Goal: Task Accomplishment & Management: Manage account settings

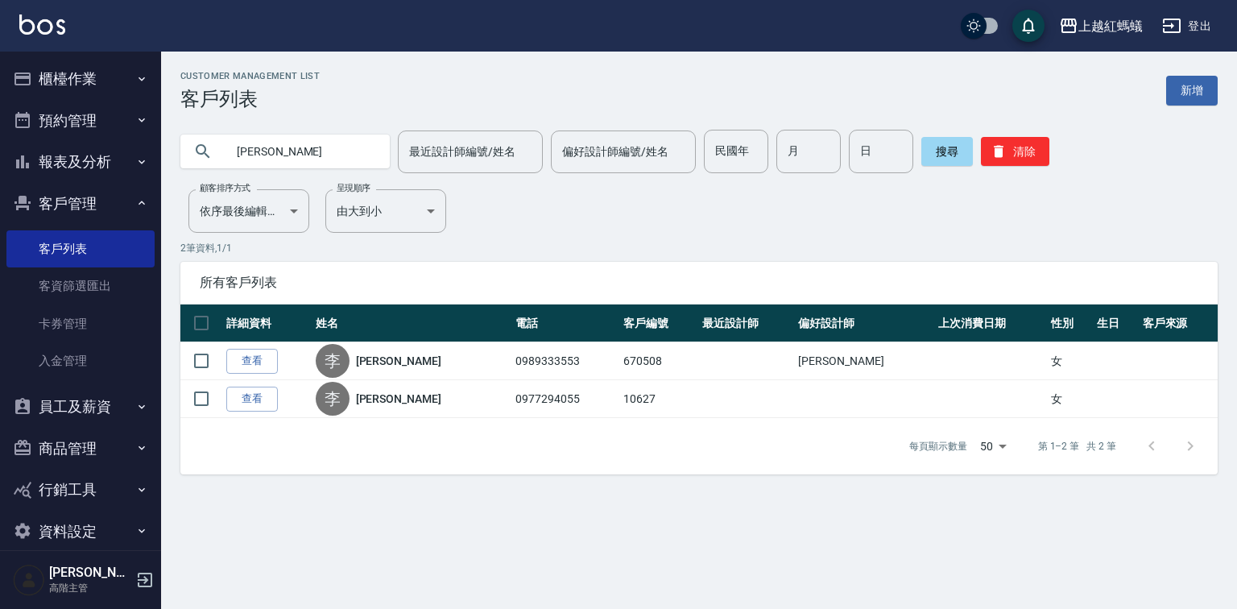
click at [68, 83] on button "櫃檯作業" at bounding box center [80, 79] width 148 height 42
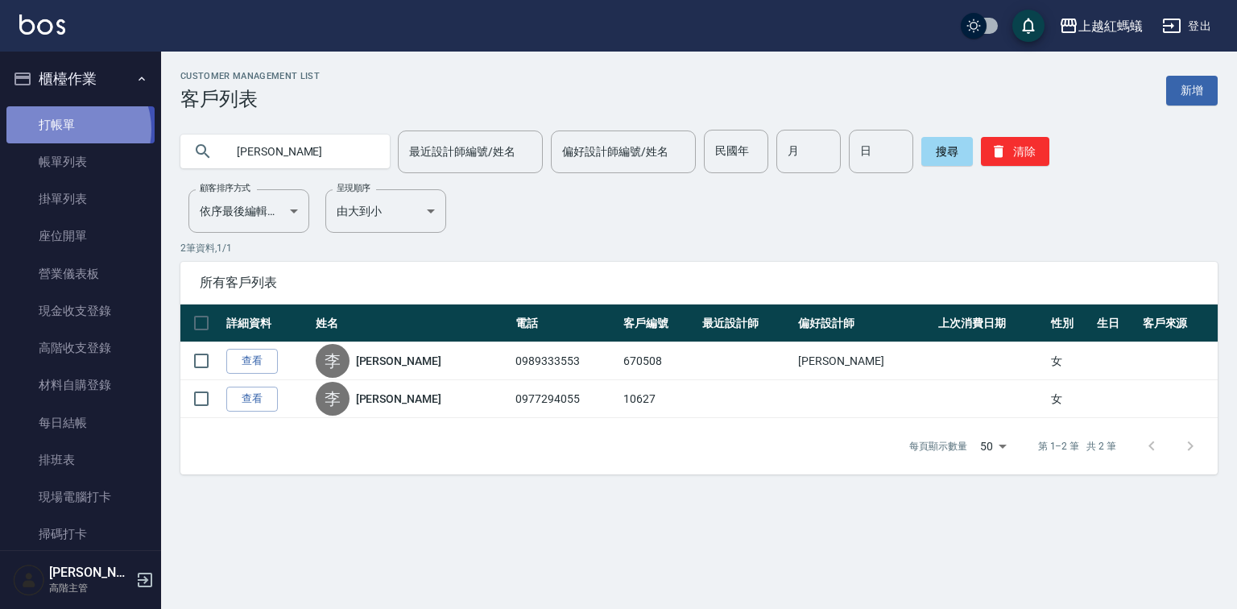
click at [71, 129] on link "打帳單" at bounding box center [80, 124] width 148 height 37
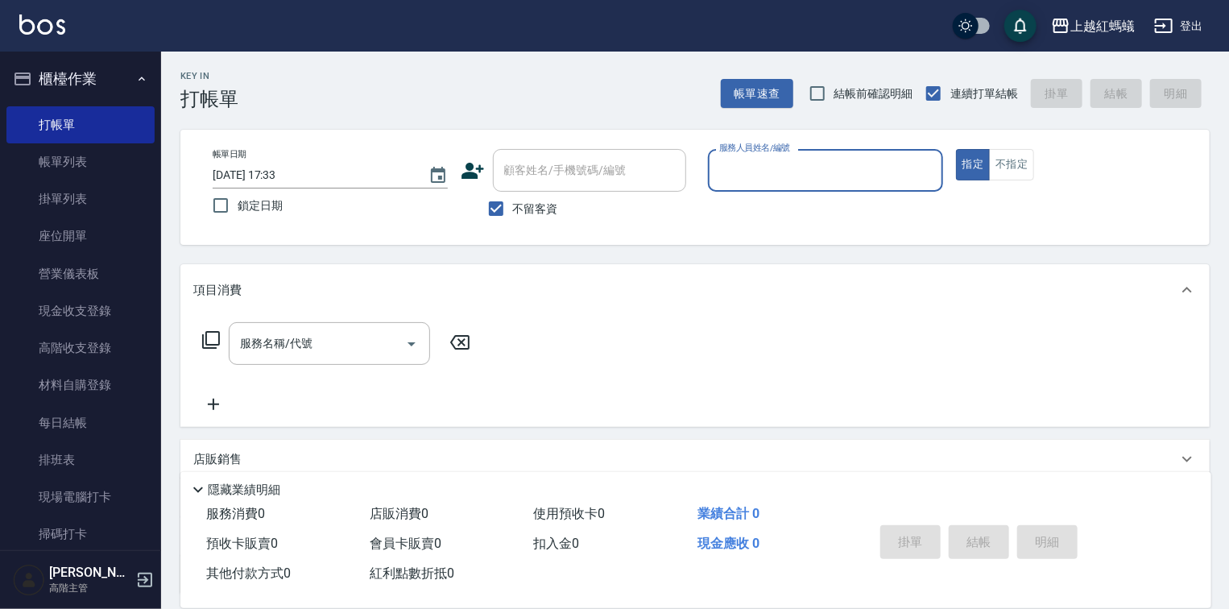
click at [789, 181] on input "服務人員姓名/編號" at bounding box center [825, 170] width 221 height 28
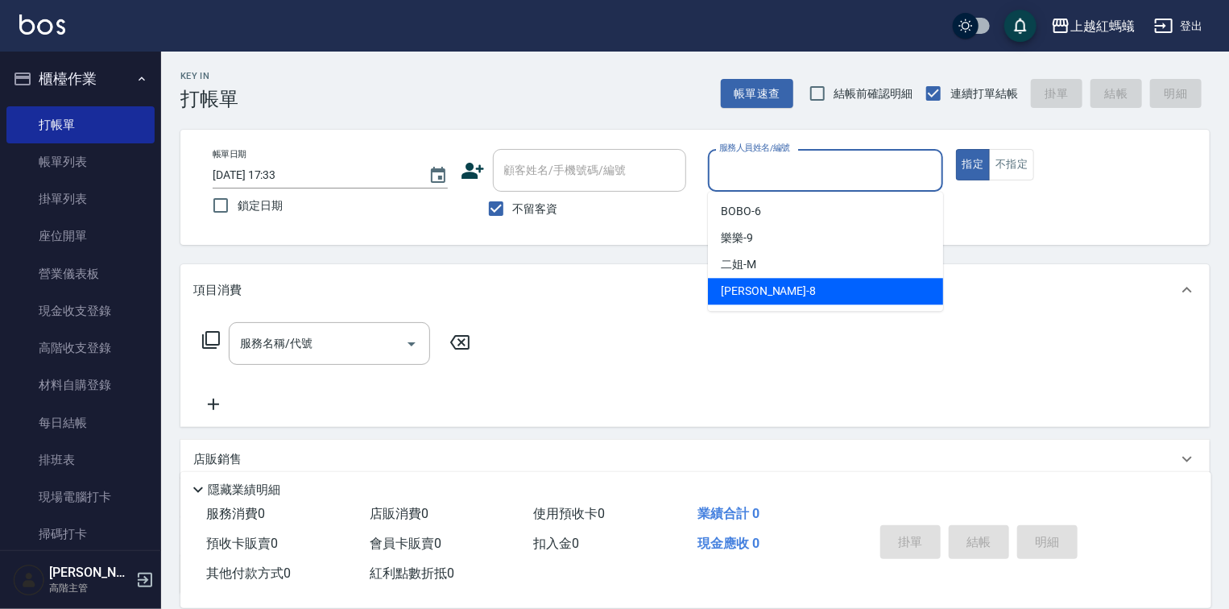
click at [792, 292] on div "[PERSON_NAME] -8" at bounding box center [825, 291] width 235 height 27
type input "[PERSON_NAME]-8"
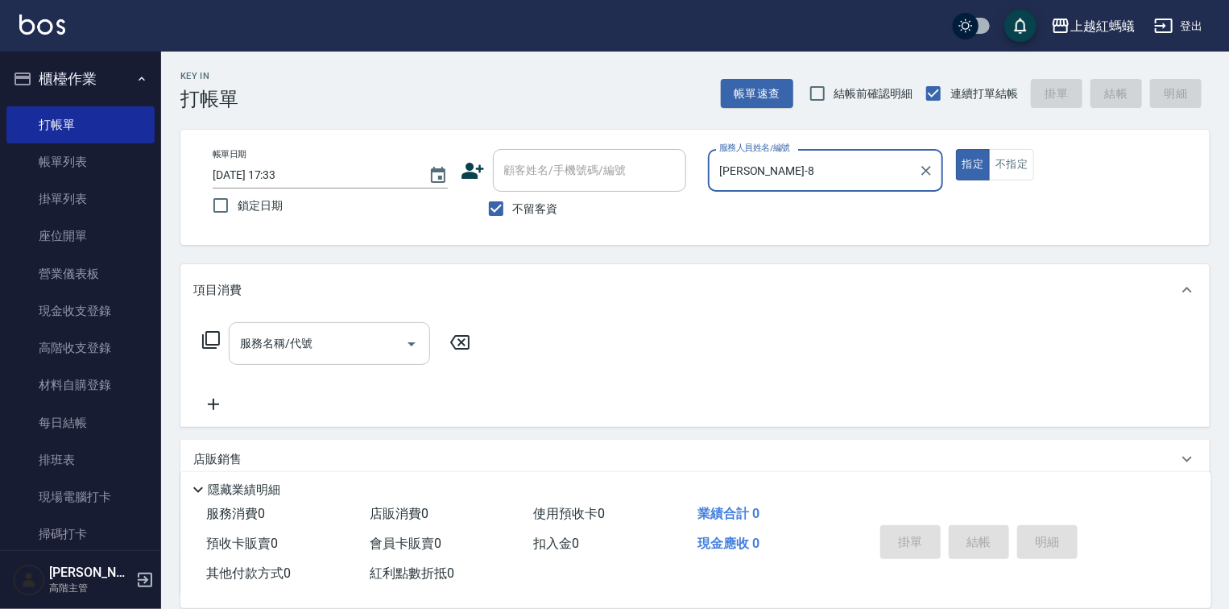
click at [354, 344] on input "服務名稱/代號" at bounding box center [317, 343] width 163 height 28
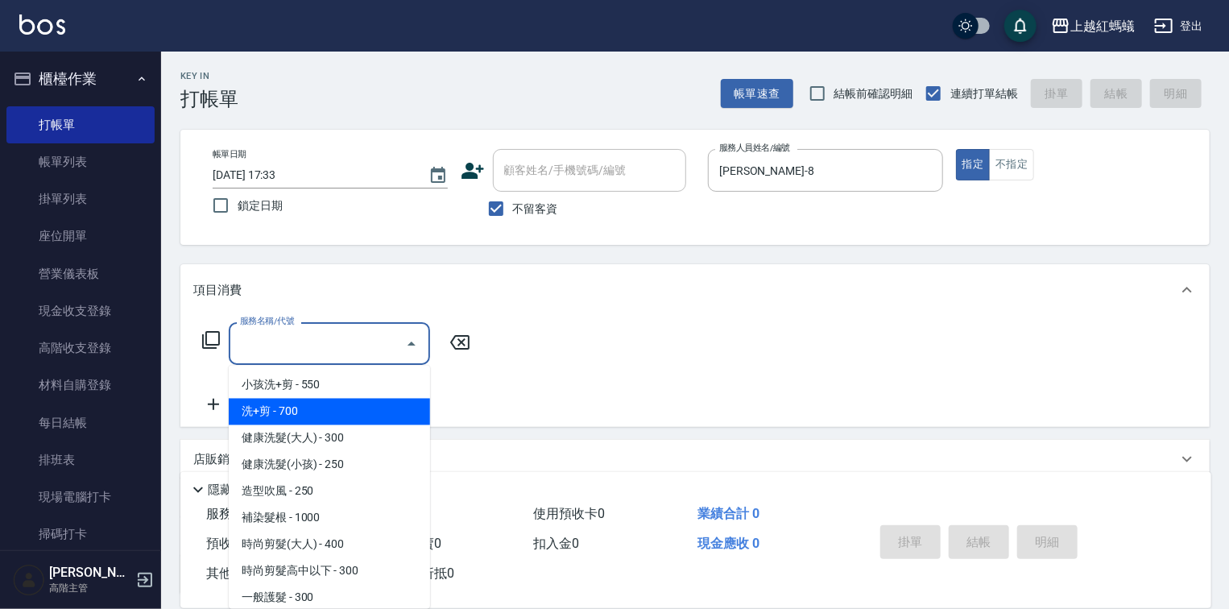
click at [282, 406] on span "洗+剪 - 700" at bounding box center [329, 412] width 201 height 27
type input "洗+剪(200)"
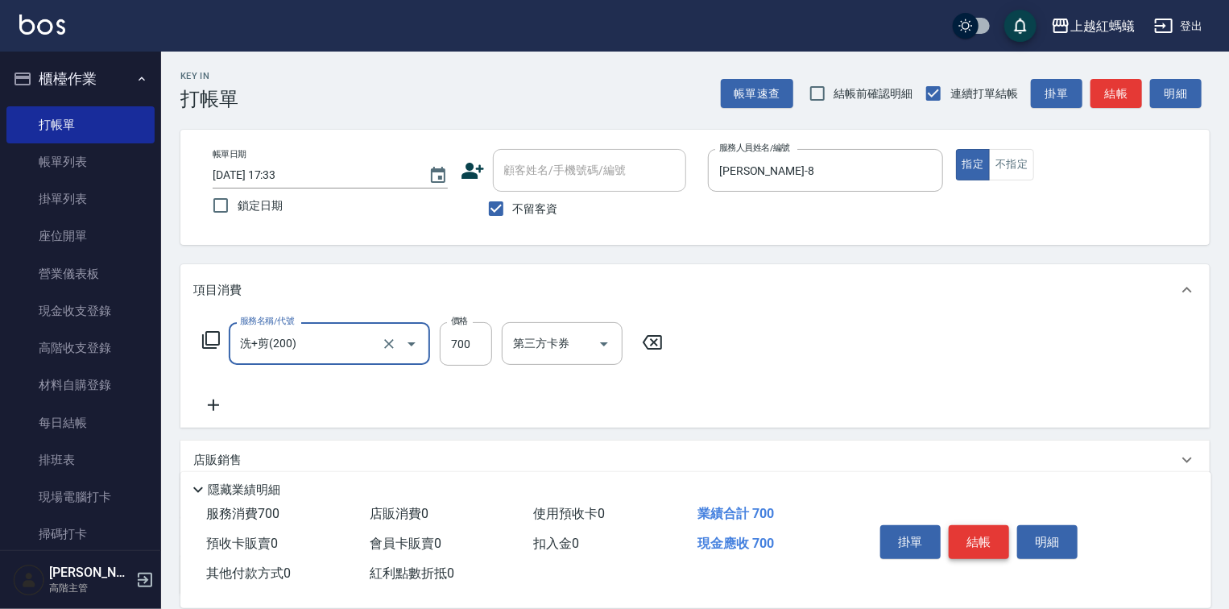
click at [975, 544] on button "結帳" at bounding box center [979, 542] width 60 height 34
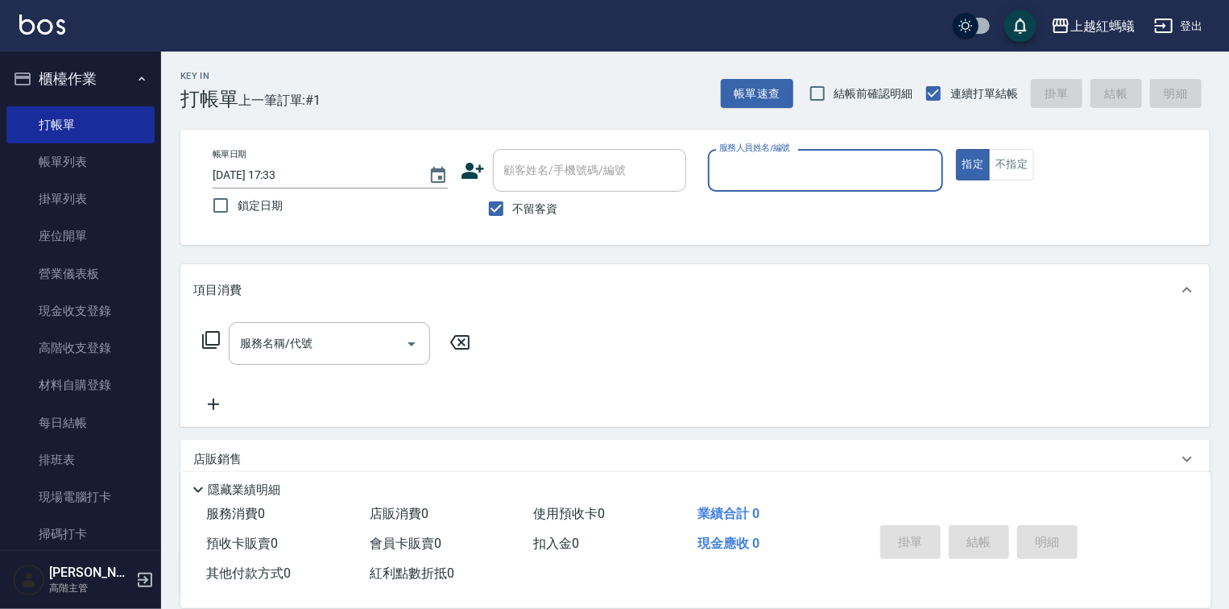
click at [819, 177] on input "服務人員姓名/編號" at bounding box center [825, 170] width 221 height 28
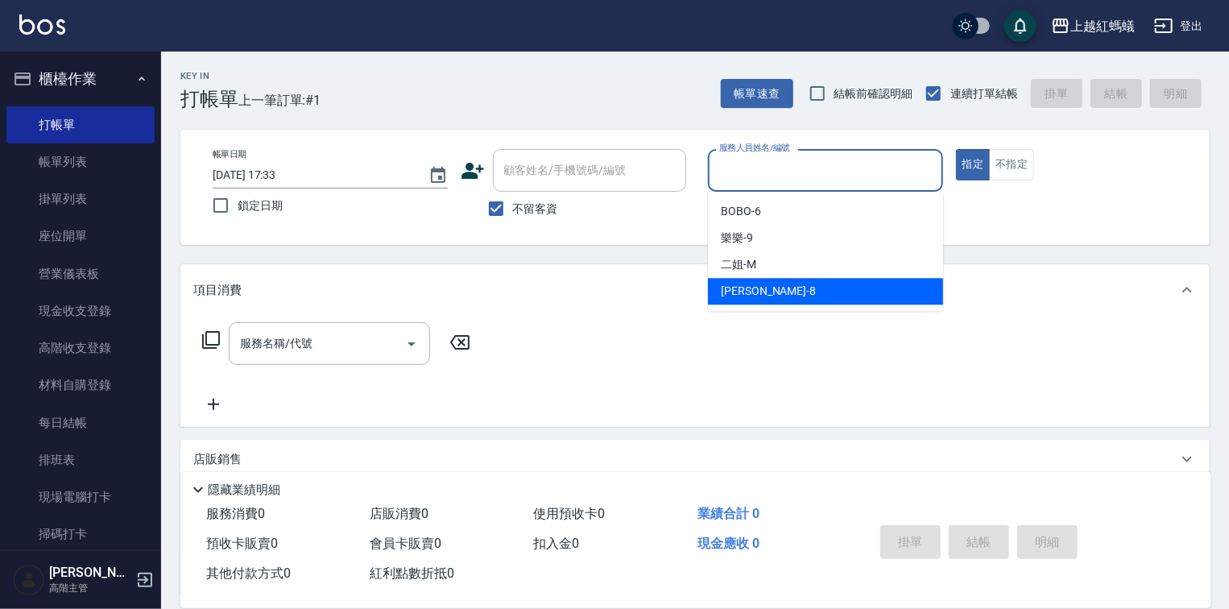
click at [774, 288] on div "[PERSON_NAME] -8" at bounding box center [825, 291] width 235 height 27
type input "[PERSON_NAME]-8"
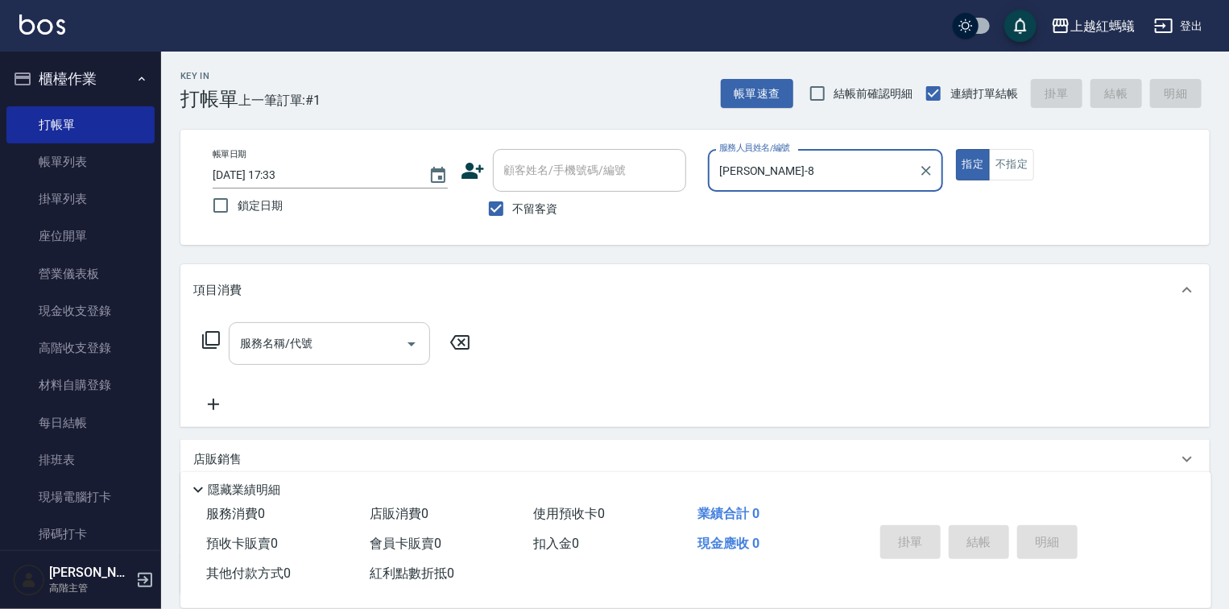
click at [364, 338] on input "服務名稱/代號" at bounding box center [317, 343] width 163 height 28
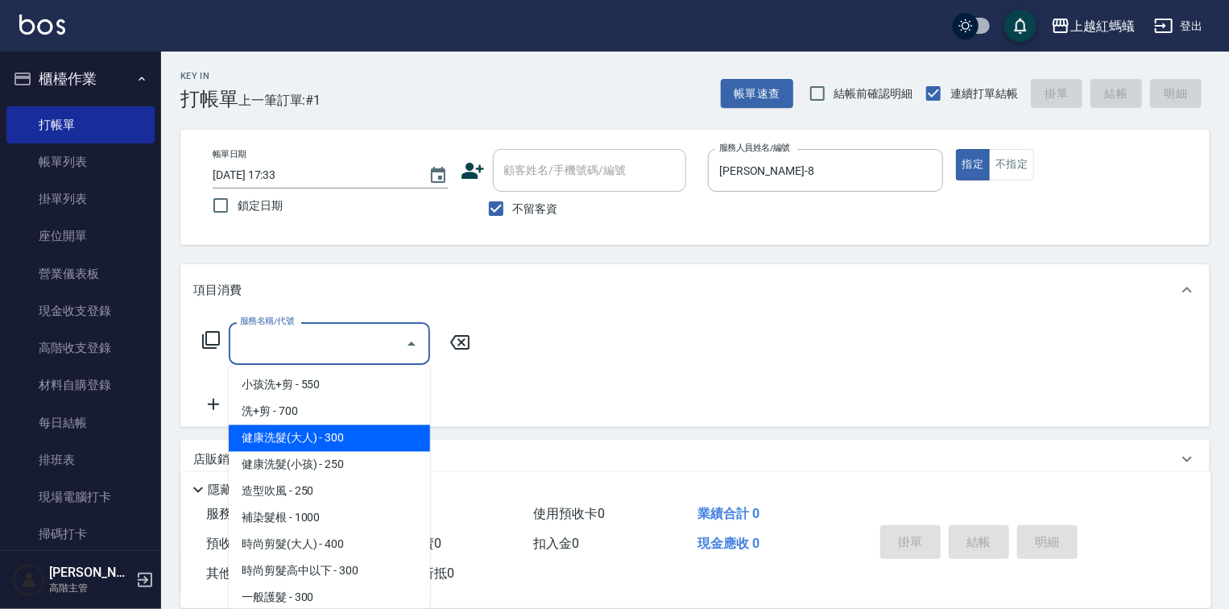
click at [353, 437] on span "健康洗髮(大人) - 300" at bounding box center [329, 438] width 201 height 27
type input "健康洗髮(大人)(201)"
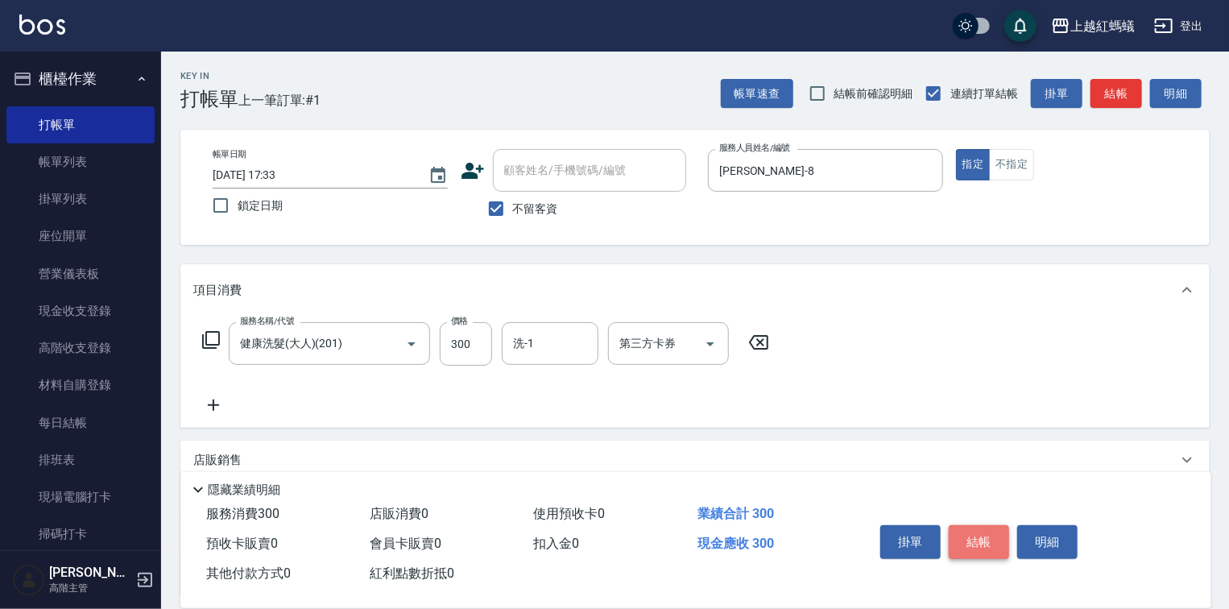
click at [1000, 525] on button "結帳" at bounding box center [979, 542] width 60 height 34
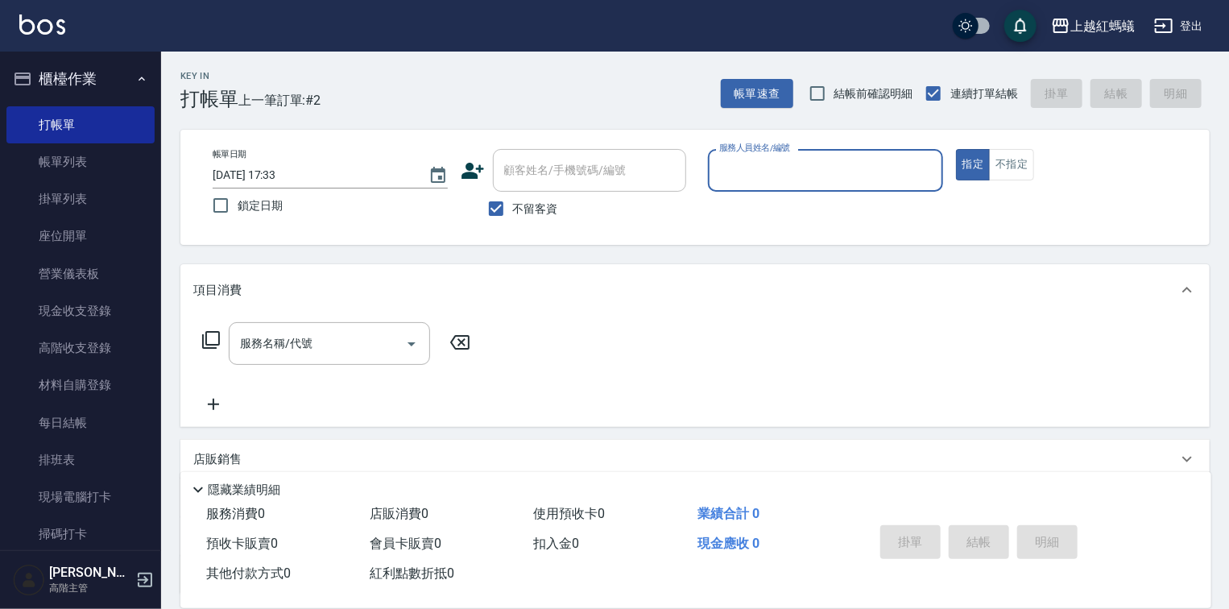
click at [799, 174] on input "服務人員姓名/編號" at bounding box center [825, 170] width 221 height 28
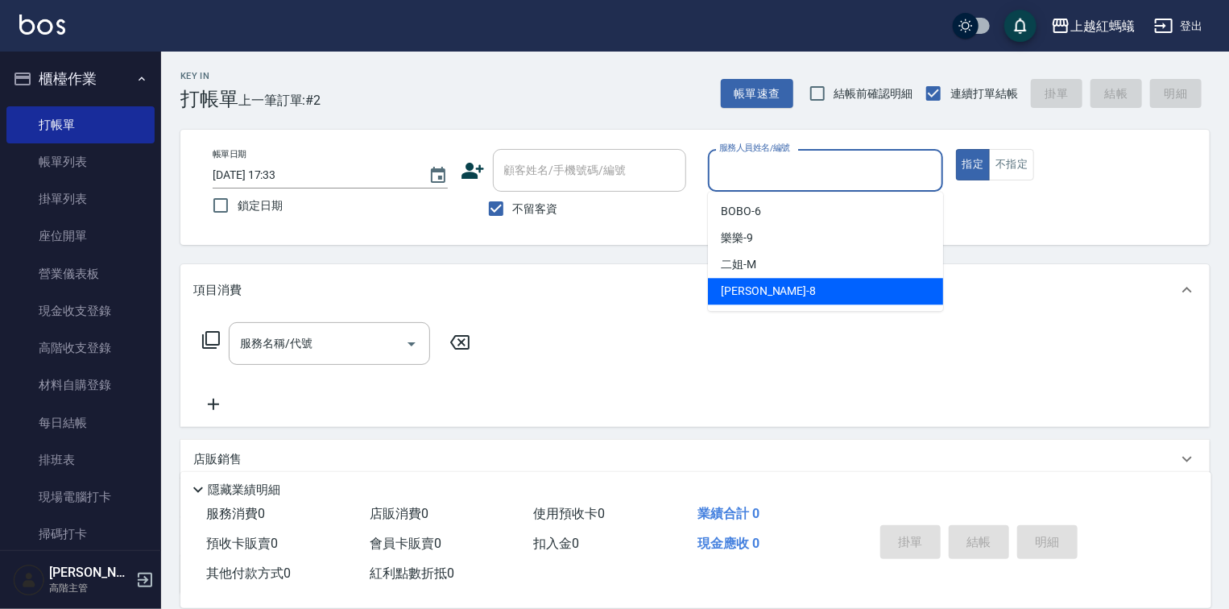
click at [778, 290] on div "[PERSON_NAME] -8" at bounding box center [825, 291] width 235 height 27
type input "[PERSON_NAME]-8"
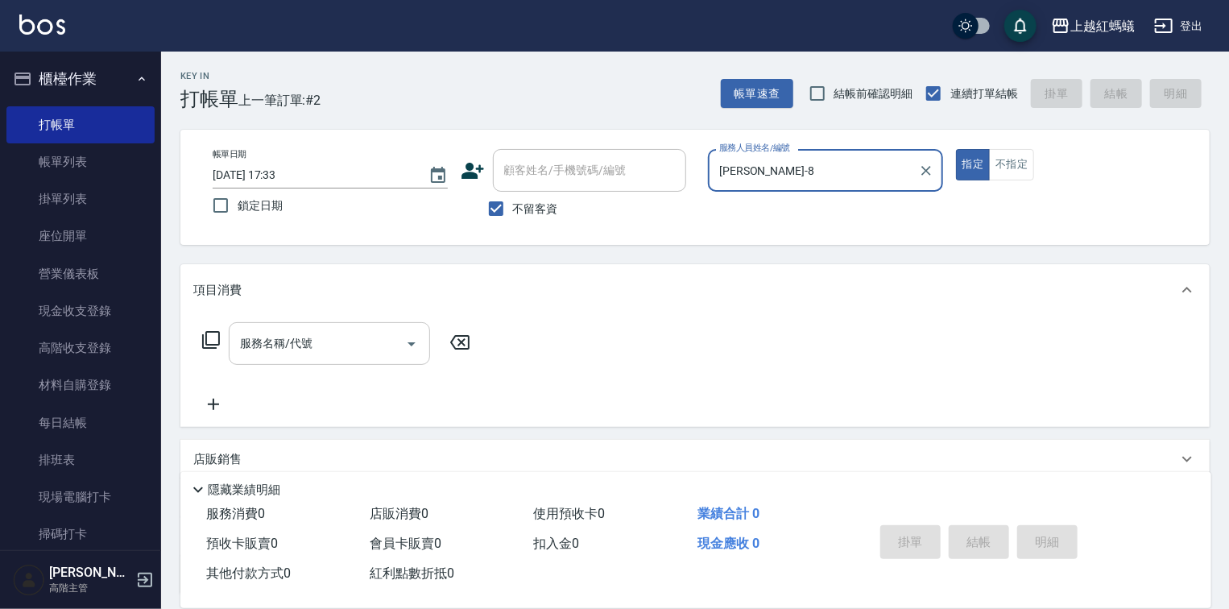
click at [345, 327] on div "服務名稱/代號" at bounding box center [329, 343] width 201 height 43
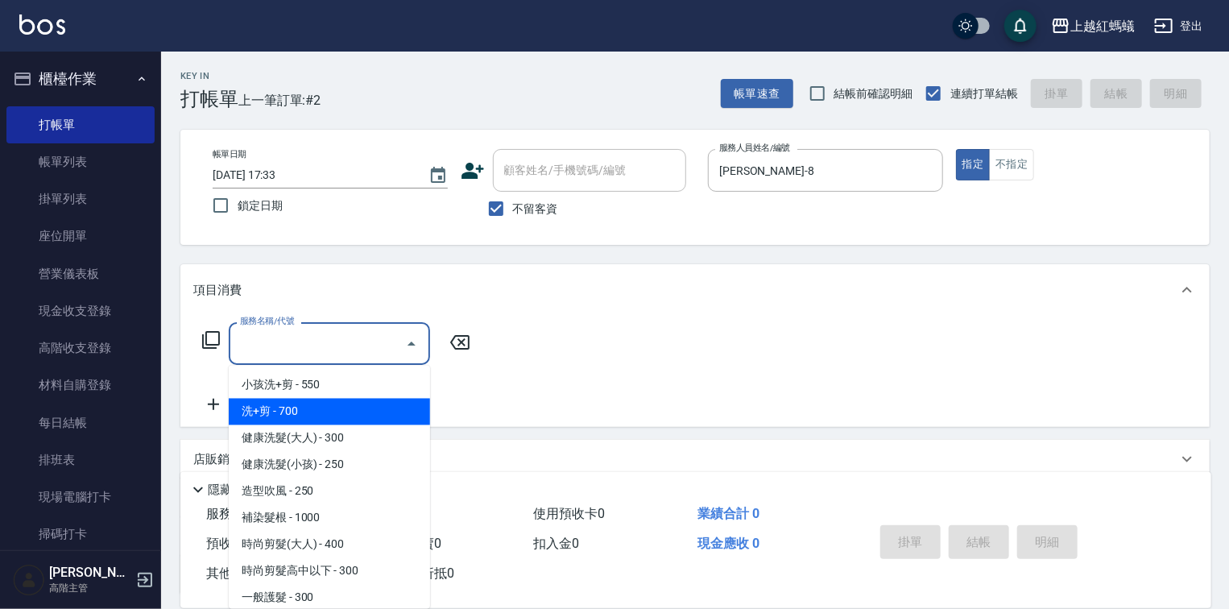
click at [268, 412] on span "洗+剪 - 700" at bounding box center [329, 412] width 201 height 27
type input "洗+剪(200)"
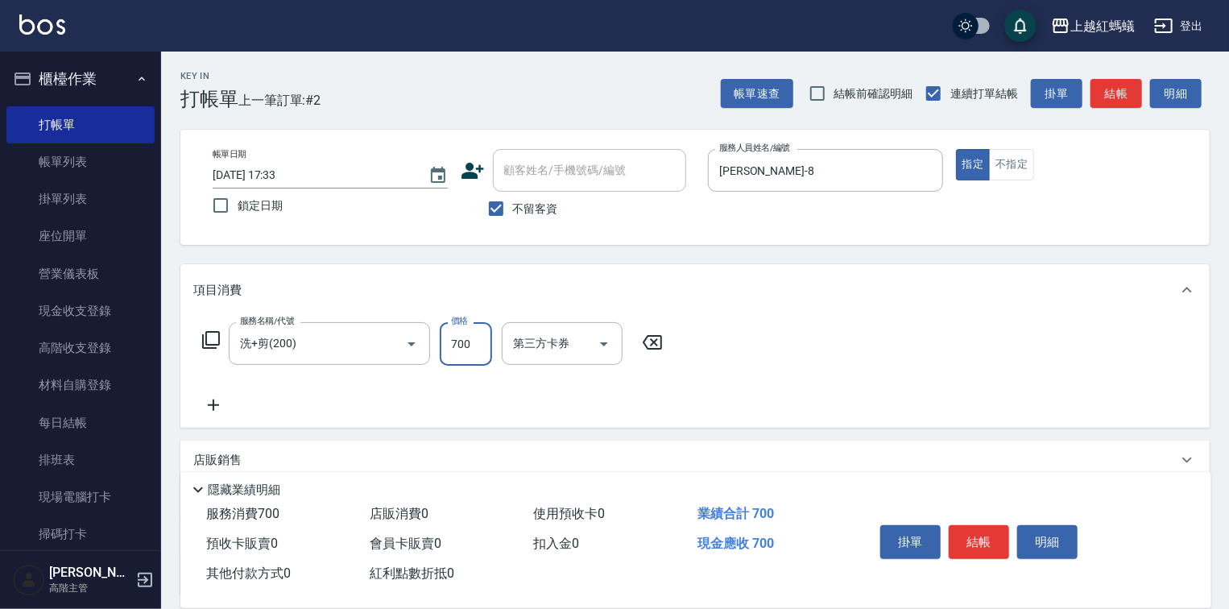
click at [469, 345] on input "700" at bounding box center [466, 343] width 52 height 43
type input "900"
click at [983, 540] on button "結帳" at bounding box center [979, 542] width 60 height 34
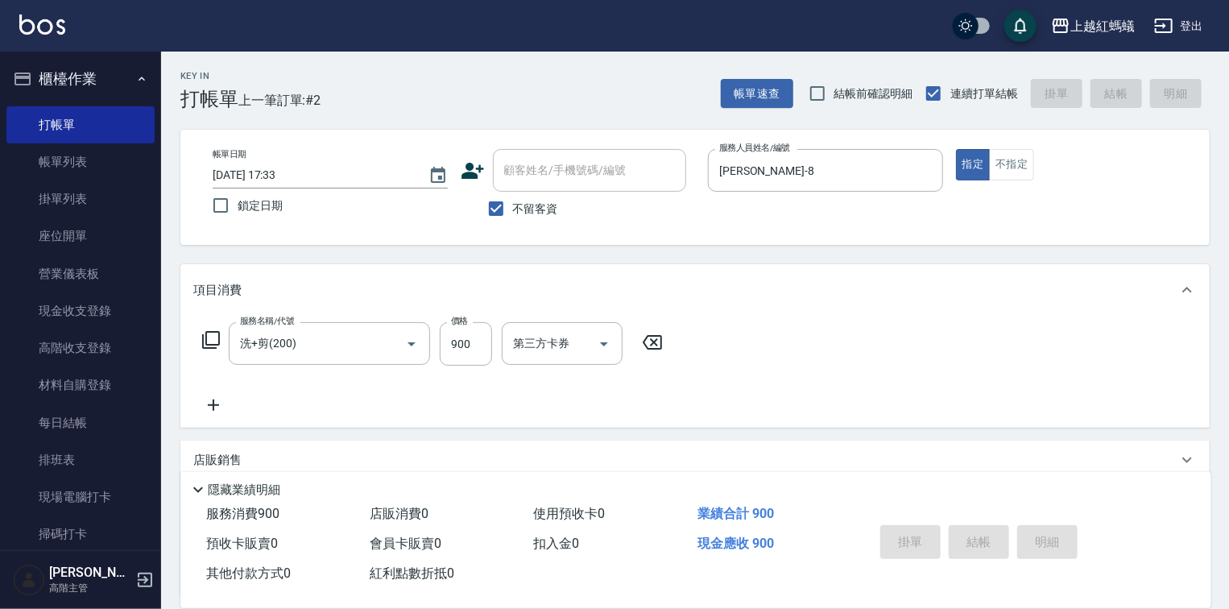
type input "[DATE] 17:34"
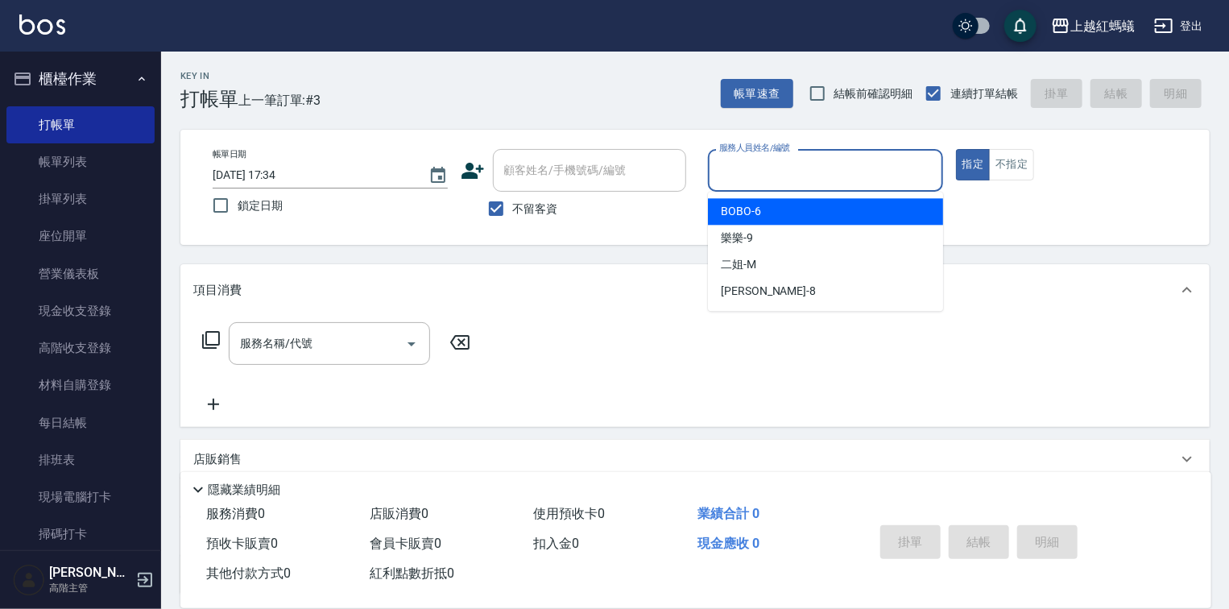
click at [786, 158] on input "服務人員姓名/編號" at bounding box center [825, 170] width 221 height 28
click at [802, 207] on div "BOBO -6" at bounding box center [825, 211] width 235 height 27
type input "BOBO-6"
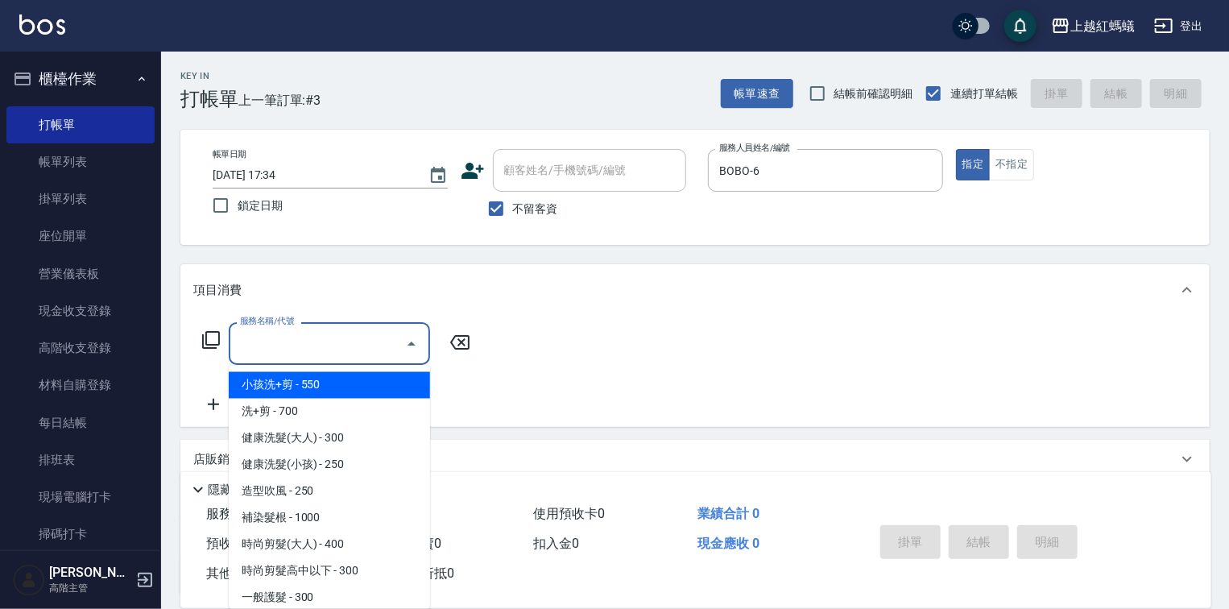
click at [362, 335] on input "服務名稱/代號" at bounding box center [317, 343] width 163 height 28
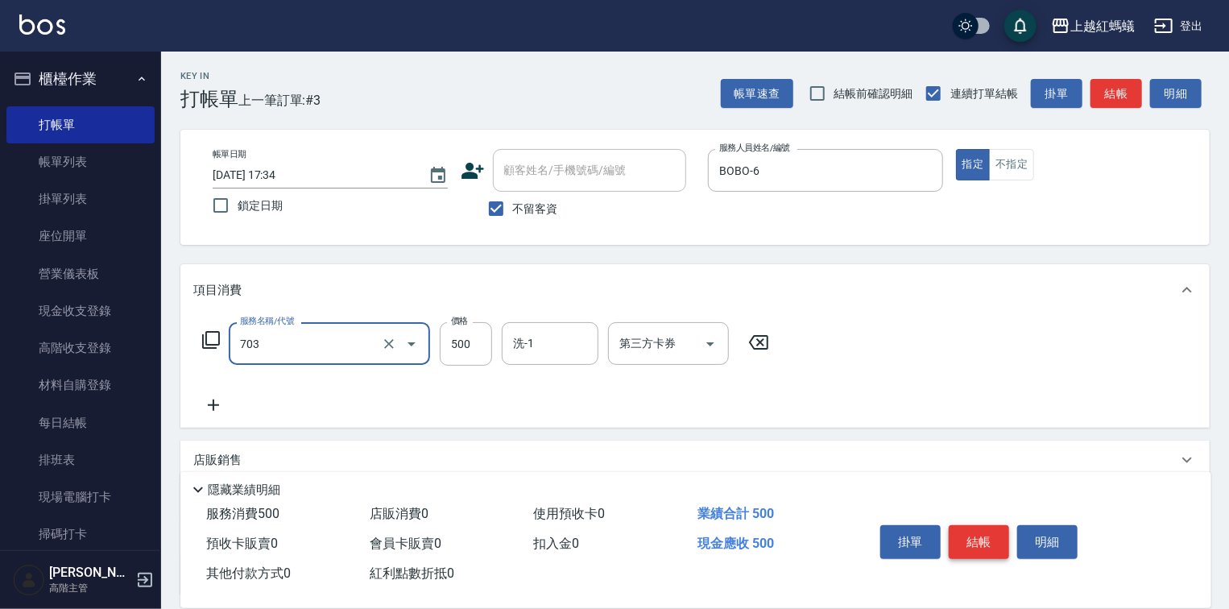
type input "[PERSON_NAME]兩段頭皮養護(703)"
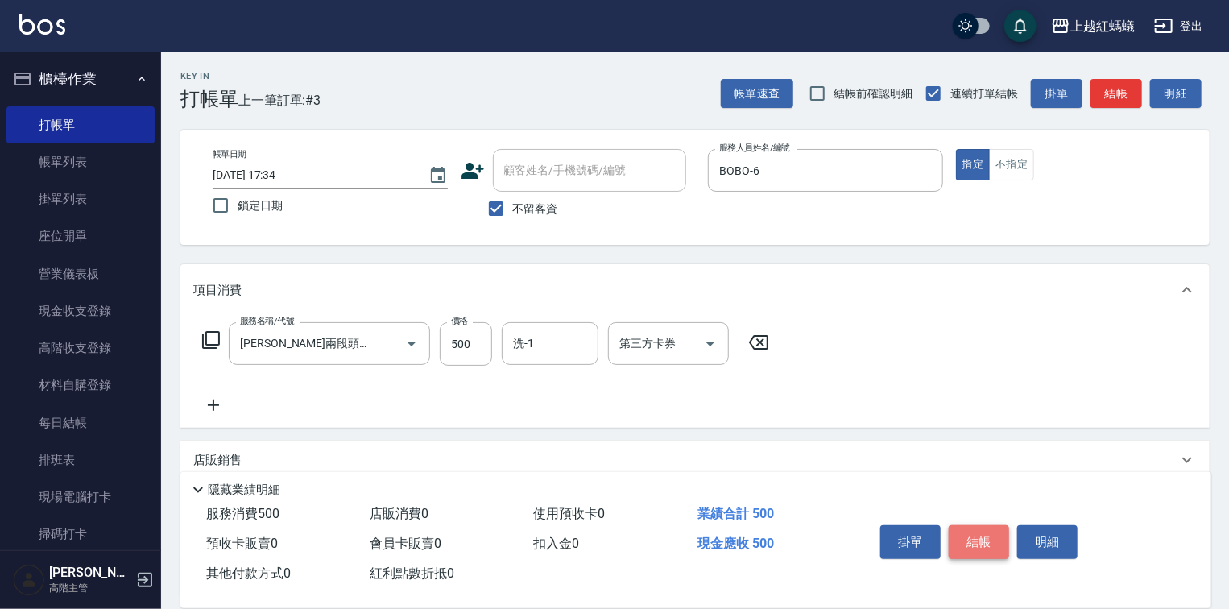
click at [989, 538] on button "結帳" at bounding box center [979, 542] width 60 height 34
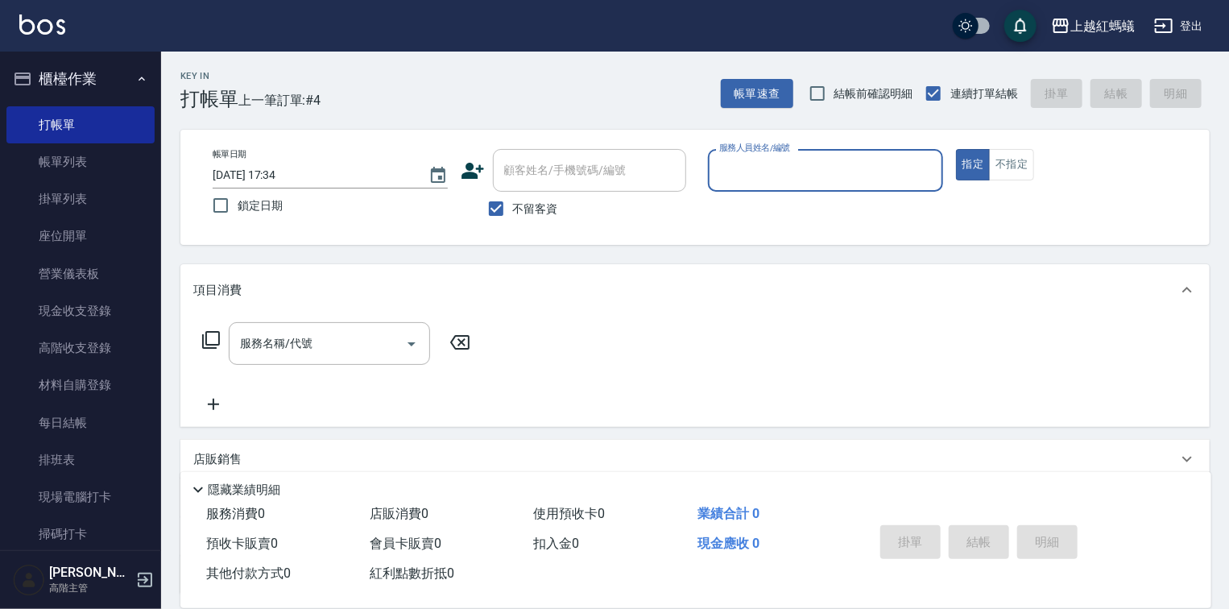
click at [802, 184] on div "服務人員姓名/編號" at bounding box center [825, 170] width 235 height 43
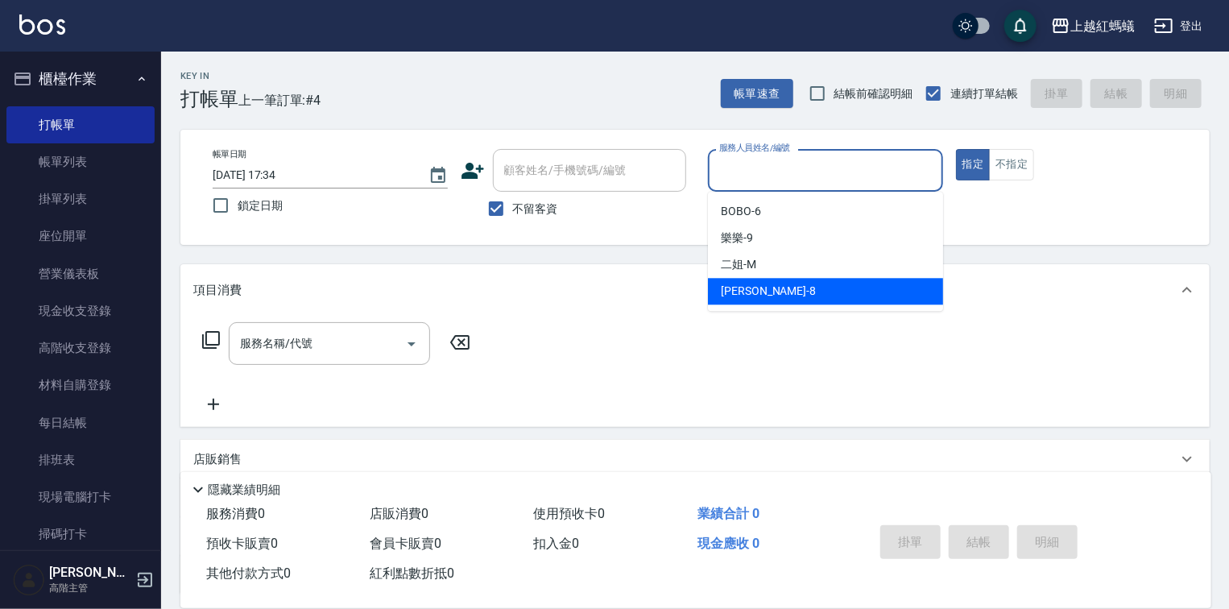
click at [776, 288] on div "[PERSON_NAME] -8" at bounding box center [825, 291] width 235 height 27
type input "[PERSON_NAME]-8"
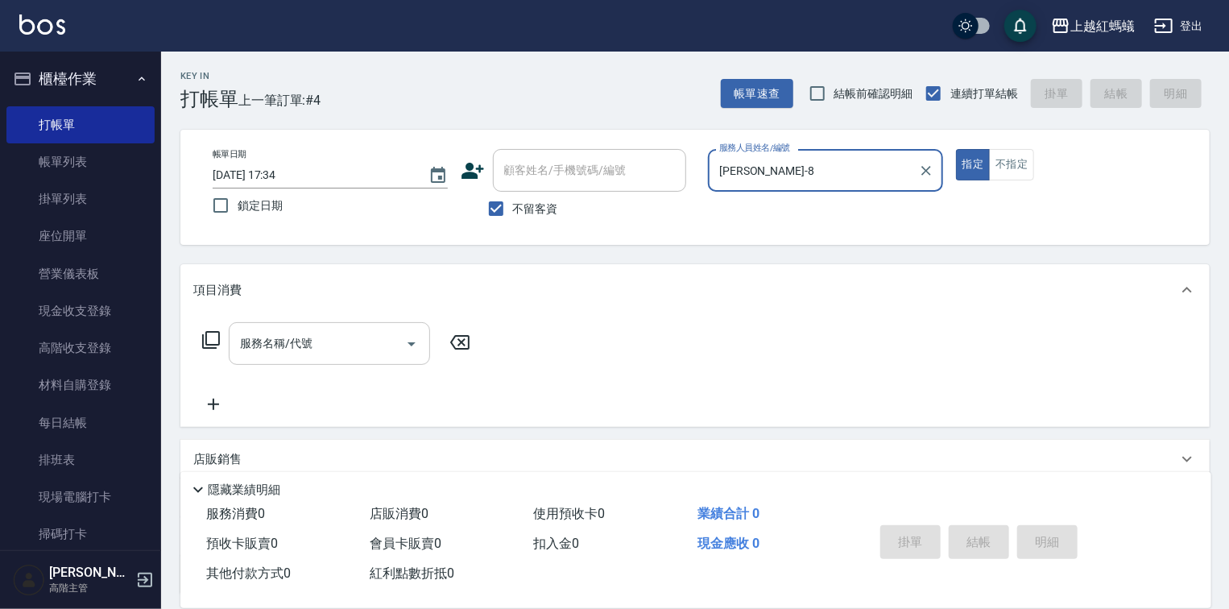
click at [367, 345] on input "服務名稱/代號" at bounding box center [317, 343] width 163 height 28
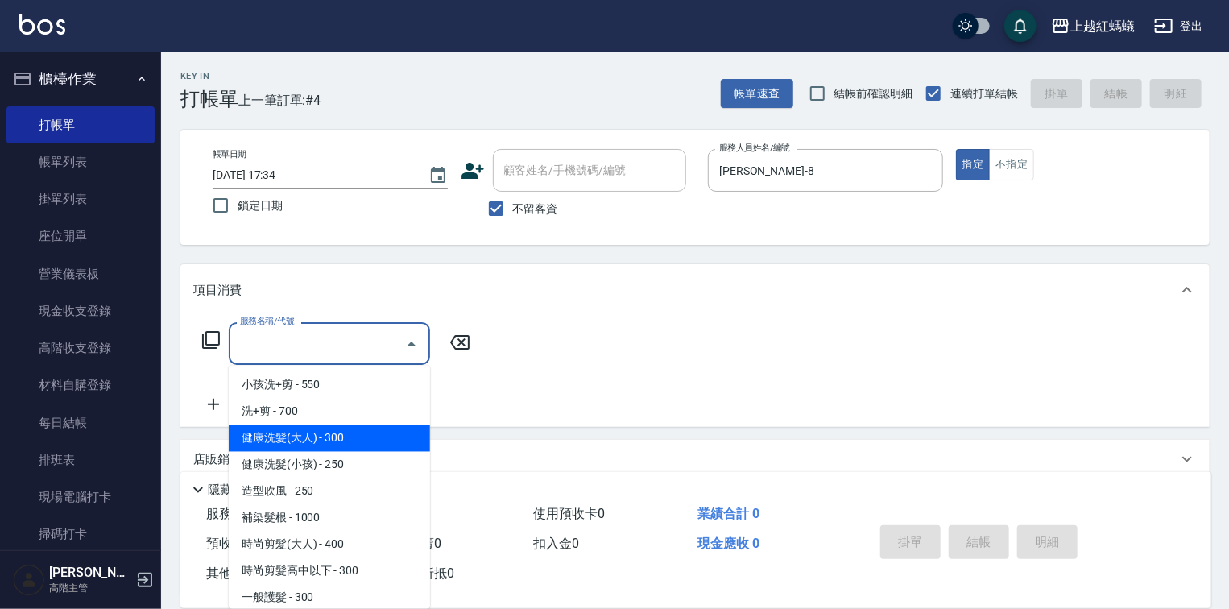
click at [394, 438] on span "健康洗髮(大人) - 300" at bounding box center [329, 438] width 201 height 27
type input "健康洗髮(大人)(201)"
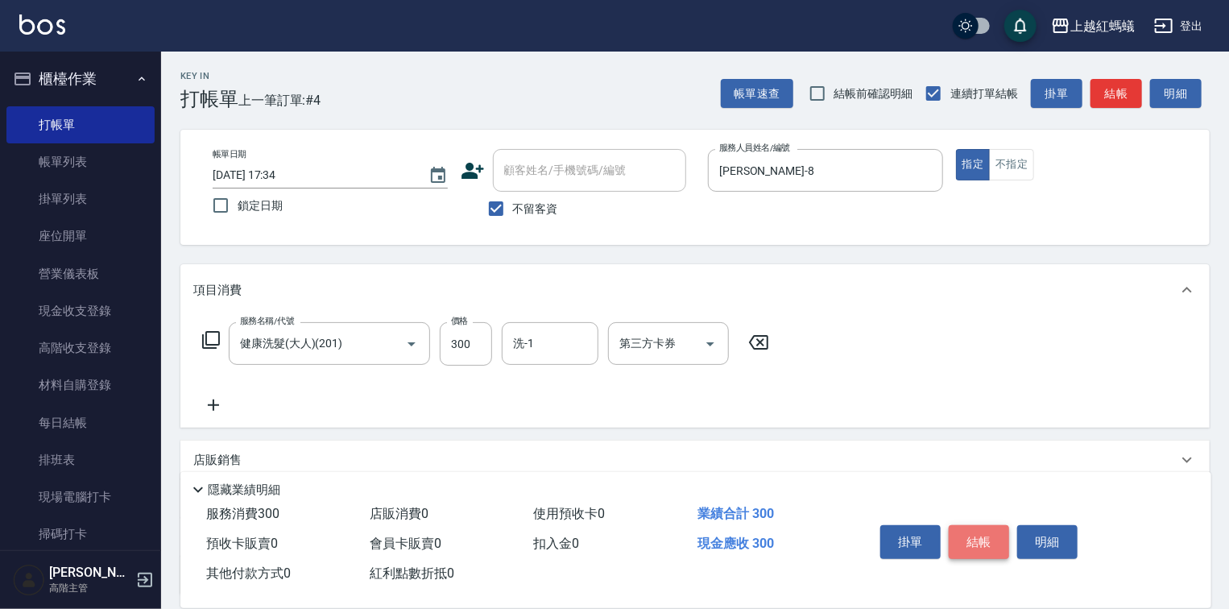
click at [983, 538] on button "結帳" at bounding box center [979, 542] width 60 height 34
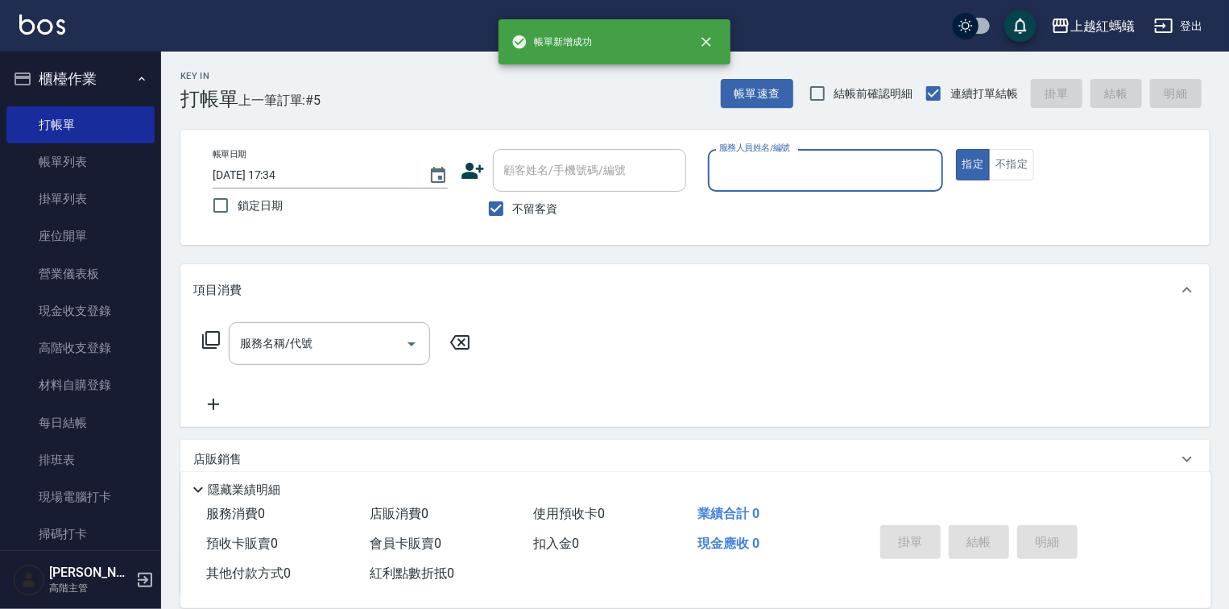
click at [795, 175] on input "服務人員姓名/編號" at bounding box center [825, 170] width 221 height 28
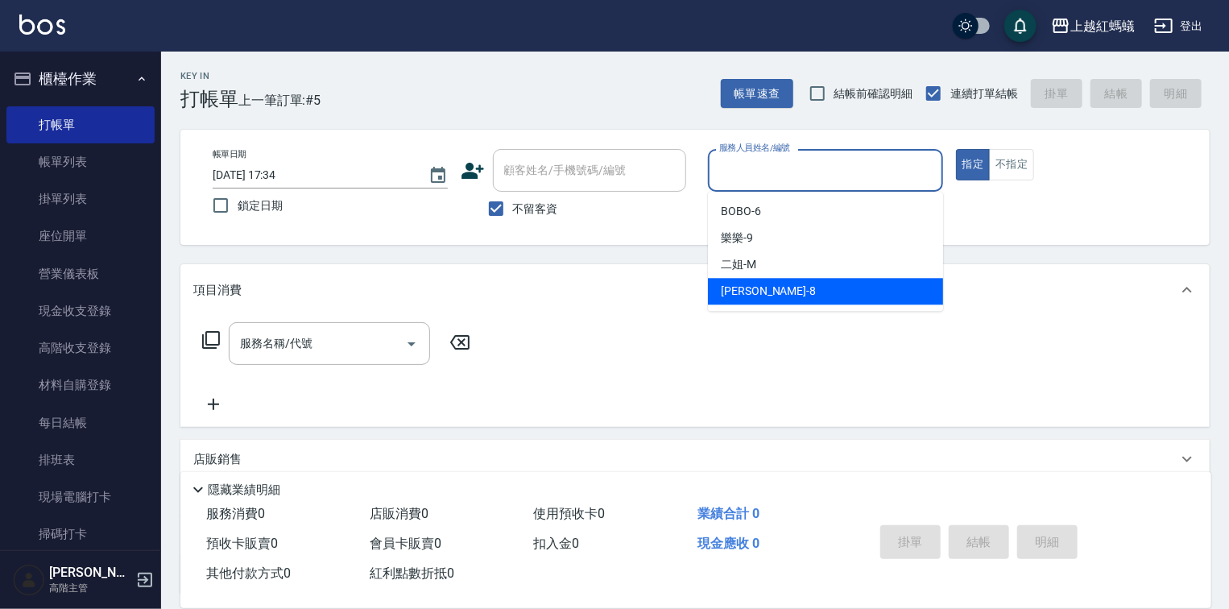
click at [772, 289] on div "[PERSON_NAME] -8" at bounding box center [825, 291] width 235 height 27
type input "[PERSON_NAME]-8"
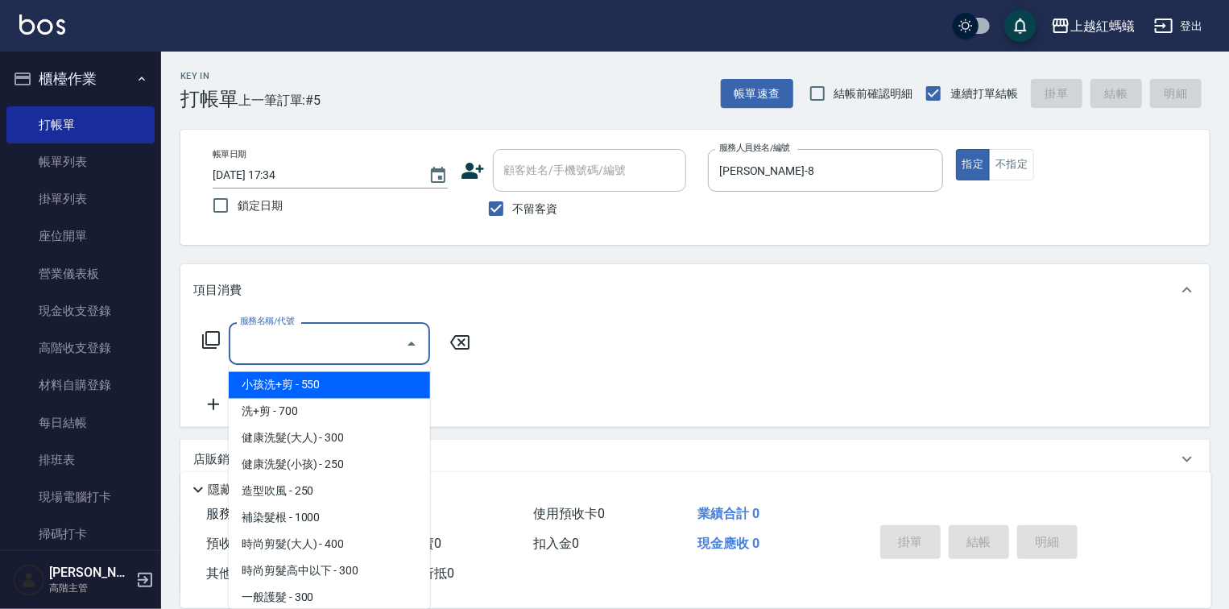
click at [371, 343] on input "服務名稱/代號" at bounding box center [317, 343] width 163 height 28
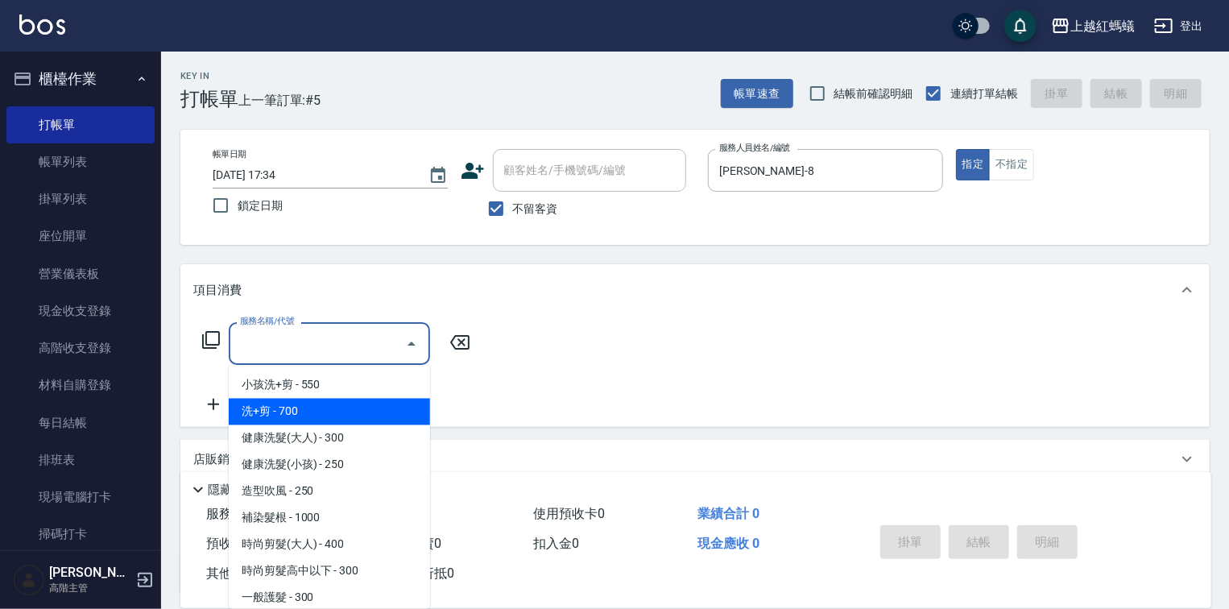
click at [329, 414] on span "洗+剪 - 700" at bounding box center [329, 412] width 201 height 27
type input "洗+剪(200)"
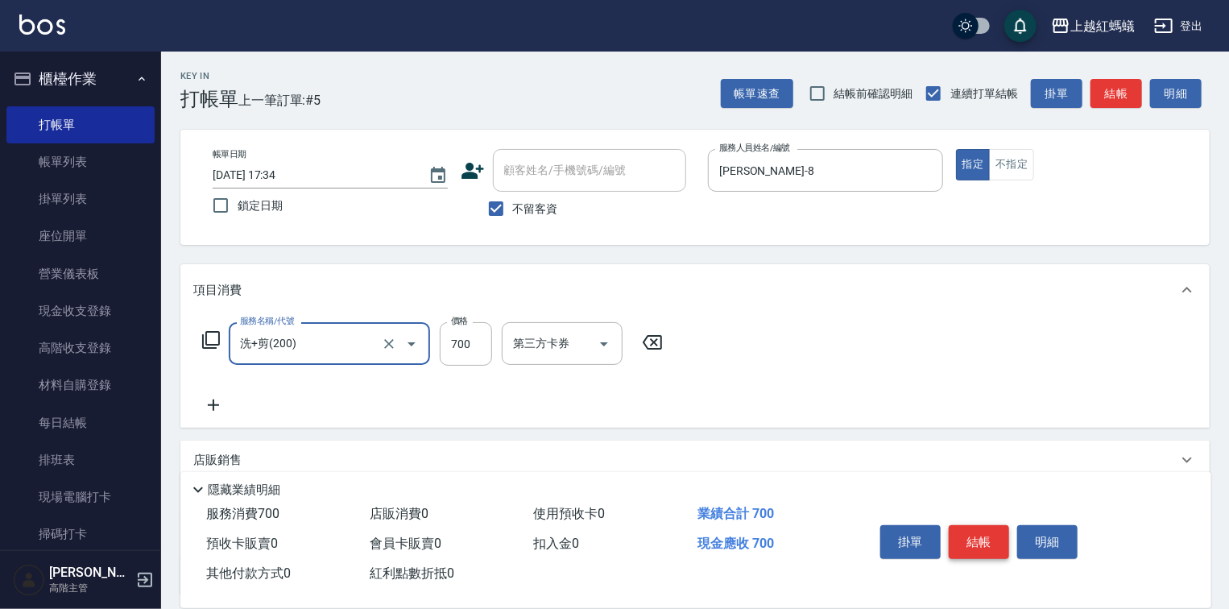
click at [978, 532] on button "結帳" at bounding box center [979, 542] width 60 height 34
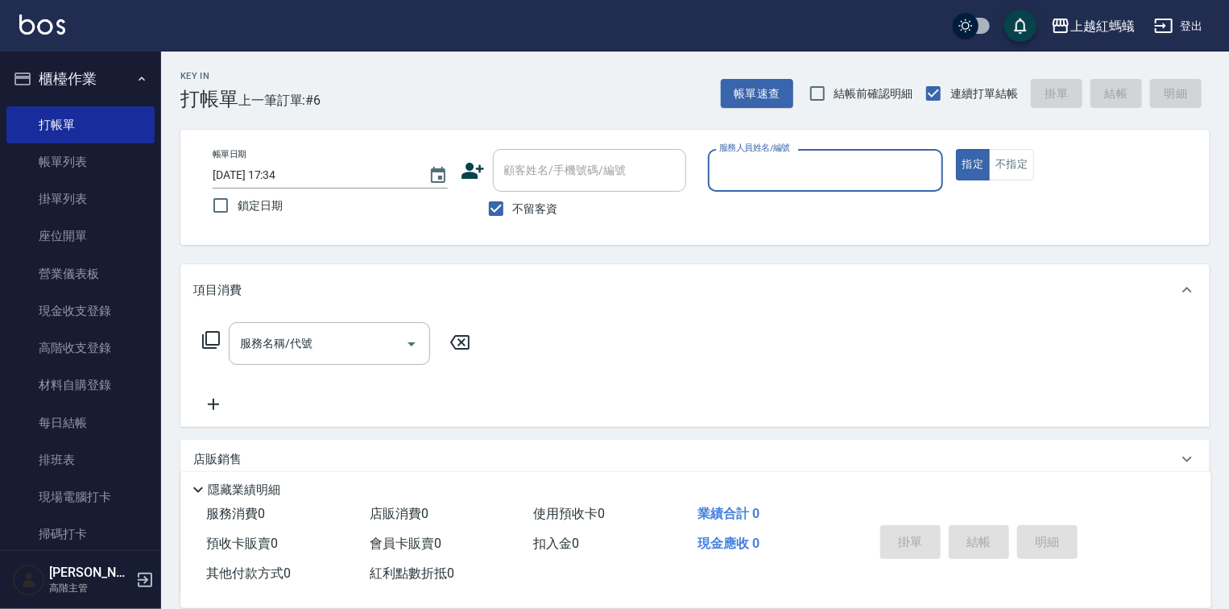
click at [786, 174] on input "服務人員姓名/編號" at bounding box center [825, 170] width 221 height 28
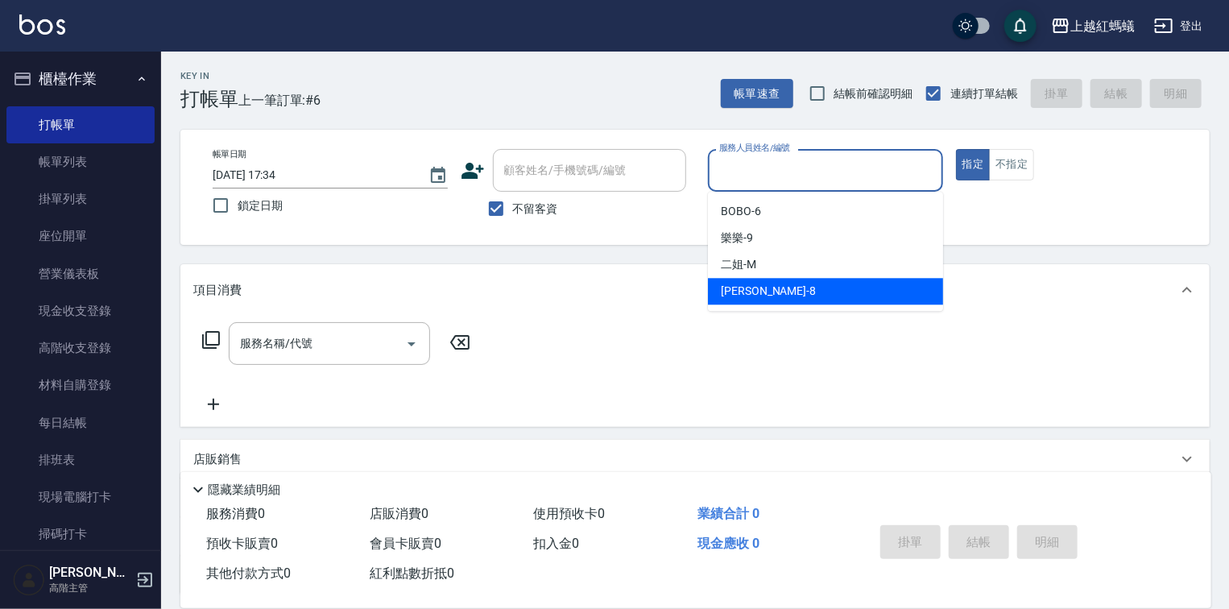
click at [764, 278] on div "[PERSON_NAME] -8" at bounding box center [825, 291] width 235 height 27
type input "[PERSON_NAME]-8"
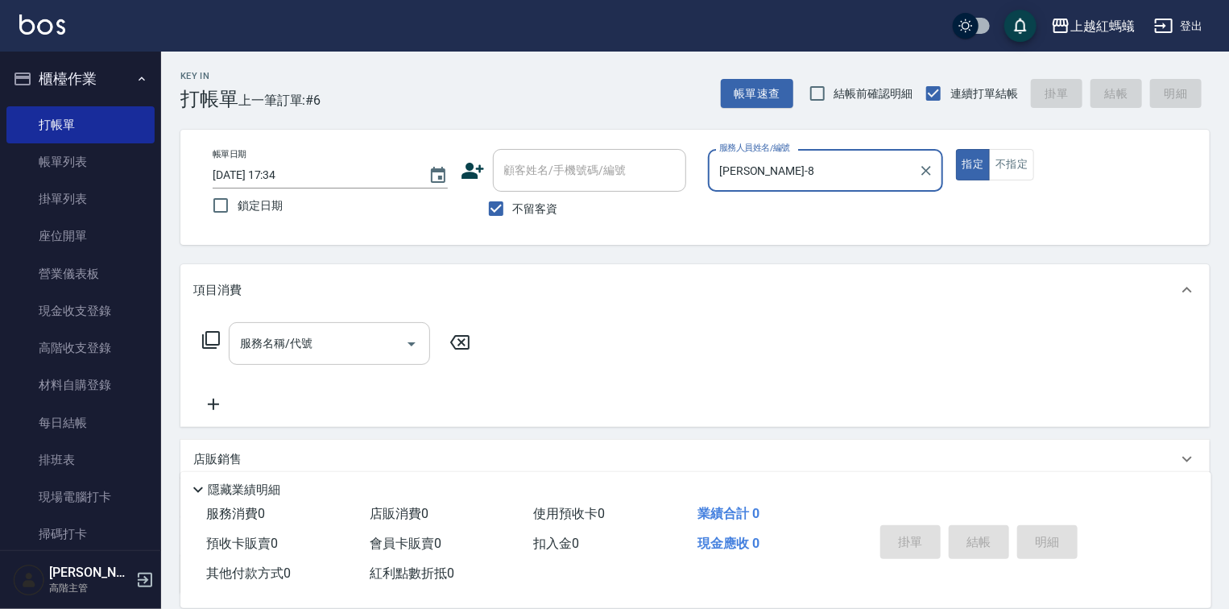
click at [362, 350] on input "服務名稱/代號" at bounding box center [317, 343] width 163 height 28
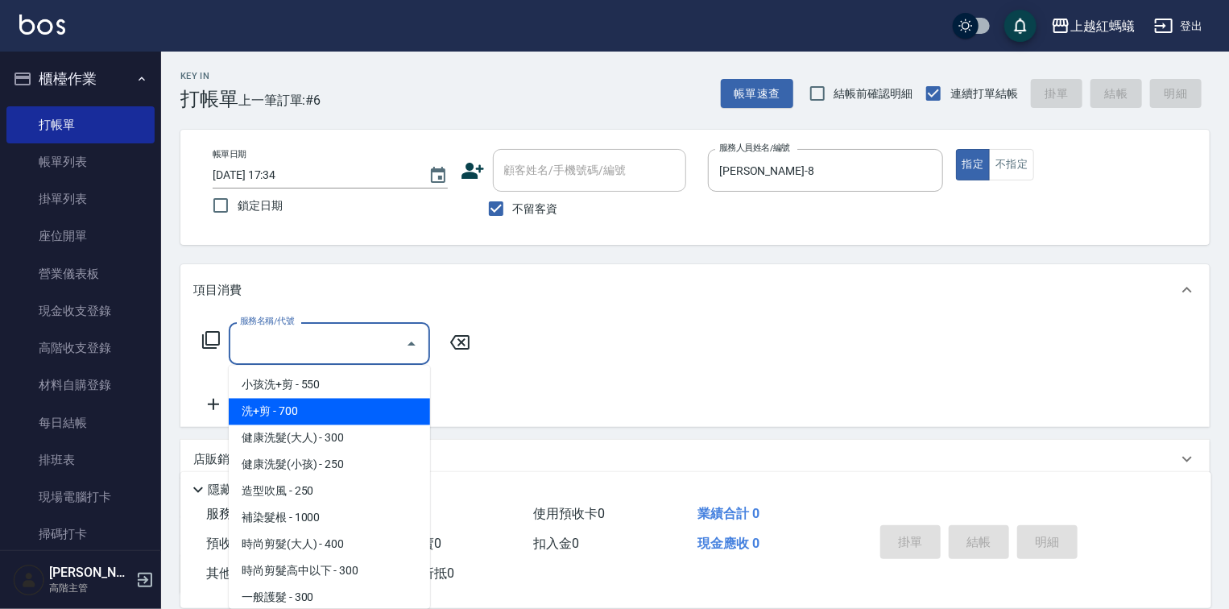
click at [289, 406] on span "洗+剪 - 700" at bounding box center [329, 412] width 201 height 27
type input "洗+剪(200)"
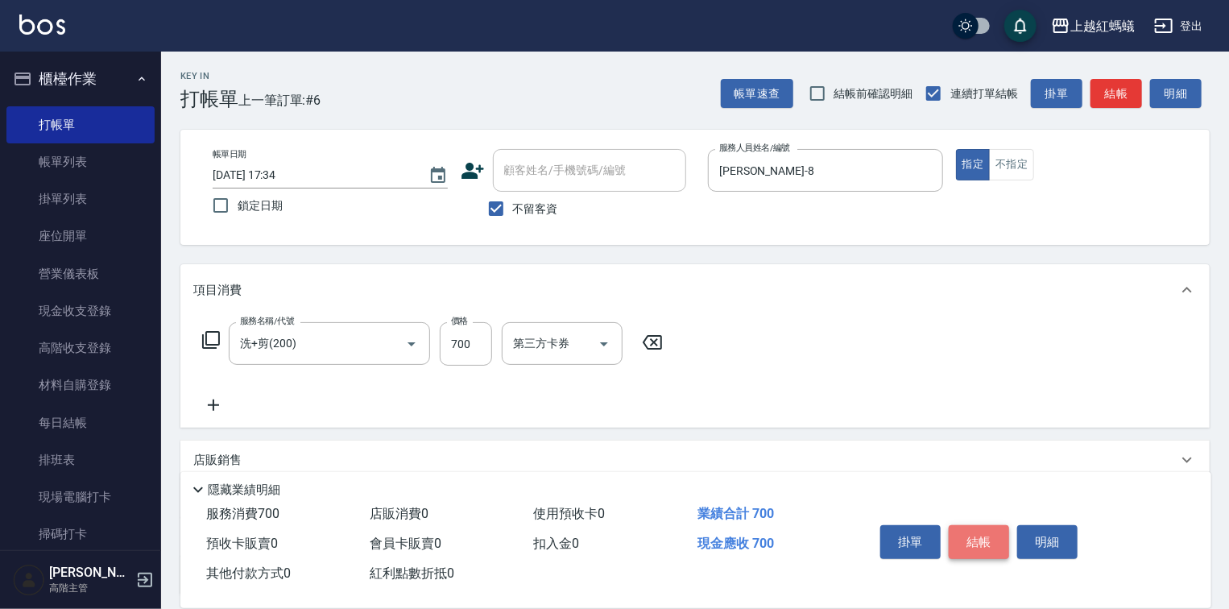
click at [993, 544] on button "結帳" at bounding box center [979, 542] width 60 height 34
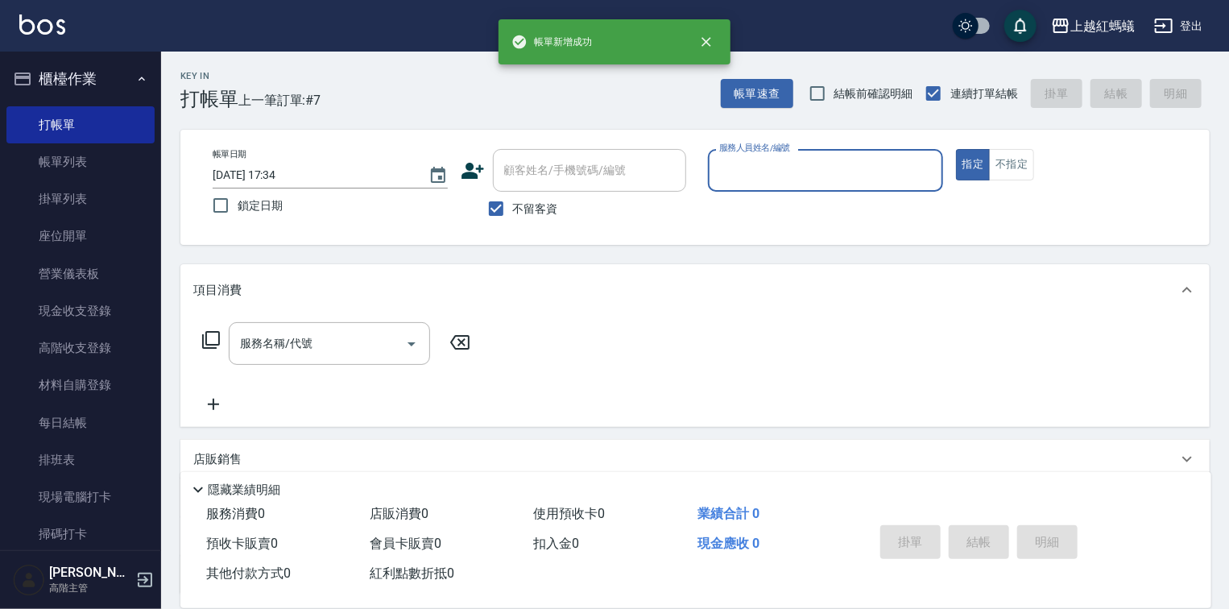
click at [779, 178] on input "服務人員姓名/編號" at bounding box center [825, 170] width 221 height 28
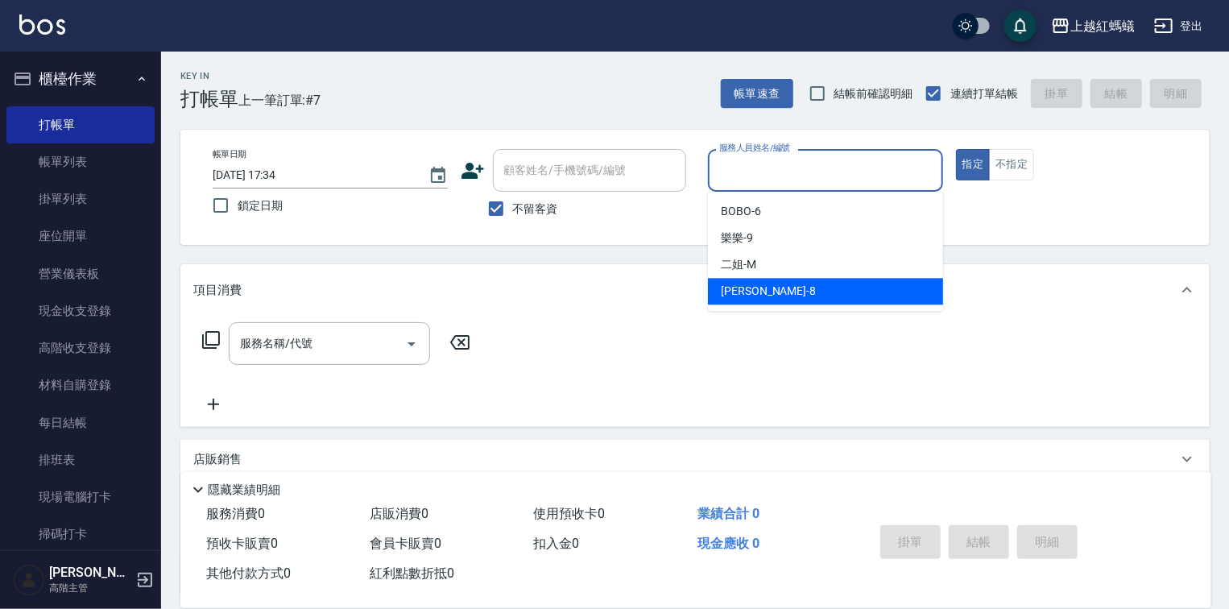
click at [805, 295] on div "[PERSON_NAME] -8" at bounding box center [825, 291] width 235 height 27
type input "[PERSON_NAME]-8"
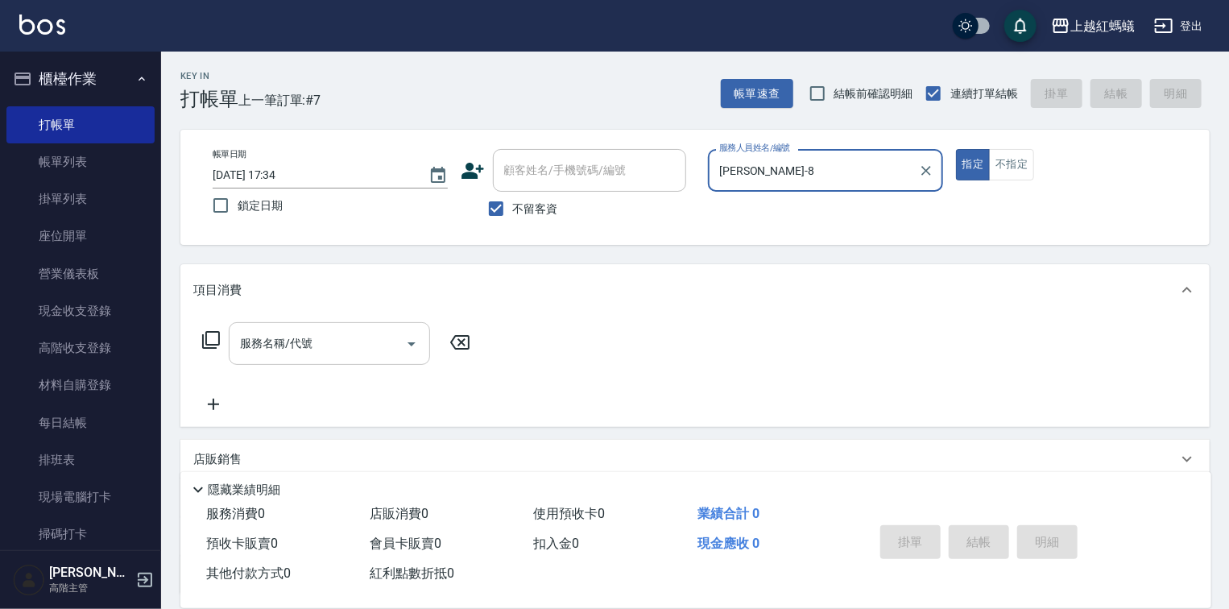
click at [330, 345] on input "服務名稱/代號" at bounding box center [317, 343] width 163 height 28
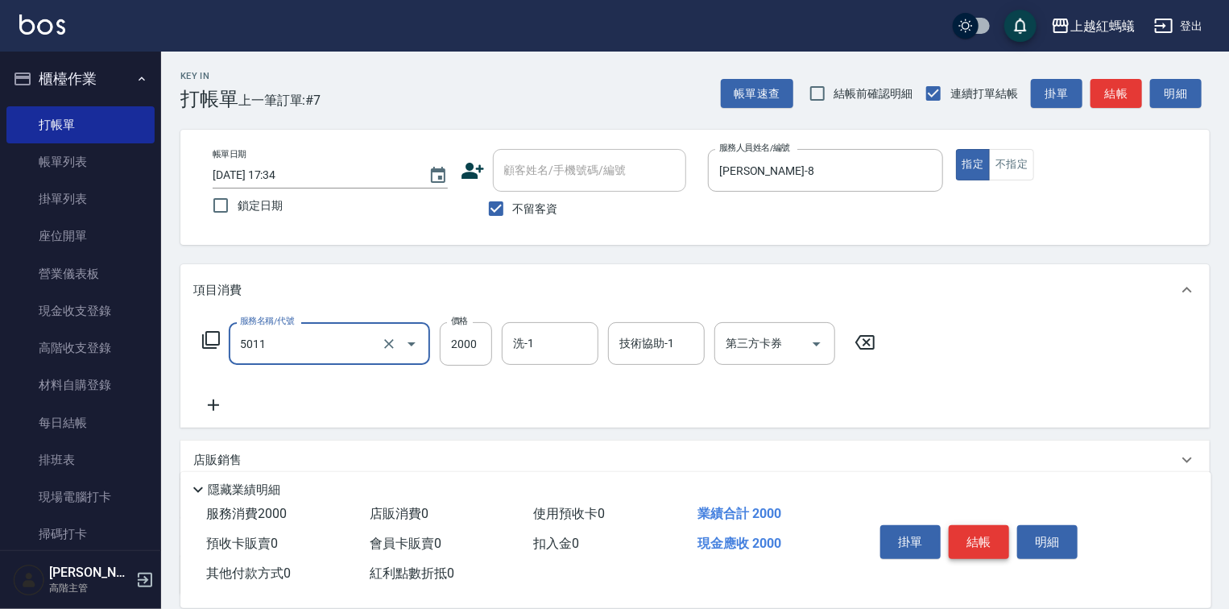
type input "桑多麗燙(短)(5011)"
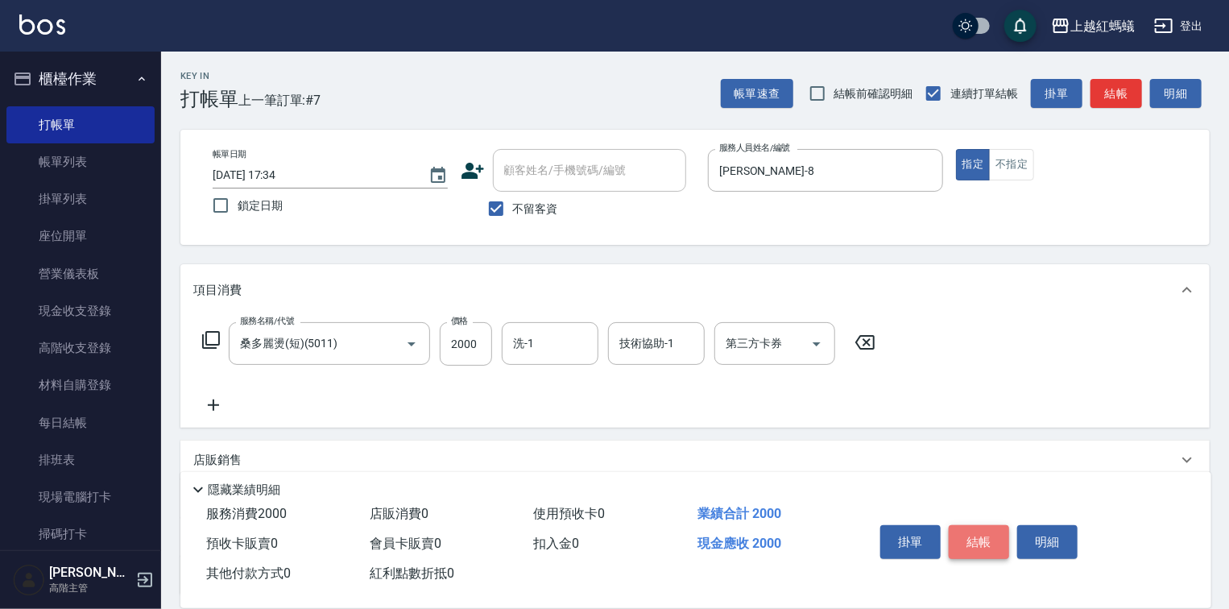
click at [975, 544] on button "結帳" at bounding box center [979, 542] width 60 height 34
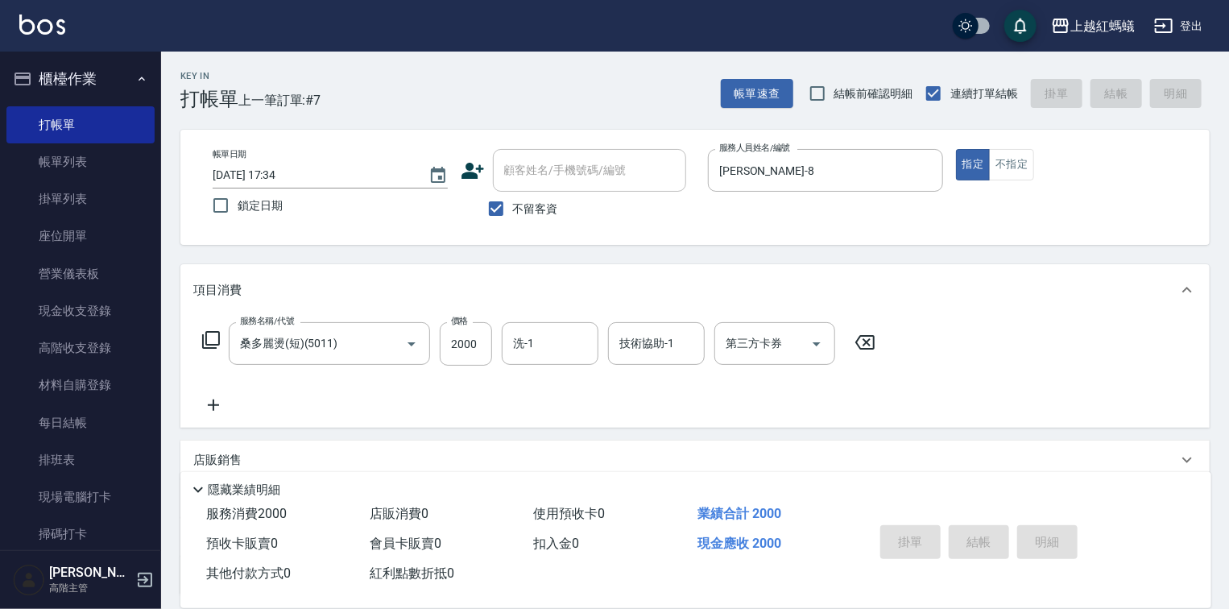
type input "[DATE] 17:35"
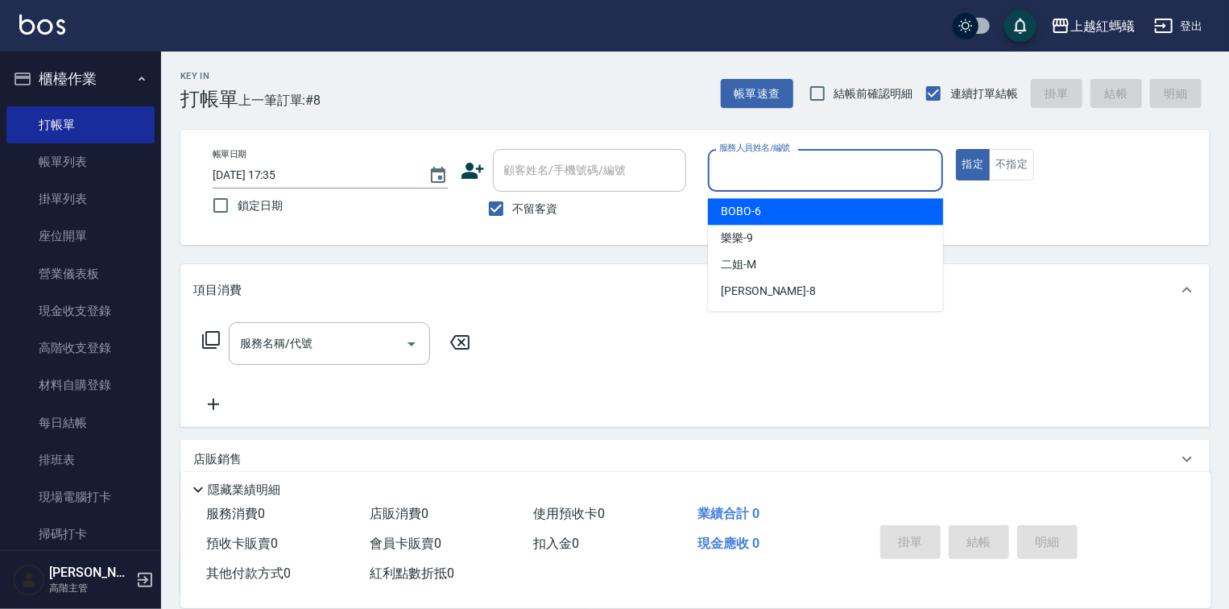
click at [751, 180] on input "服務人員姓名/編號" at bounding box center [825, 170] width 221 height 28
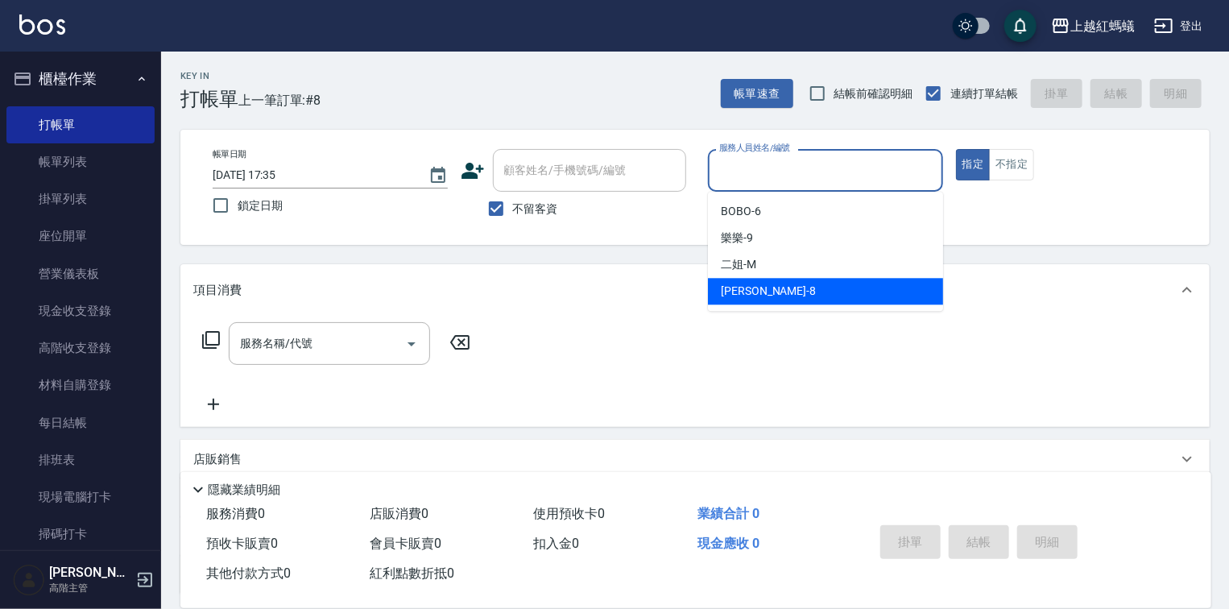
click at [759, 295] on div "[PERSON_NAME] -8" at bounding box center [825, 291] width 235 height 27
type input "[PERSON_NAME]-8"
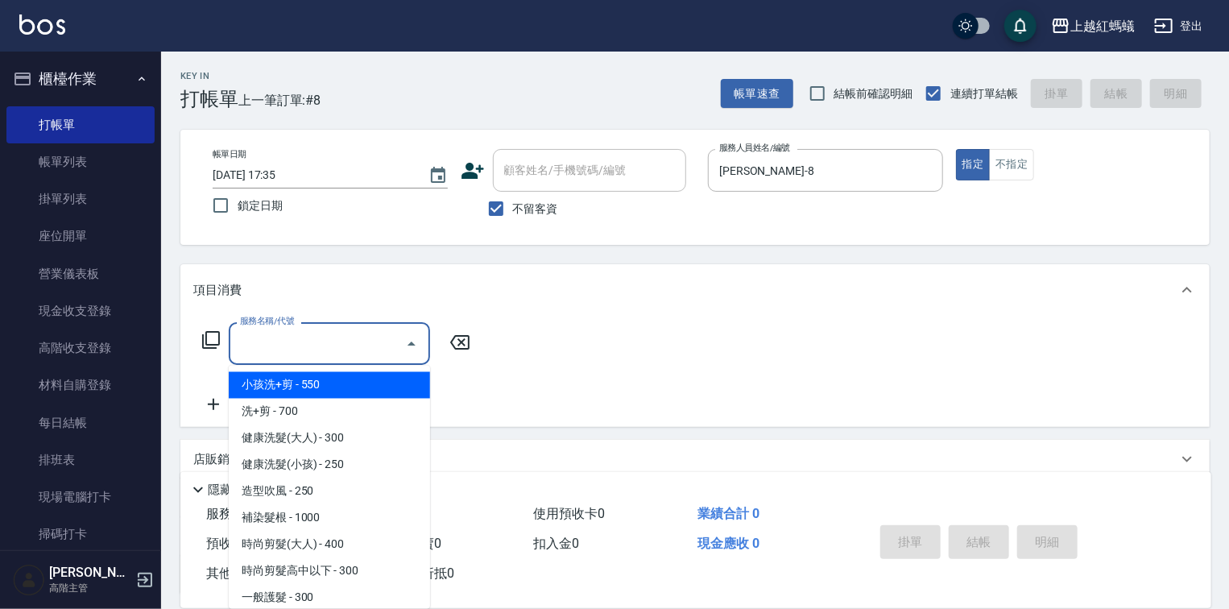
click at [343, 346] on input "服務名稱/代號" at bounding box center [317, 343] width 163 height 28
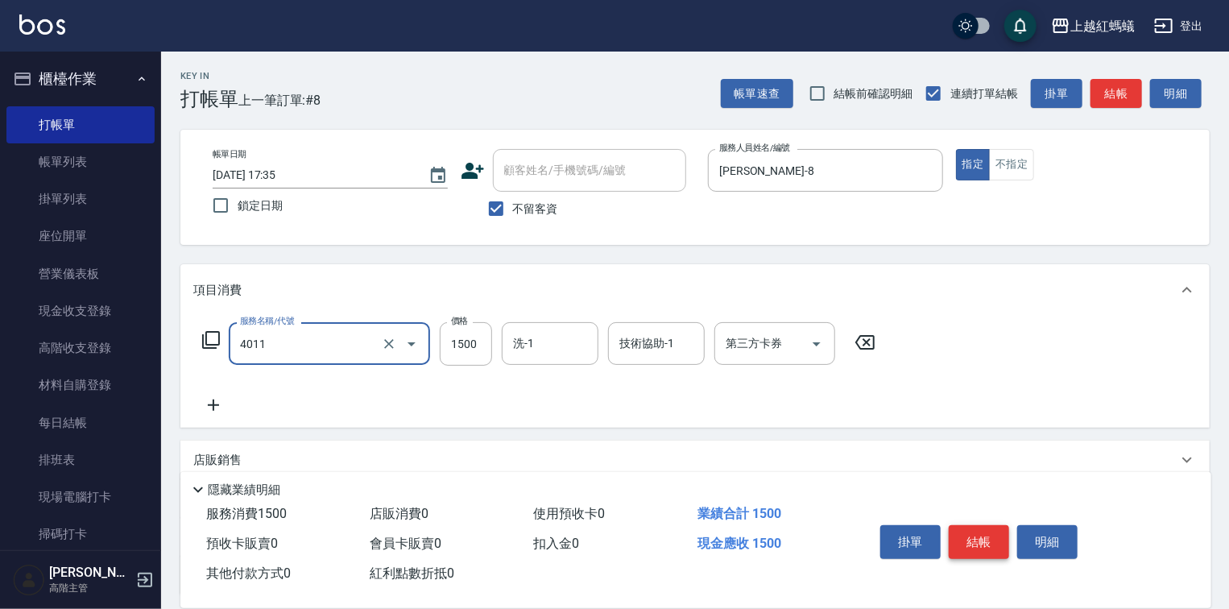
type input "花粉染髮(短)(4011)"
click at [960, 532] on button "結帳" at bounding box center [979, 542] width 60 height 34
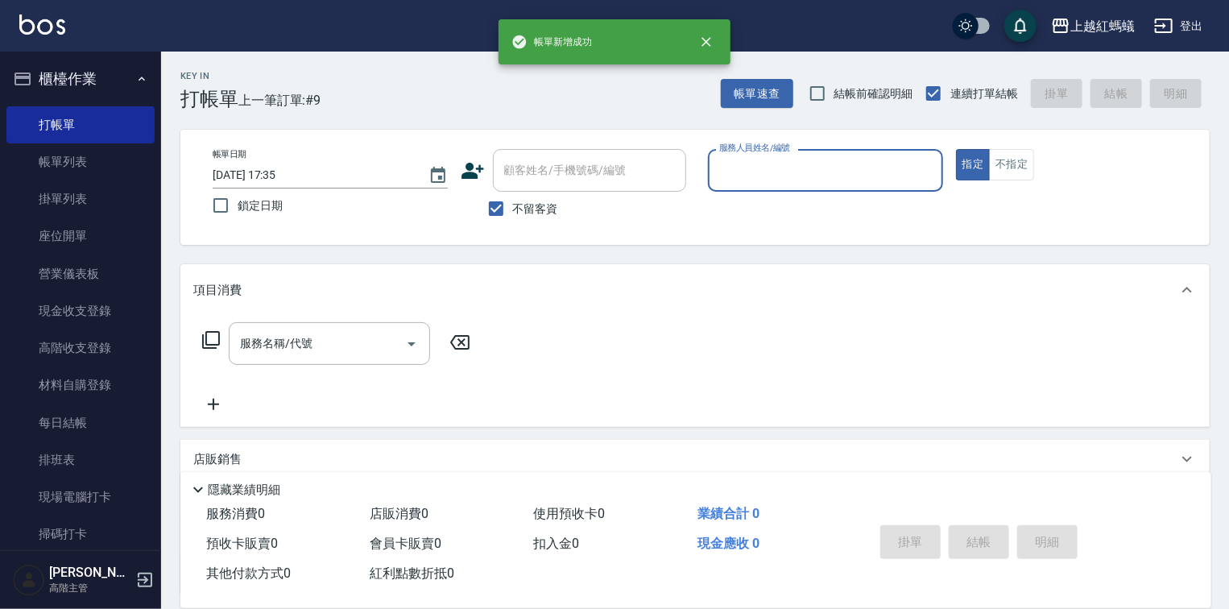
click at [787, 147] on label "服務人員姓名/編號" at bounding box center [754, 148] width 71 height 12
click at [787, 156] on input "服務人員姓名/編號" at bounding box center [825, 170] width 221 height 28
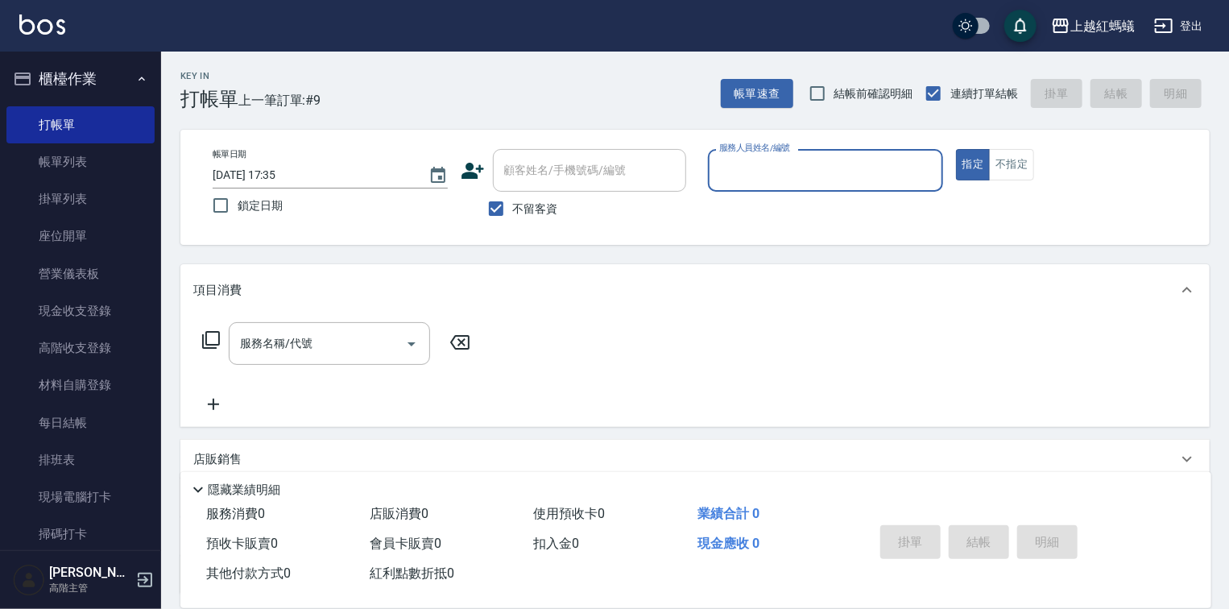
click at [785, 163] on input "服務人員姓名/編號" at bounding box center [825, 170] width 221 height 28
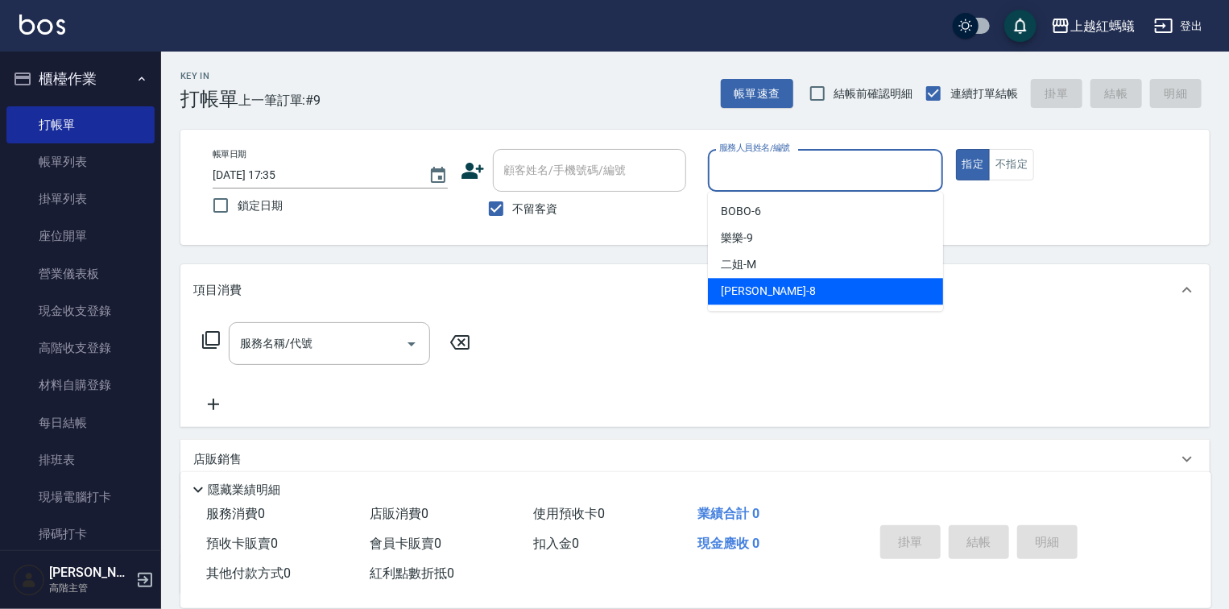
click at [772, 302] on div "[PERSON_NAME] -8" at bounding box center [825, 291] width 235 height 27
type input "[PERSON_NAME]-8"
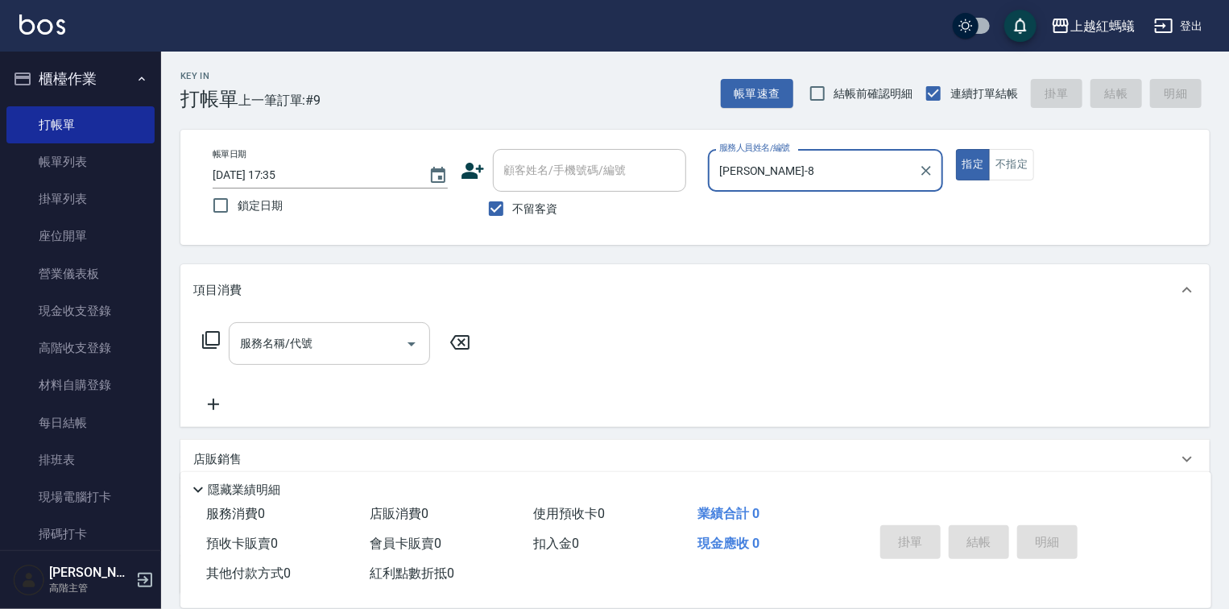
click at [341, 344] on input "服務名稱/代號" at bounding box center [317, 343] width 163 height 28
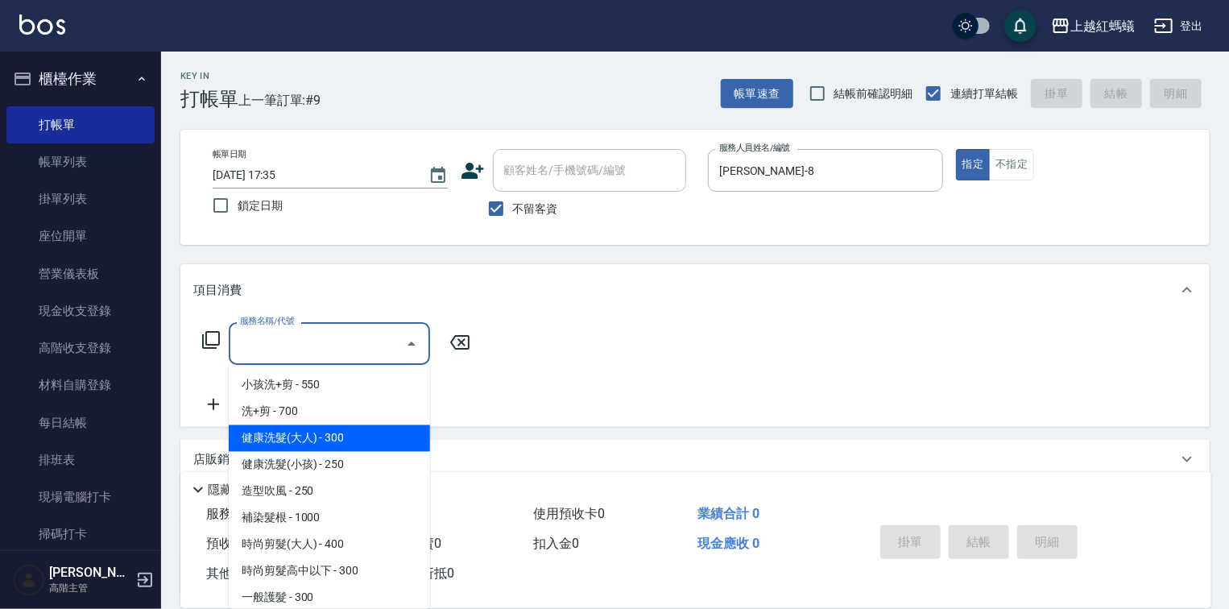
click at [367, 437] on span "健康洗髮(大人) - 300" at bounding box center [329, 438] width 201 height 27
type input "健康洗髮(大人)(201)"
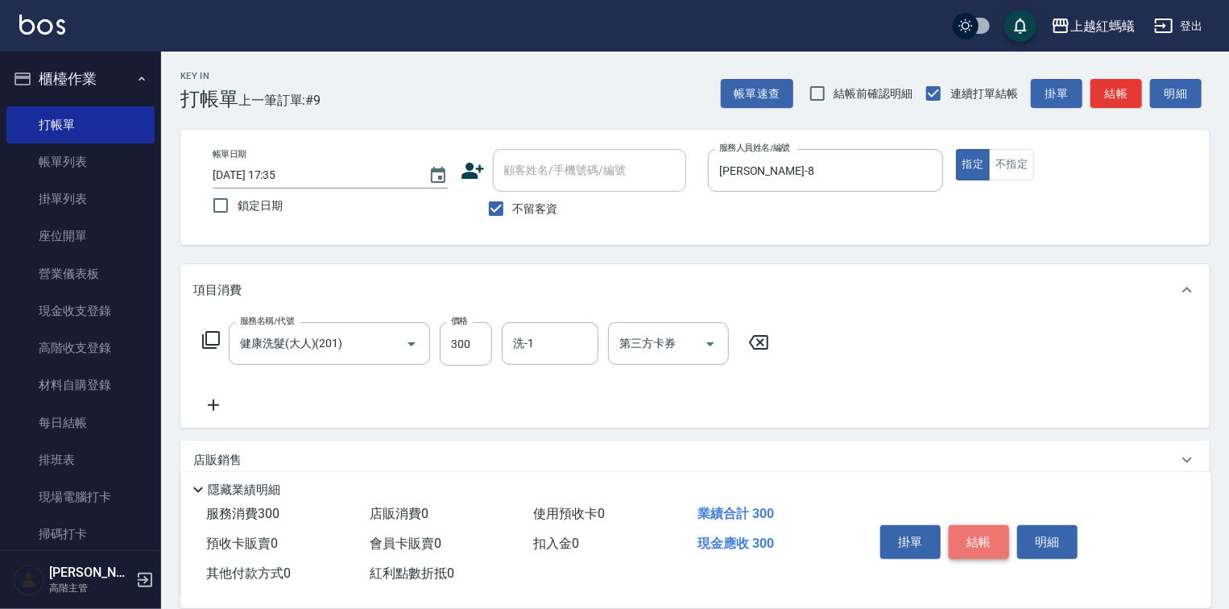
click at [960, 532] on button "結帳" at bounding box center [979, 542] width 60 height 34
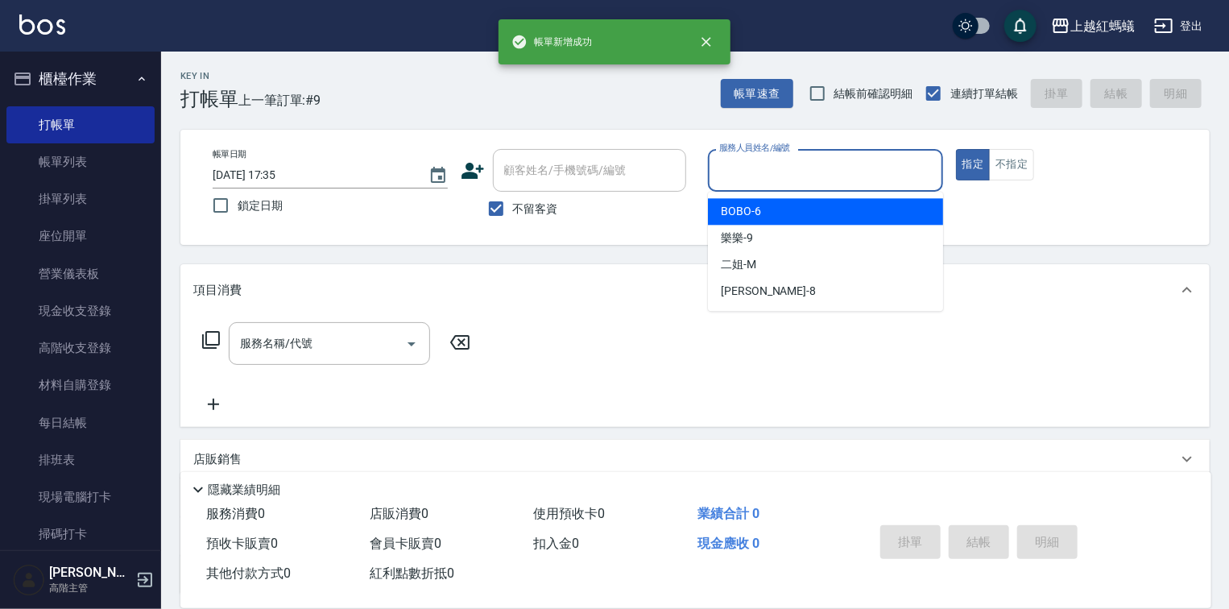
drag, startPoint x: 854, startPoint y: 162, endPoint x: 781, endPoint y: 242, distance: 107.7
click at [853, 161] on input "服務人員姓名/編號" at bounding box center [825, 170] width 221 height 28
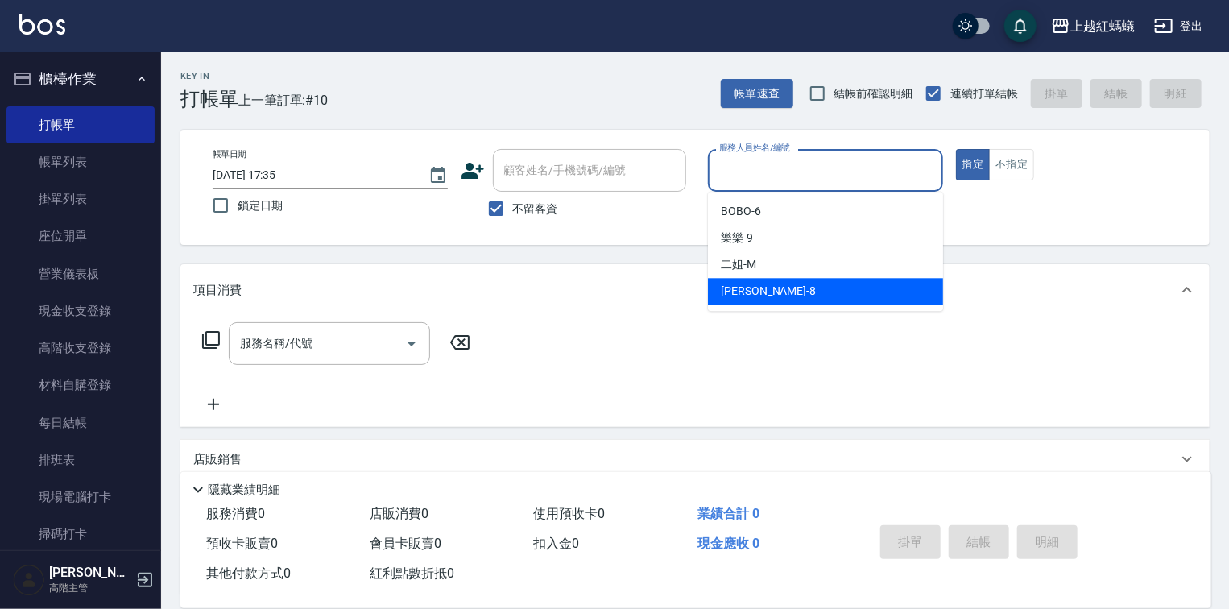
click at [783, 294] on div "[PERSON_NAME] -8" at bounding box center [825, 291] width 235 height 27
type input "[PERSON_NAME]-8"
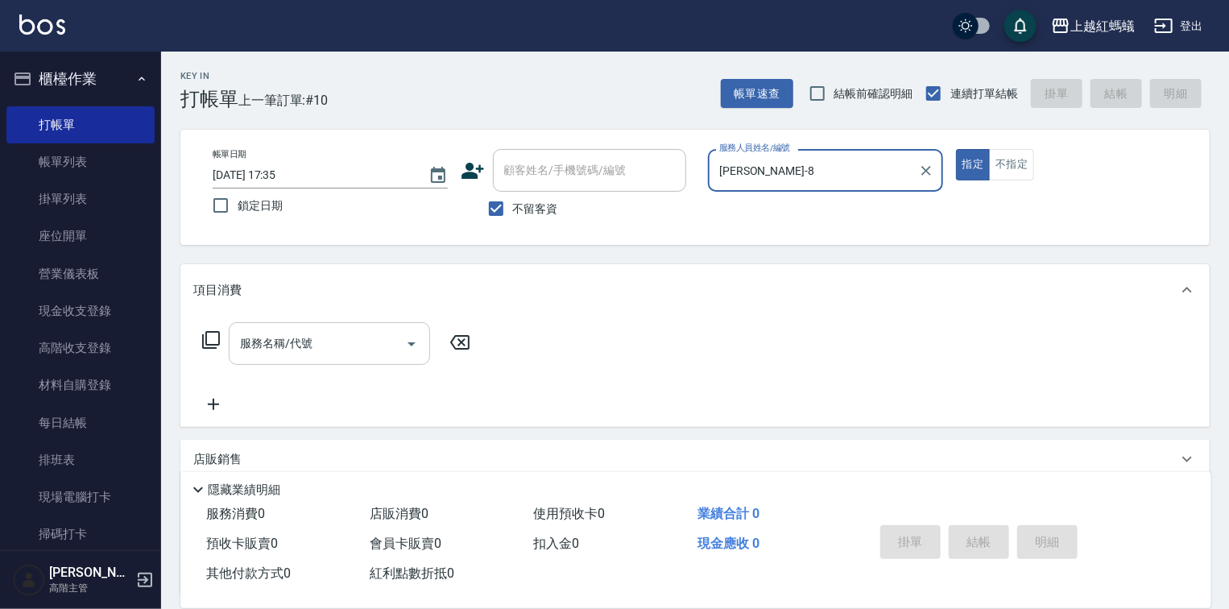
click at [391, 349] on input "服務名稱/代號" at bounding box center [317, 343] width 163 height 28
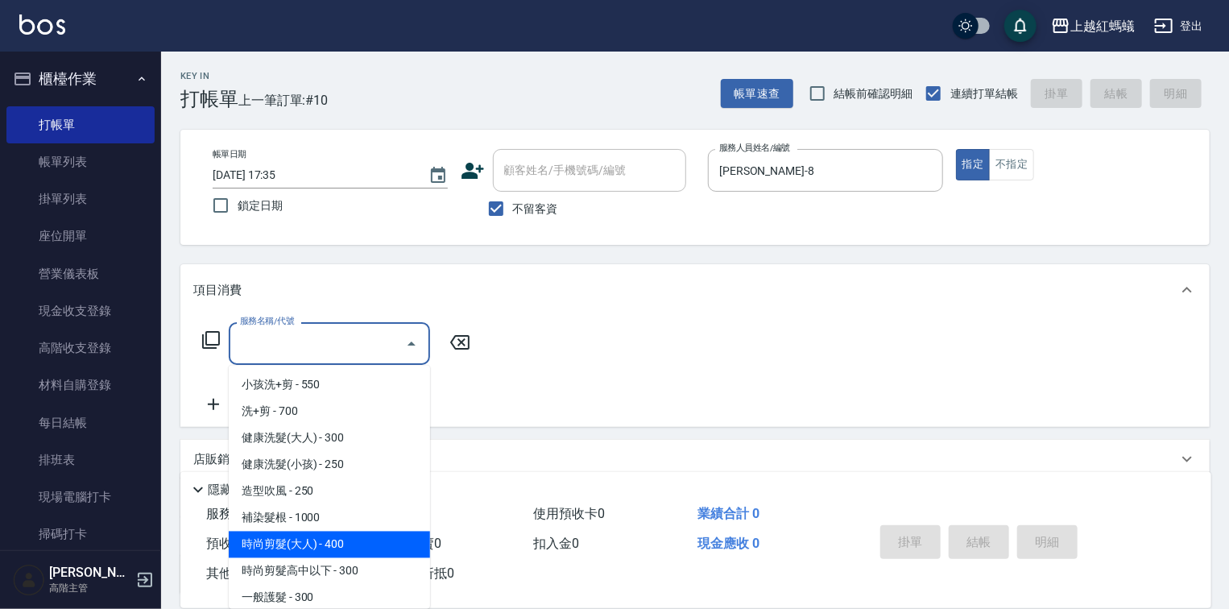
click at [378, 538] on span "時尚剪髮(大人) - 400" at bounding box center [329, 545] width 201 height 27
type input "時尚剪髮(大人)(301)"
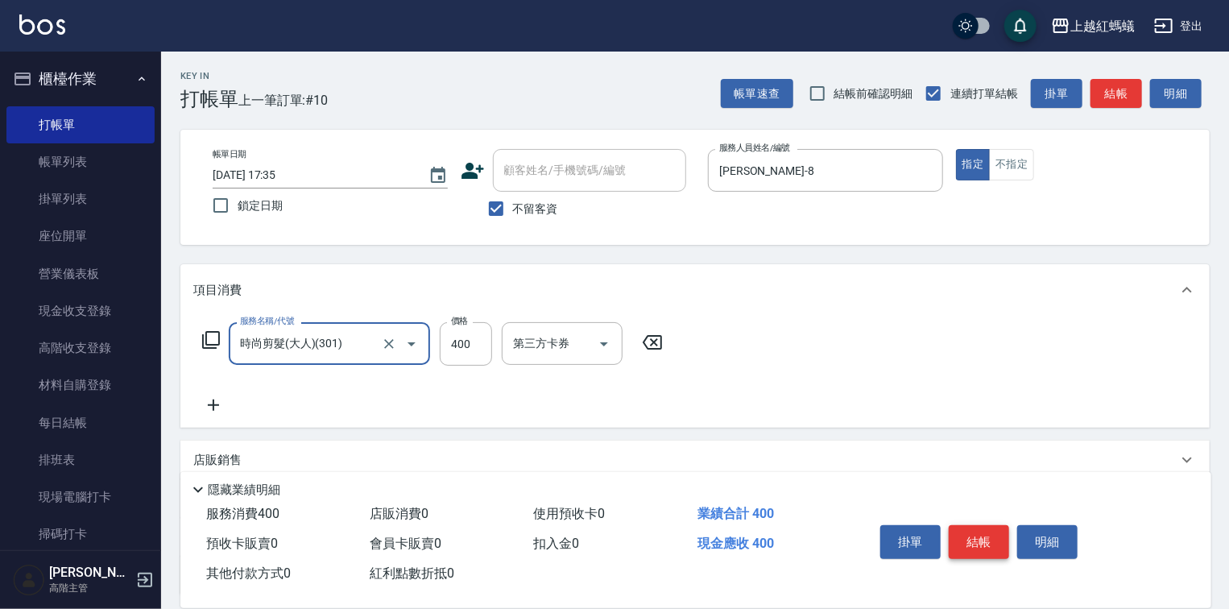
click at [976, 530] on button "結帳" at bounding box center [979, 542] width 60 height 34
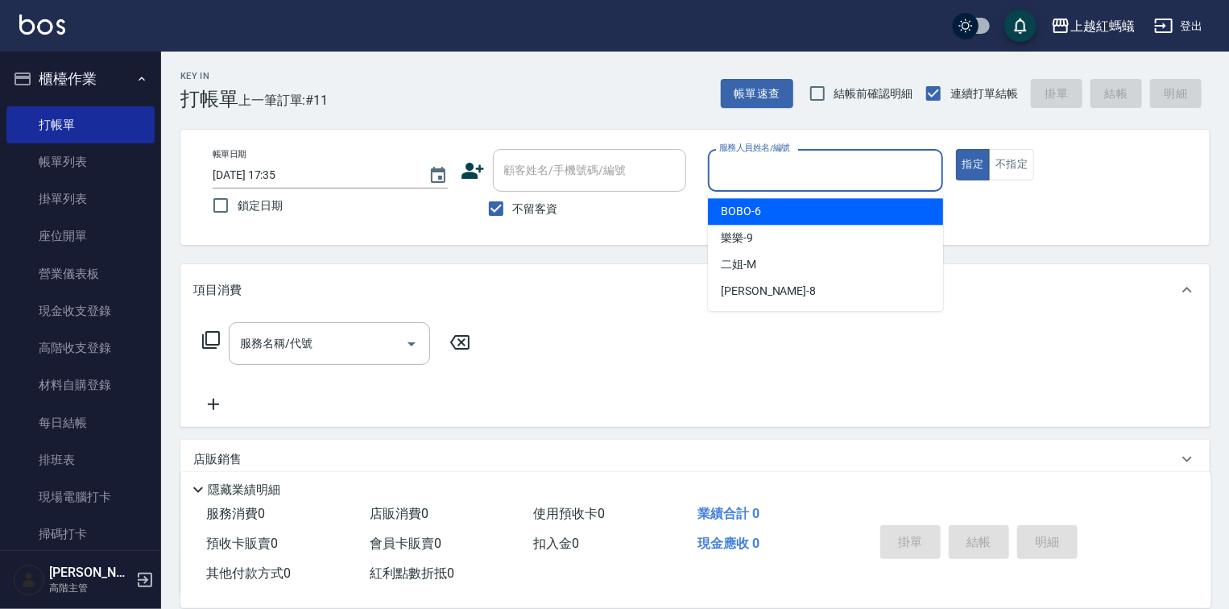
click at [908, 164] on input "服務人員姓名/編號" at bounding box center [825, 170] width 221 height 28
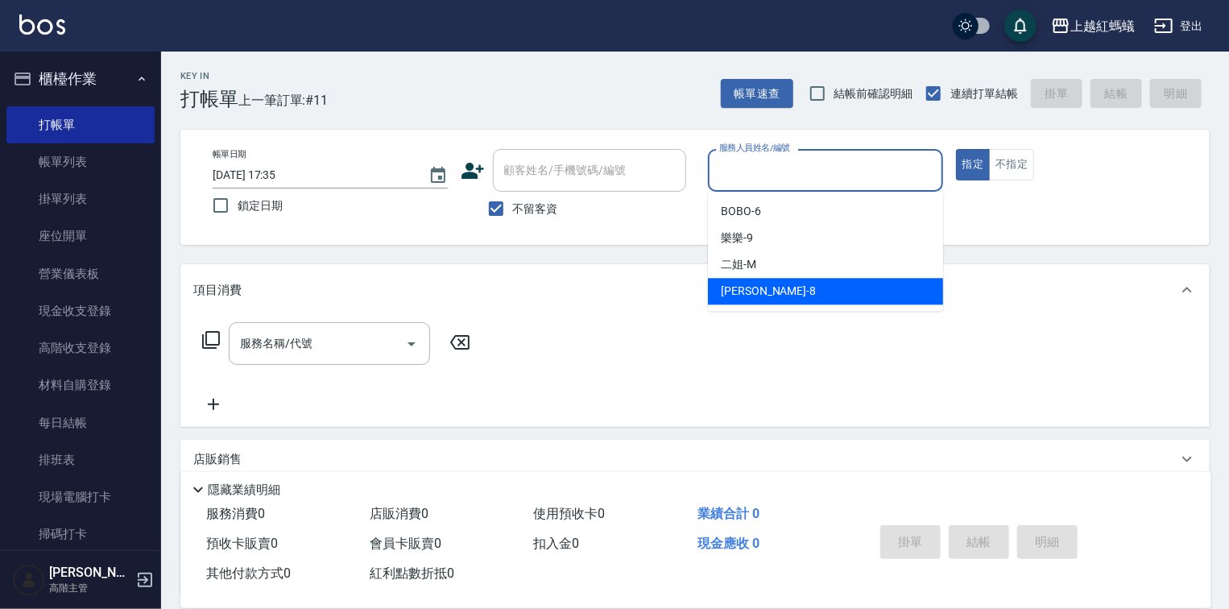
click at [766, 296] on div "[PERSON_NAME] -8" at bounding box center [825, 291] width 235 height 27
type input "[PERSON_NAME]-8"
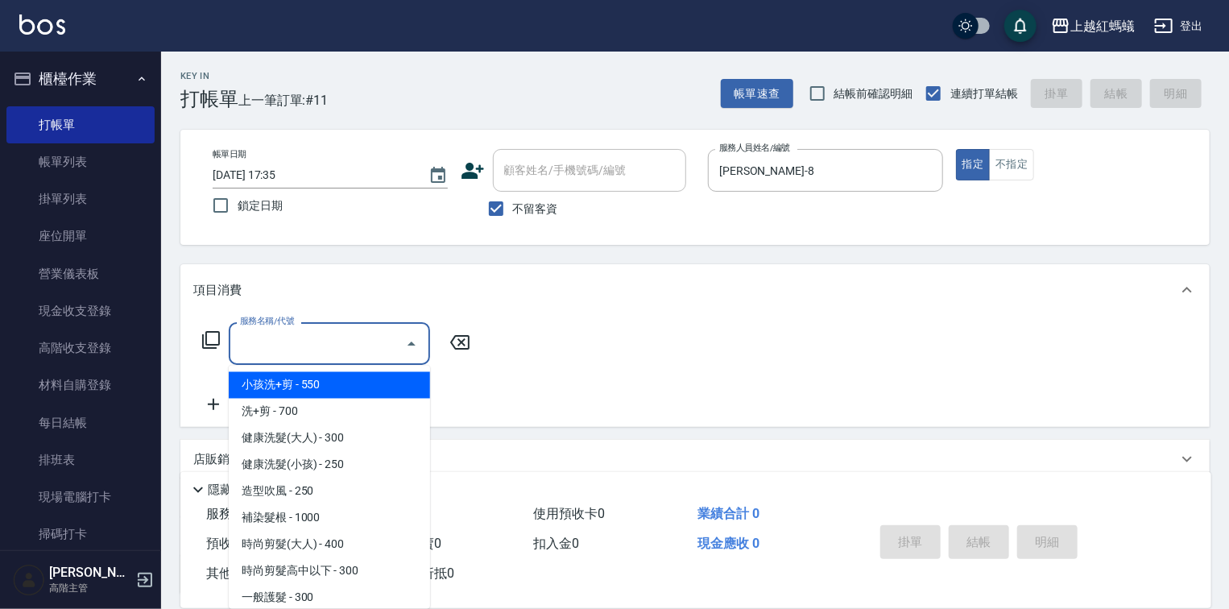
click at [330, 348] on input "服務名稱/代號" at bounding box center [317, 343] width 163 height 28
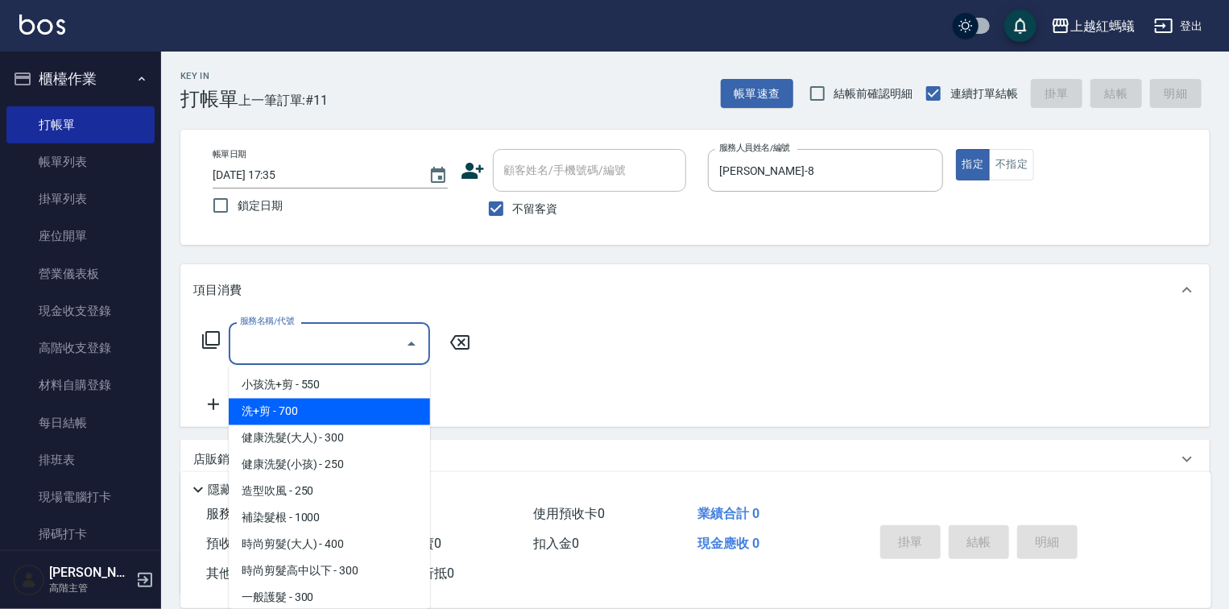
click at [275, 402] on span "洗+剪 - 700" at bounding box center [329, 412] width 201 height 27
type input "洗+剪(200)"
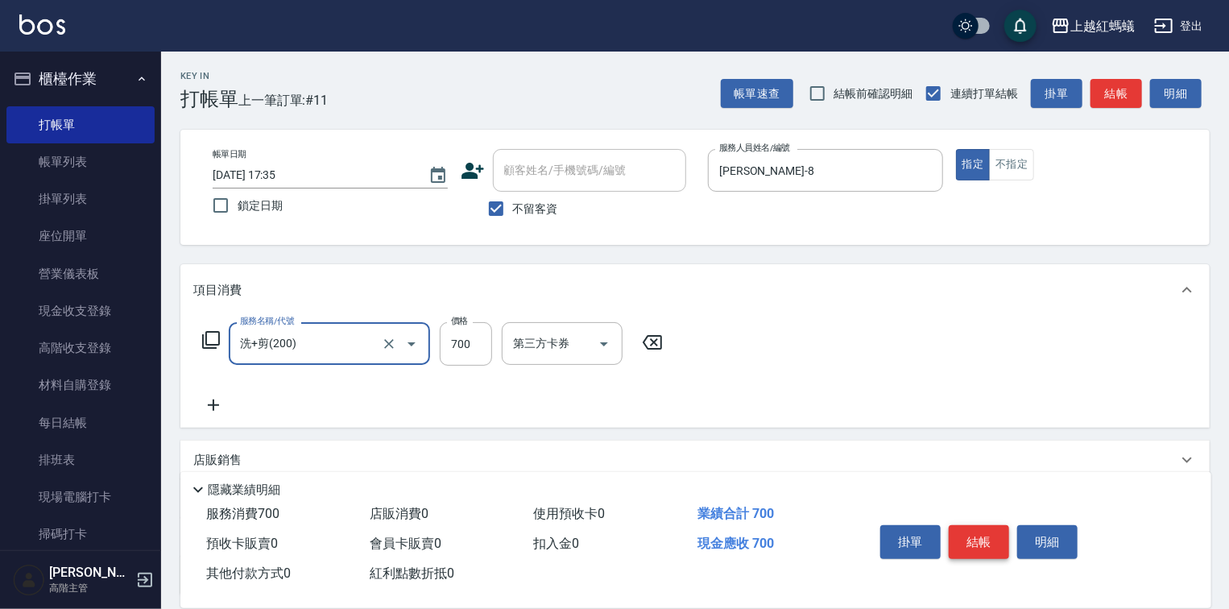
click at [961, 533] on button "結帳" at bounding box center [979, 542] width 60 height 34
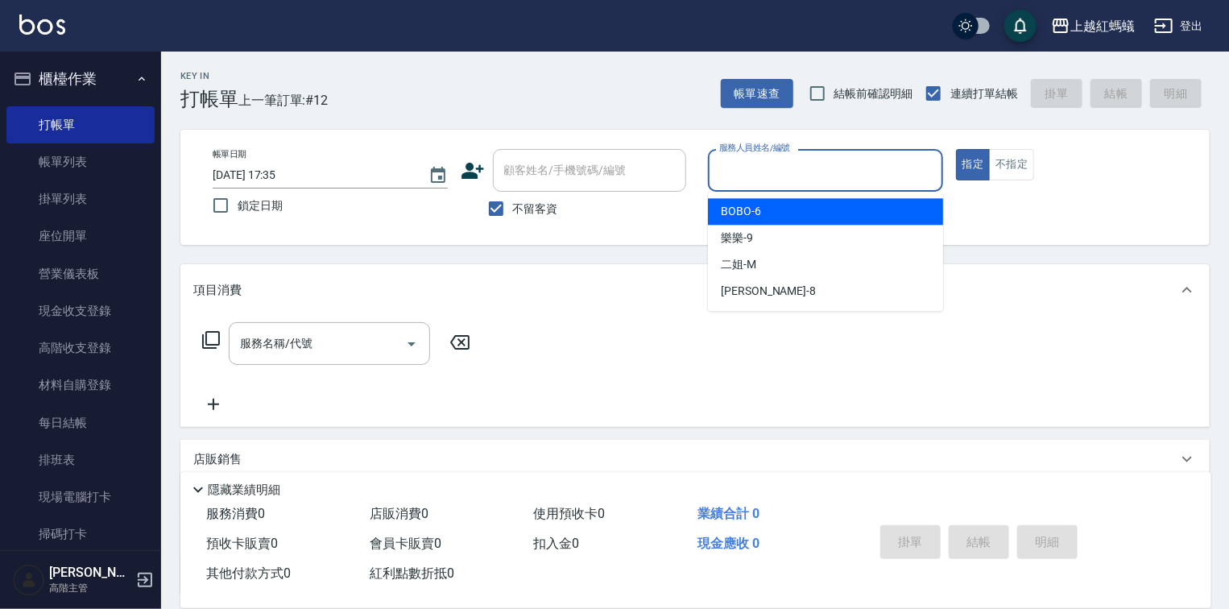
click at [796, 168] on input "服務人員姓名/編號" at bounding box center [825, 170] width 221 height 28
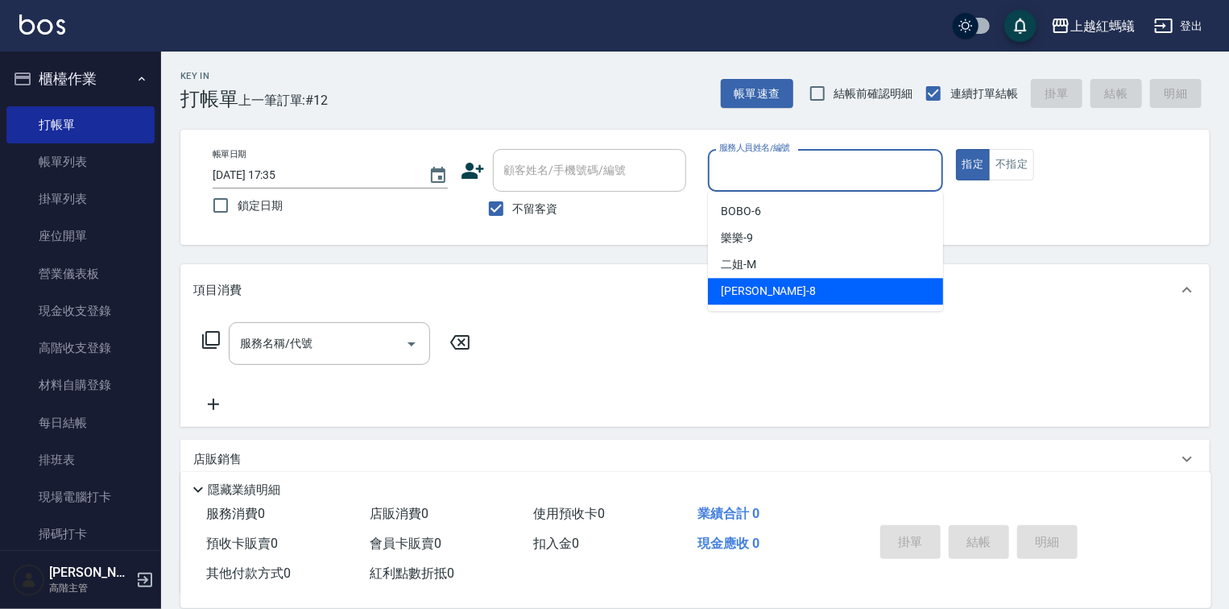
click at [757, 296] on div "[PERSON_NAME] -8" at bounding box center [825, 291] width 235 height 27
type input "[PERSON_NAME]-8"
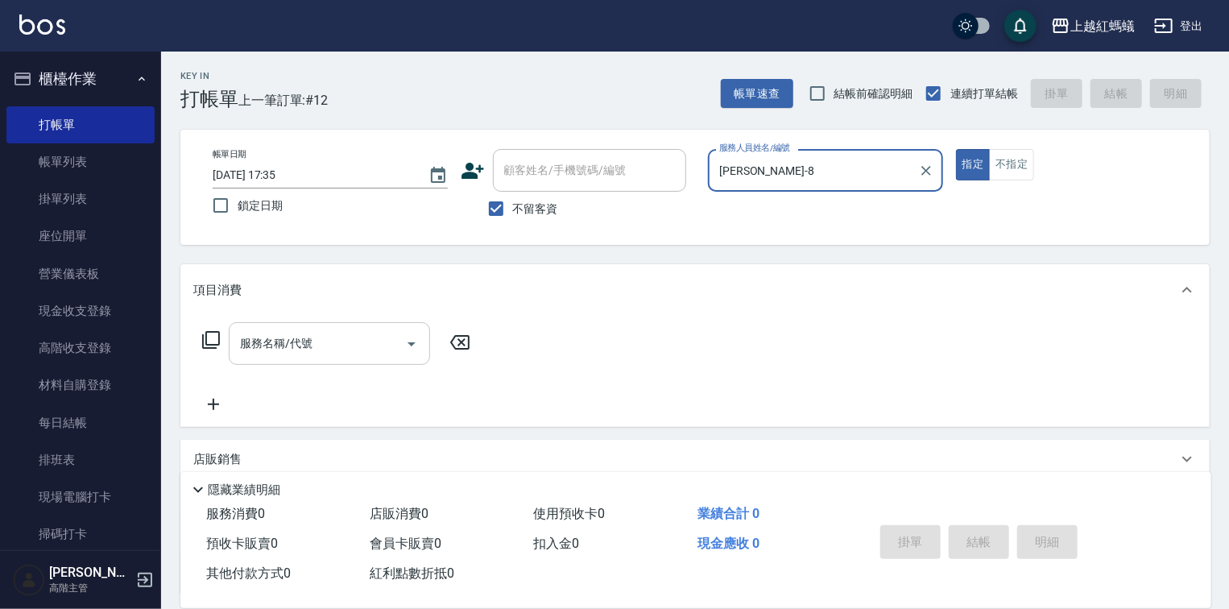
click at [348, 354] on input "服務名稱/代號" at bounding box center [317, 343] width 163 height 28
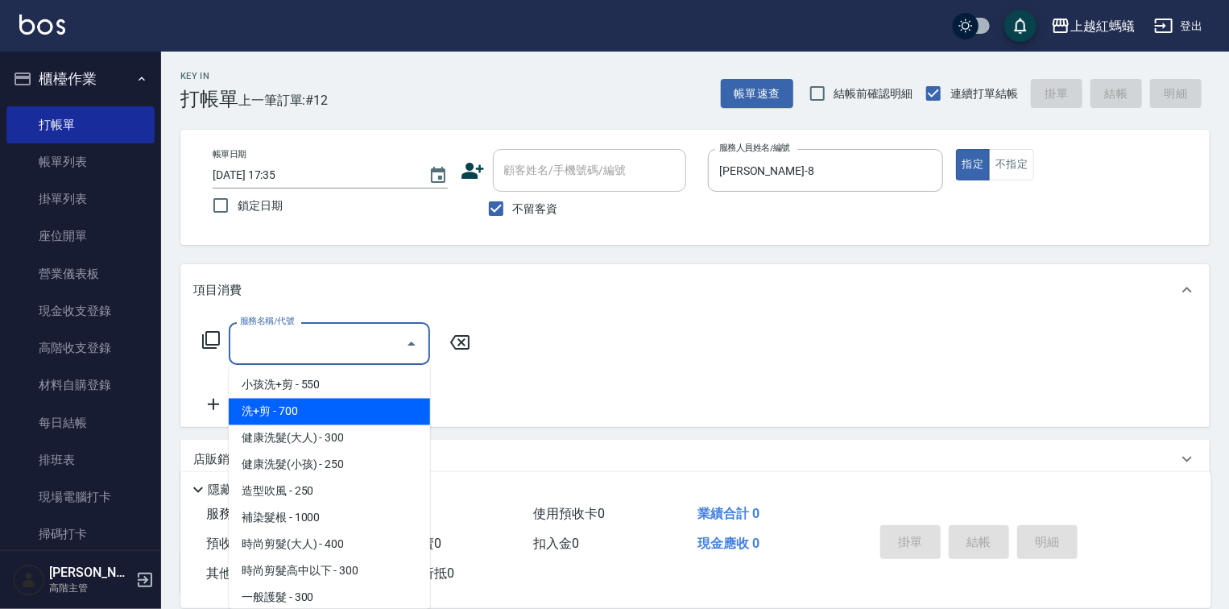
click at [313, 404] on span "洗+剪 - 700" at bounding box center [329, 412] width 201 height 27
type input "洗+剪(200)"
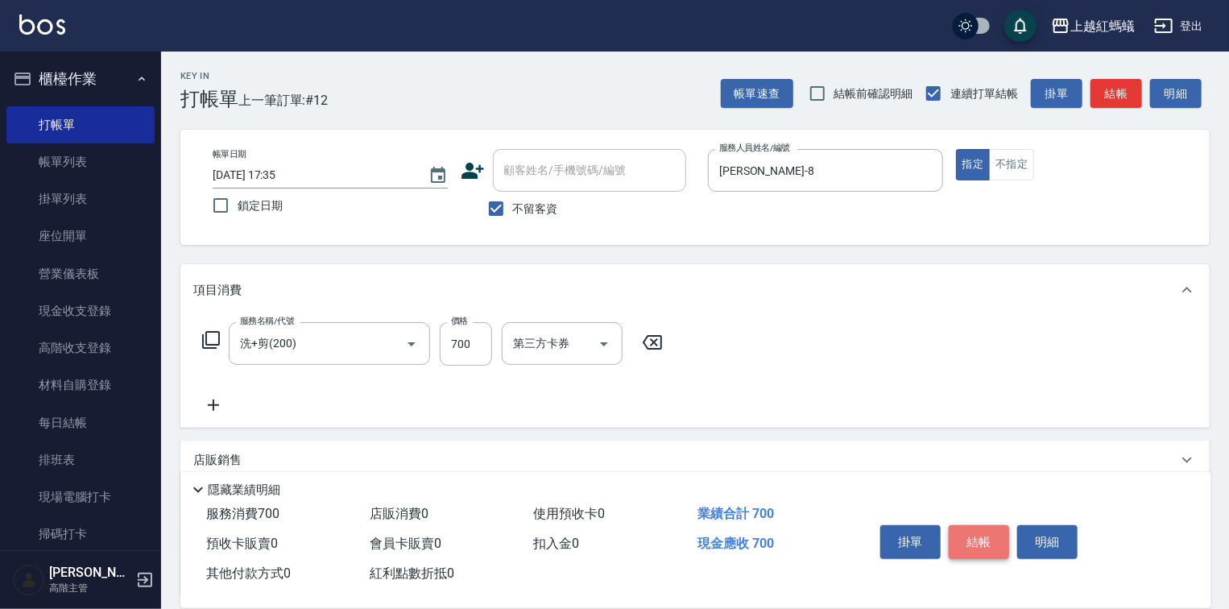
click at [975, 532] on button "結帳" at bounding box center [979, 542] width 60 height 34
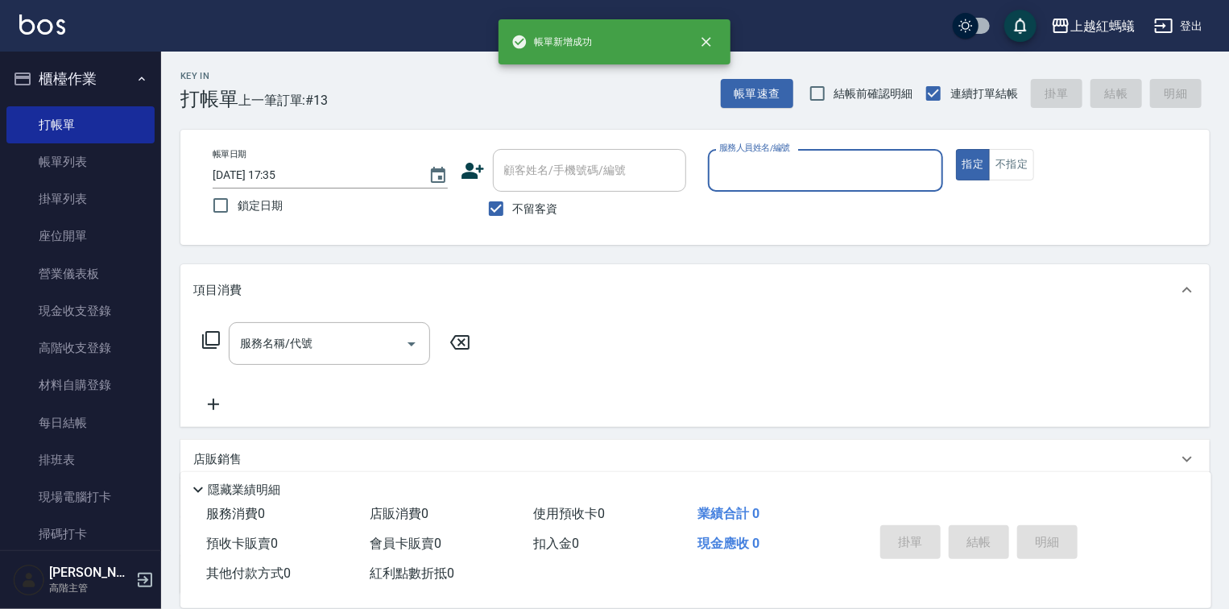
click at [838, 171] on input "服務人員姓名/編號" at bounding box center [825, 170] width 221 height 28
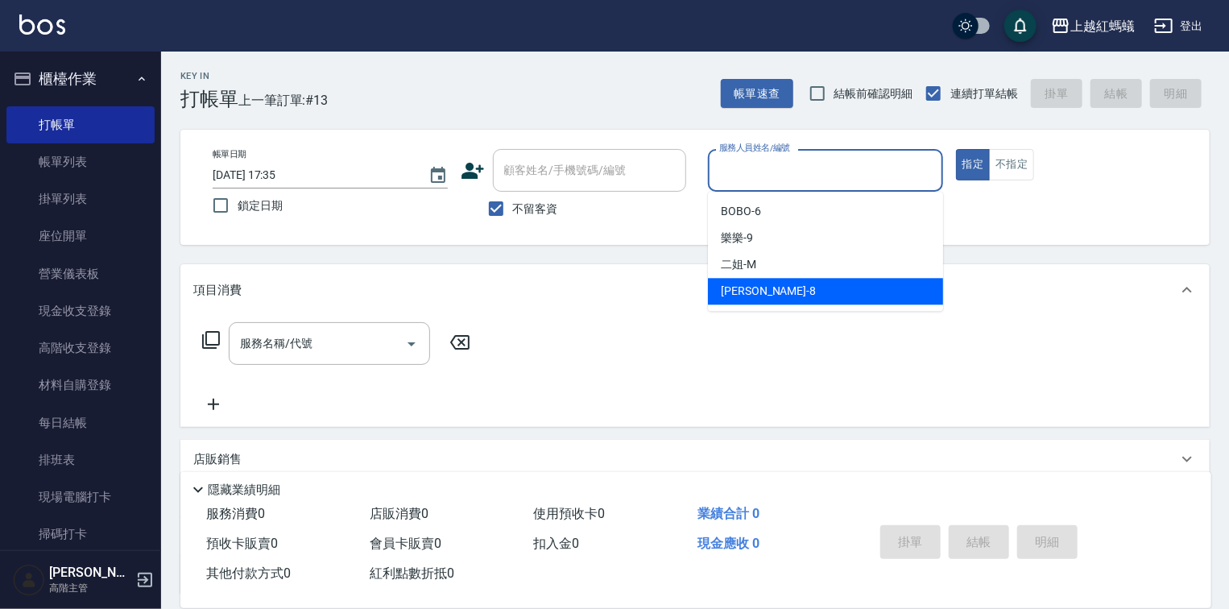
click at [815, 294] on div "[PERSON_NAME] -8" at bounding box center [825, 291] width 235 height 27
type input "[PERSON_NAME]-8"
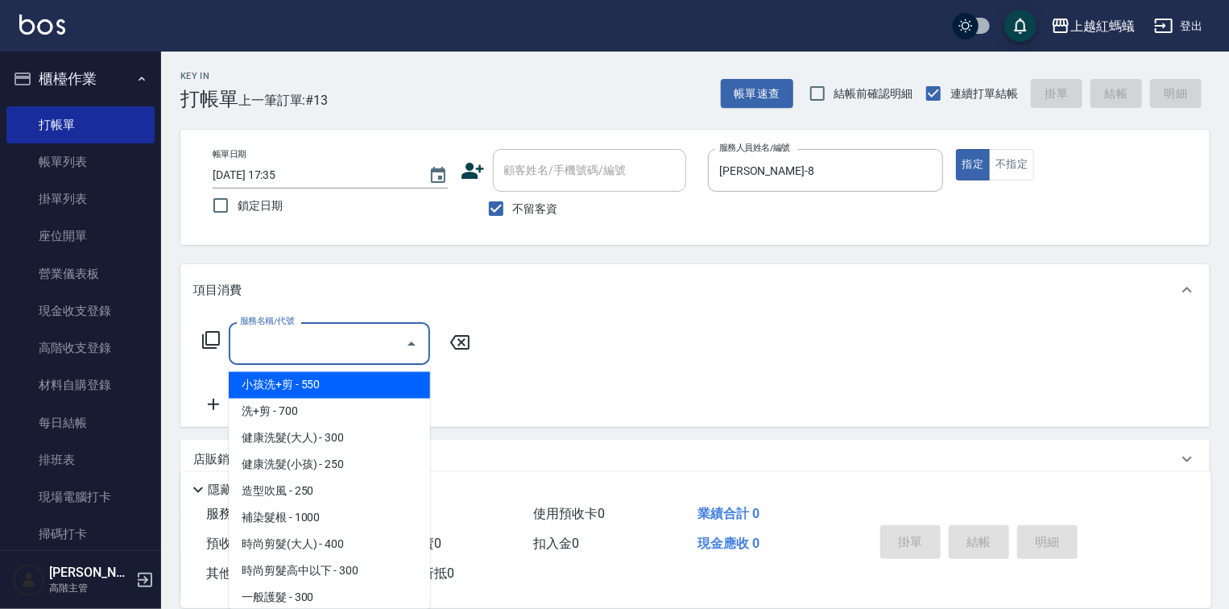
click at [364, 345] on input "服務名稱/代號" at bounding box center [317, 343] width 163 height 28
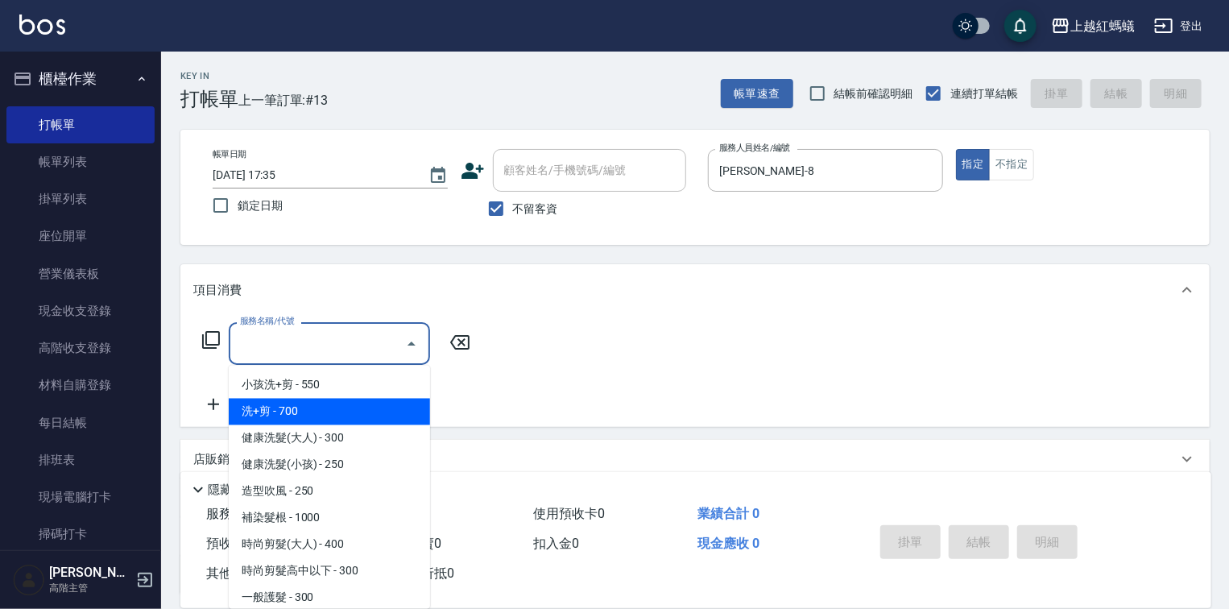
click at [306, 412] on span "洗+剪 - 700" at bounding box center [329, 412] width 201 height 27
type input "洗+剪(200)"
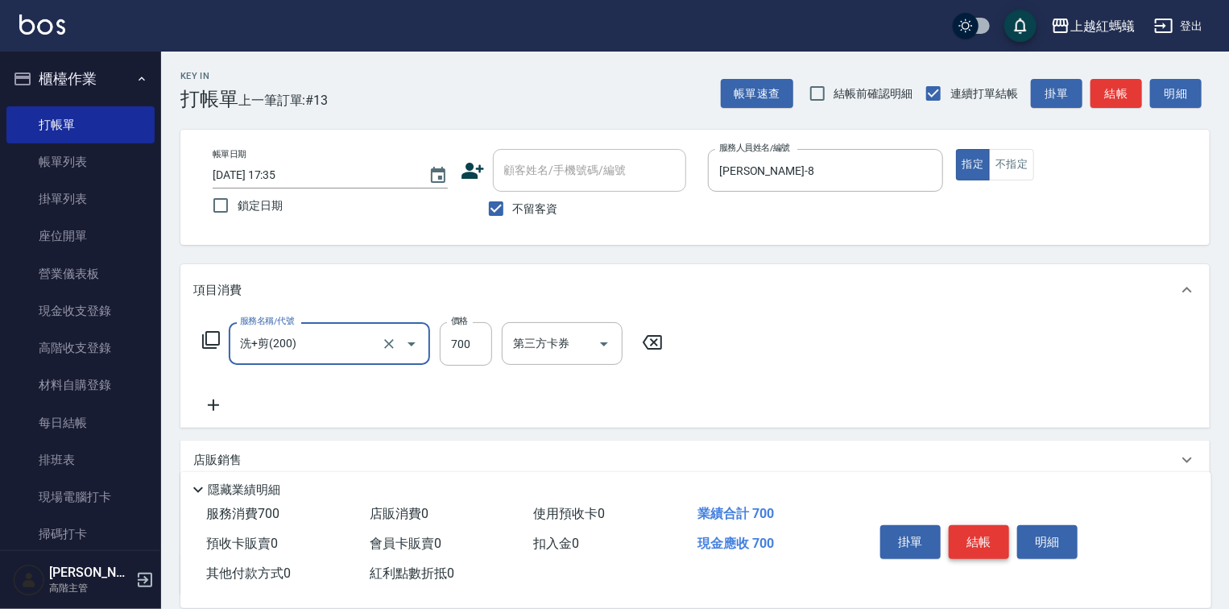
click at [974, 532] on button "結帳" at bounding box center [979, 542] width 60 height 34
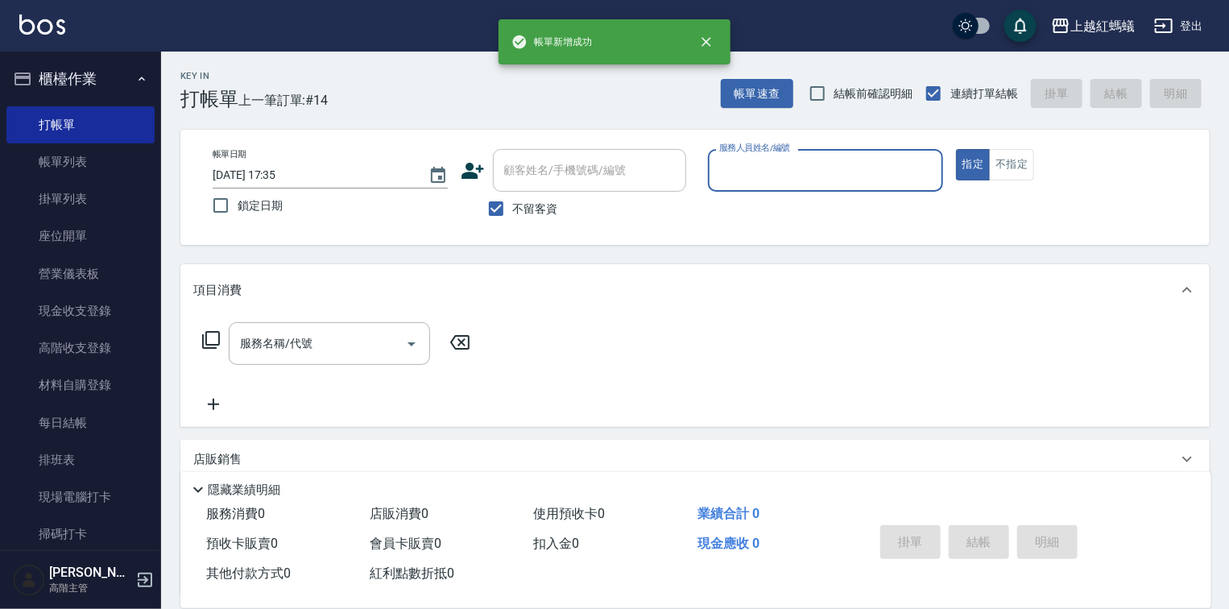
click at [768, 176] on input "服務人員姓名/編號" at bounding box center [825, 170] width 221 height 28
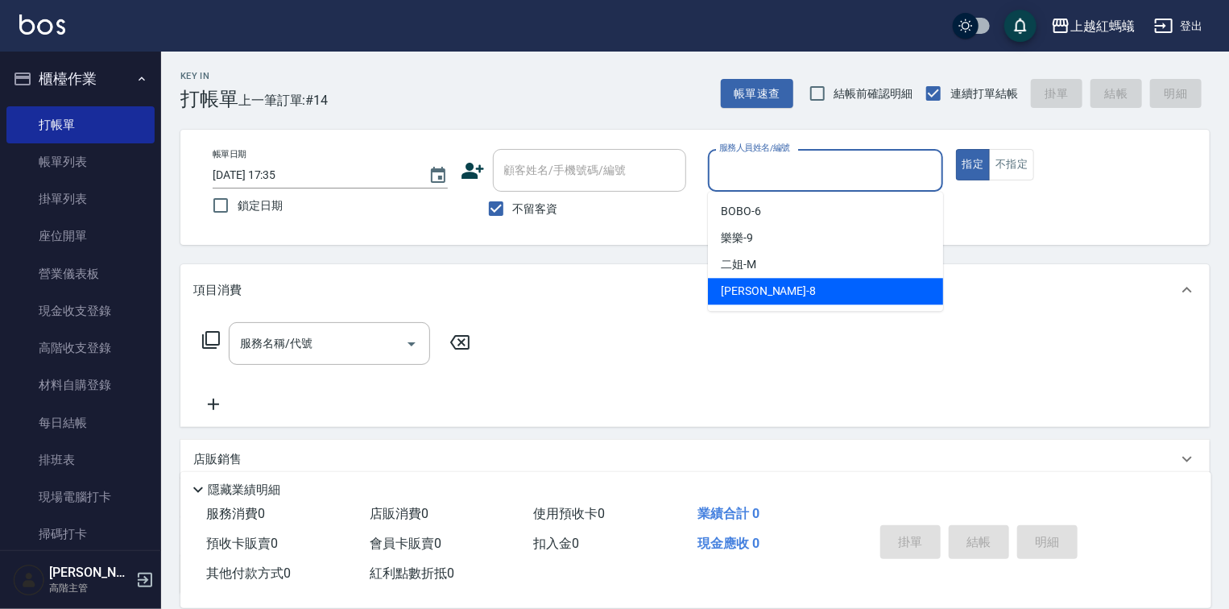
click at [799, 288] on div "[PERSON_NAME] -8" at bounding box center [825, 291] width 235 height 27
type input "[PERSON_NAME]-8"
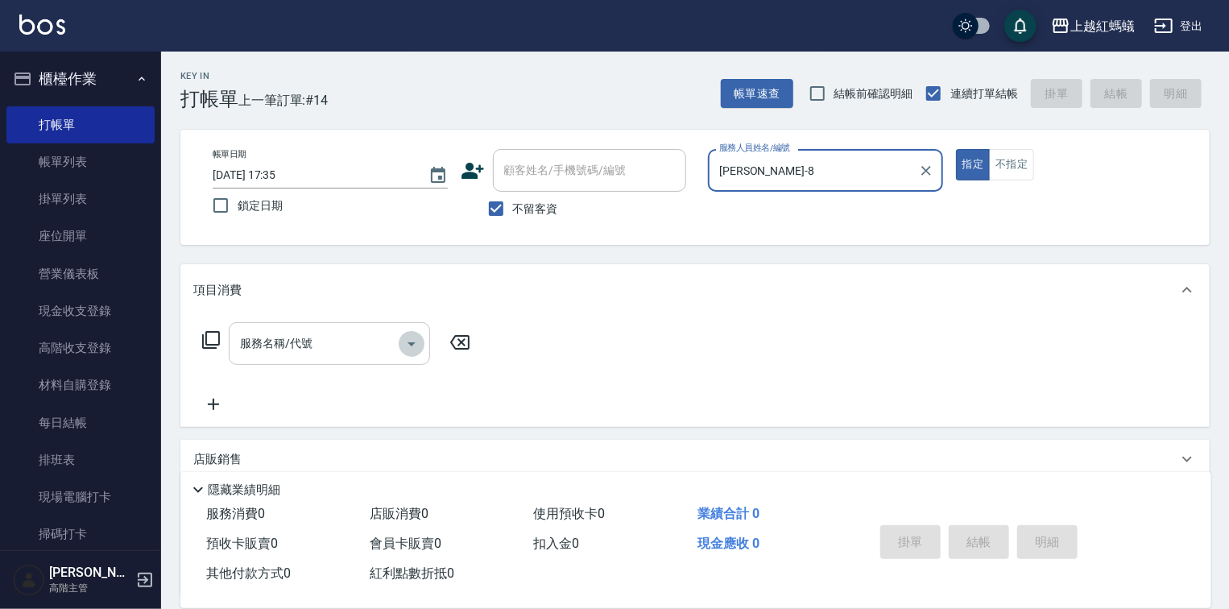
click at [403, 341] on icon "Open" at bounding box center [411, 343] width 19 height 19
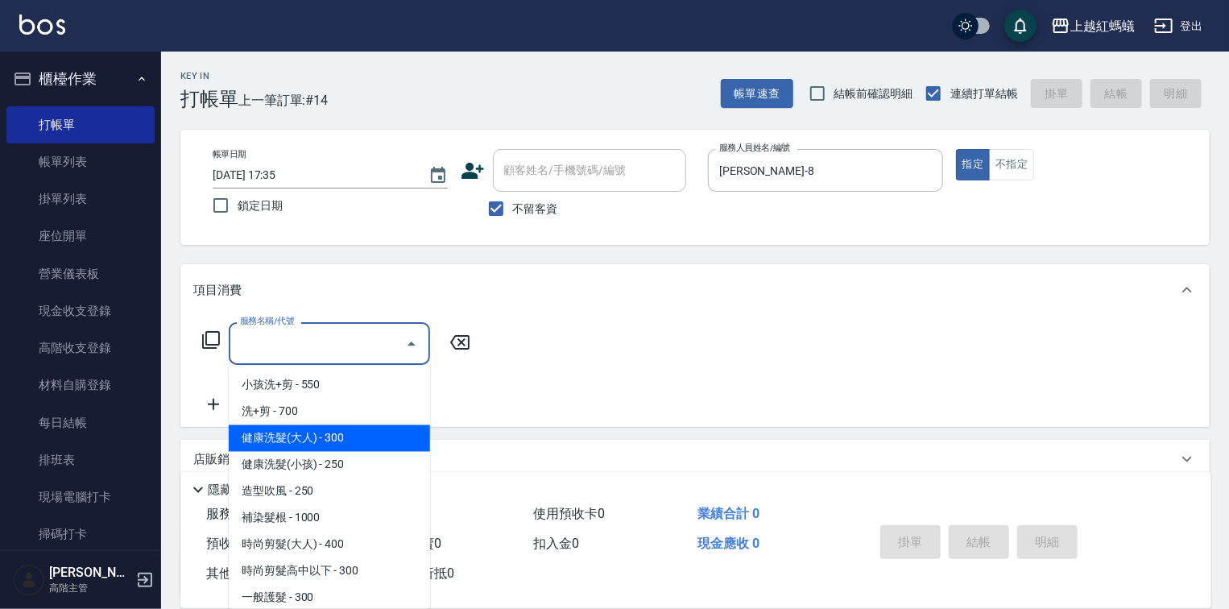
click at [367, 436] on span "健康洗髮(大人) - 300" at bounding box center [329, 438] width 201 height 27
type input "健康洗髮(大人)(201)"
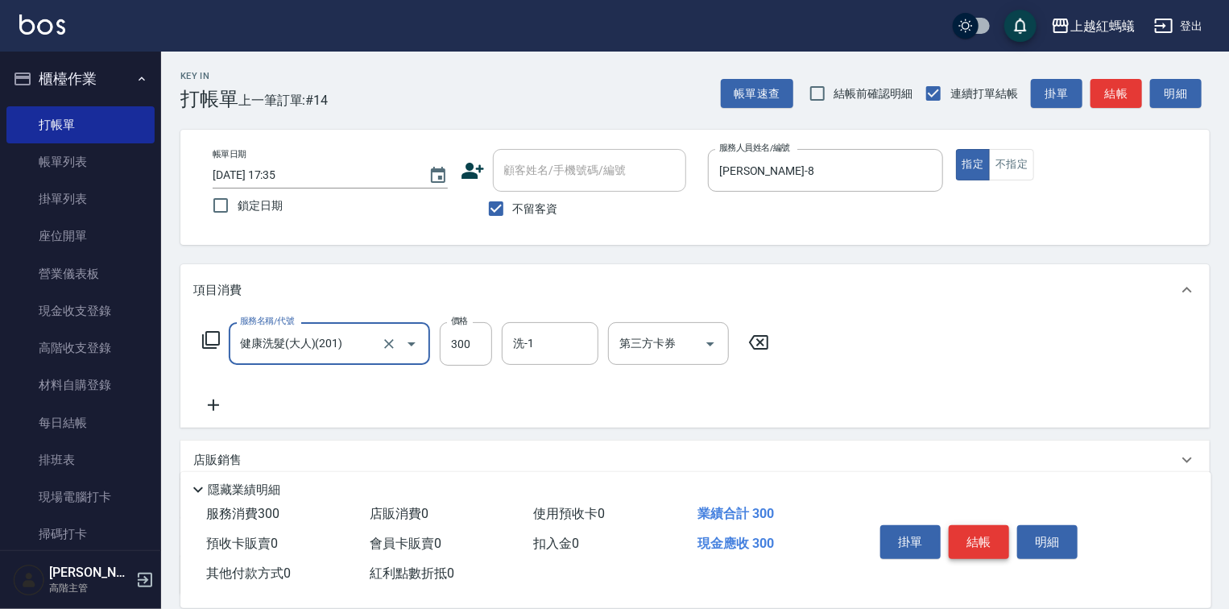
click at [970, 525] on button "結帳" at bounding box center [979, 542] width 60 height 34
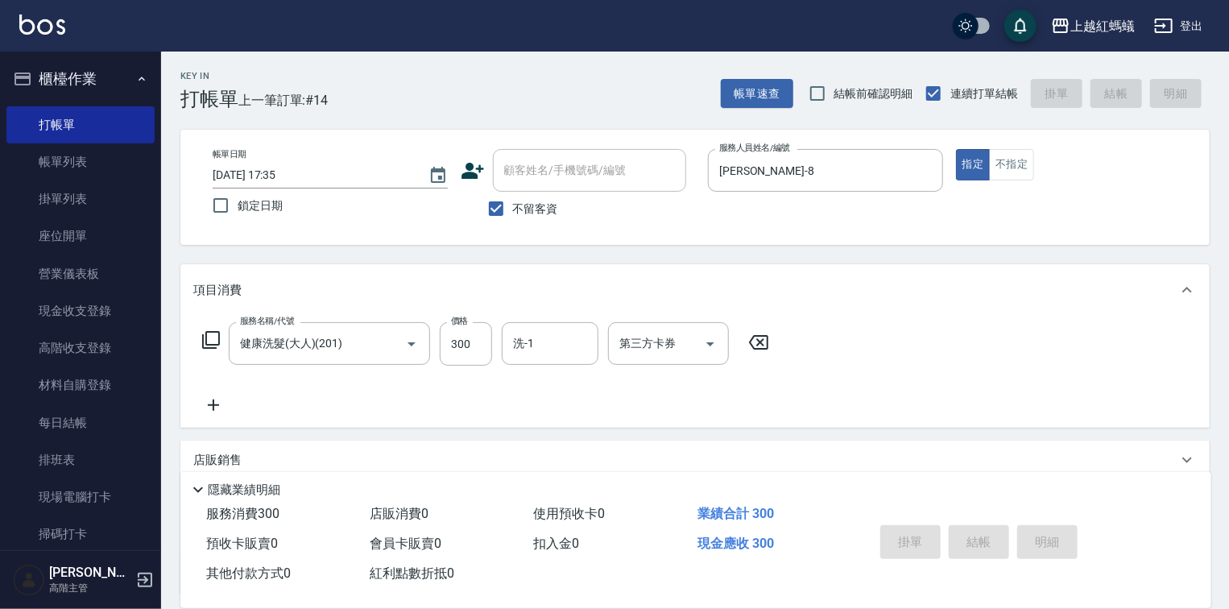
type input "[DATE] 17:36"
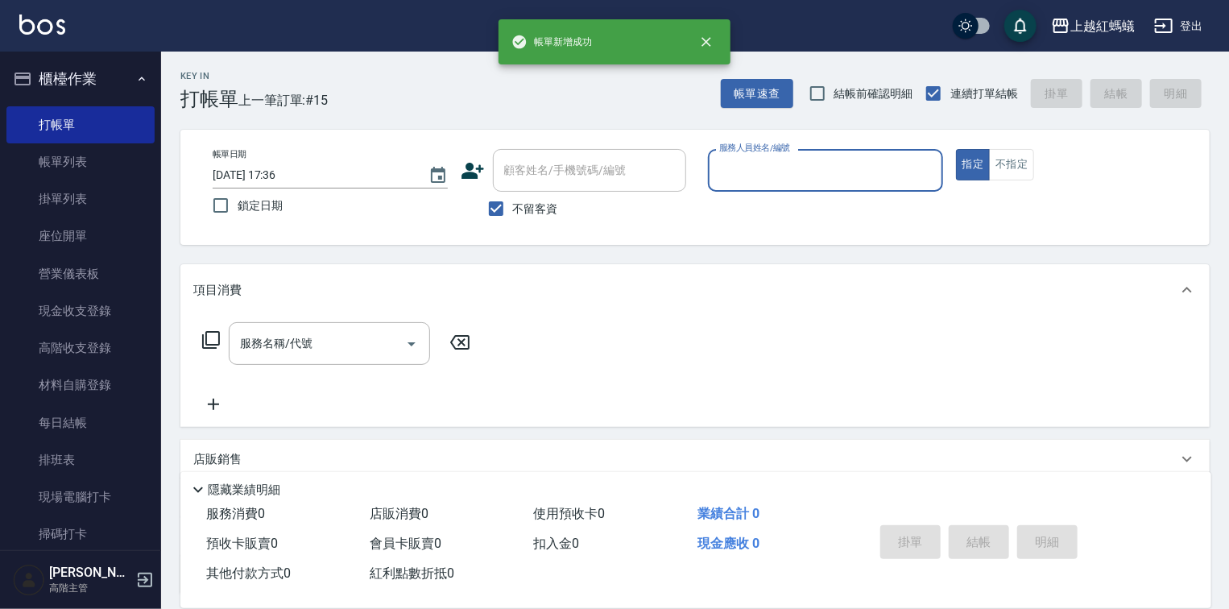
click at [801, 181] on input "服務人員姓名/編號" at bounding box center [825, 170] width 221 height 28
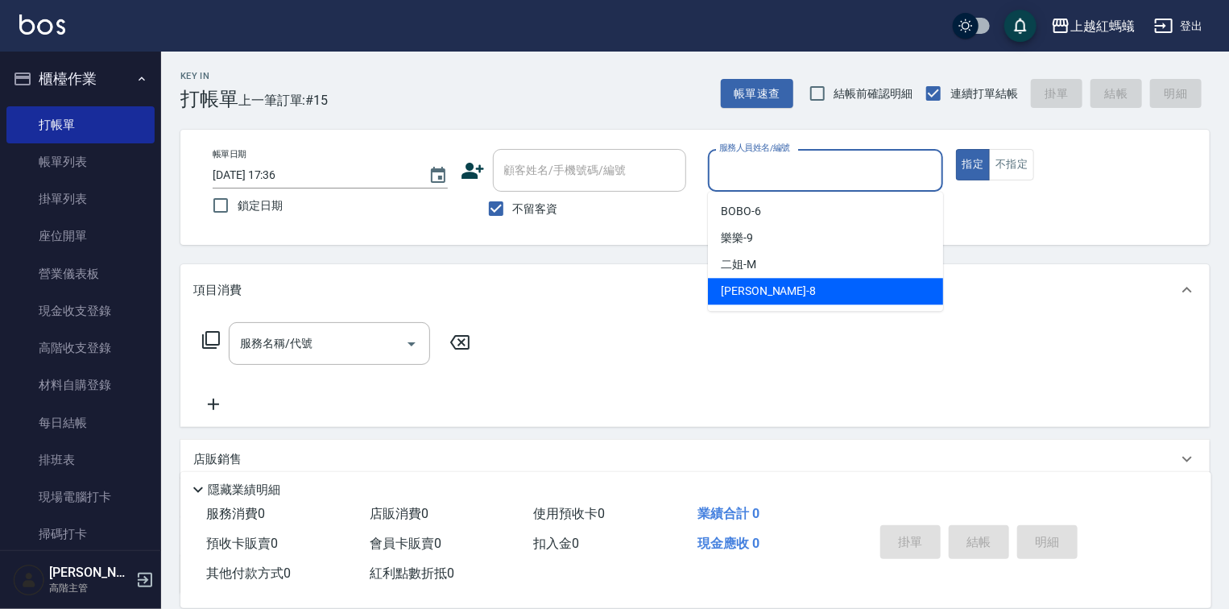
click at [799, 292] on div "[PERSON_NAME] -8" at bounding box center [825, 291] width 235 height 27
type input "[PERSON_NAME]-8"
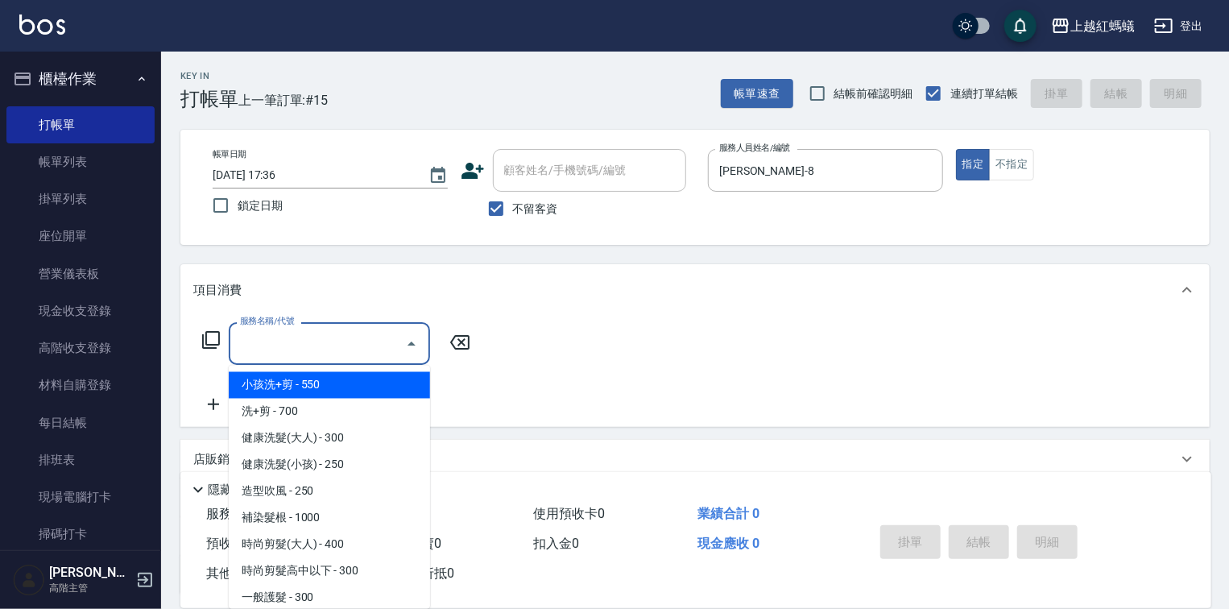
click at [314, 338] on input "服務名稱/代號" at bounding box center [317, 343] width 163 height 28
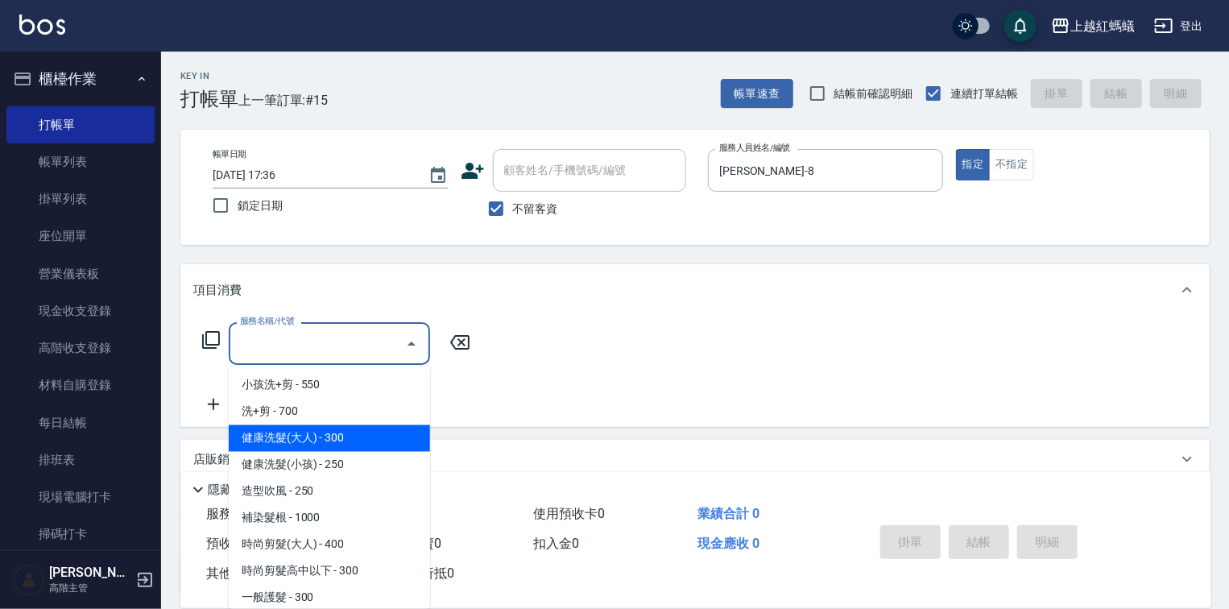
click at [383, 437] on span "健康洗髮(大人) - 300" at bounding box center [329, 438] width 201 height 27
type input "健康洗髮(大人)(201)"
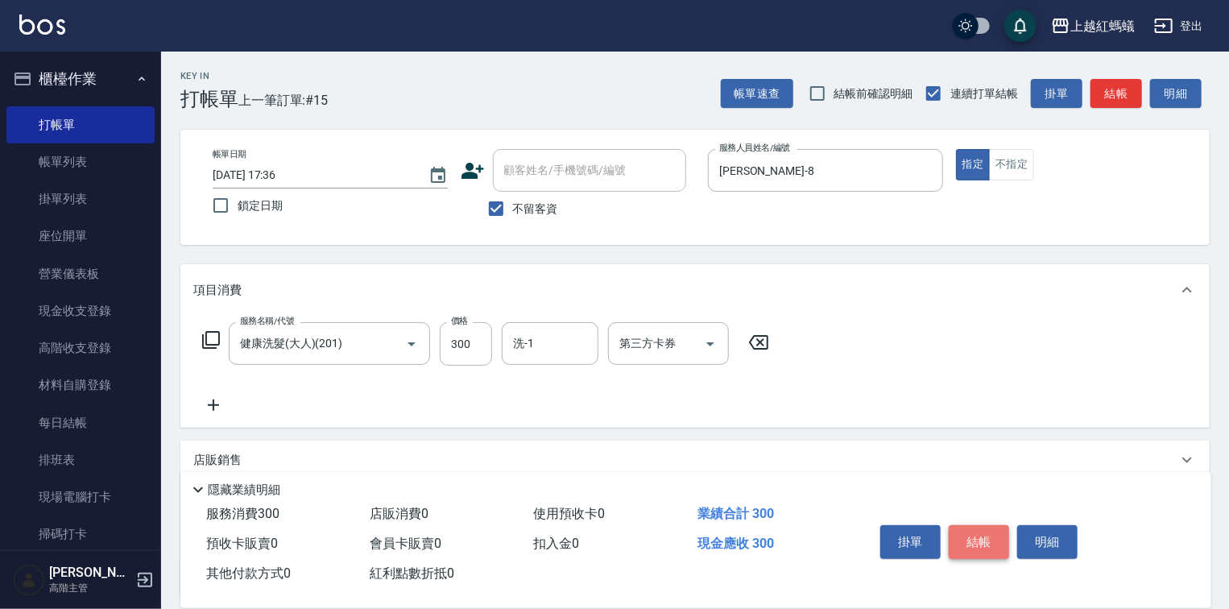
click at [1005, 540] on button "結帳" at bounding box center [979, 542] width 60 height 34
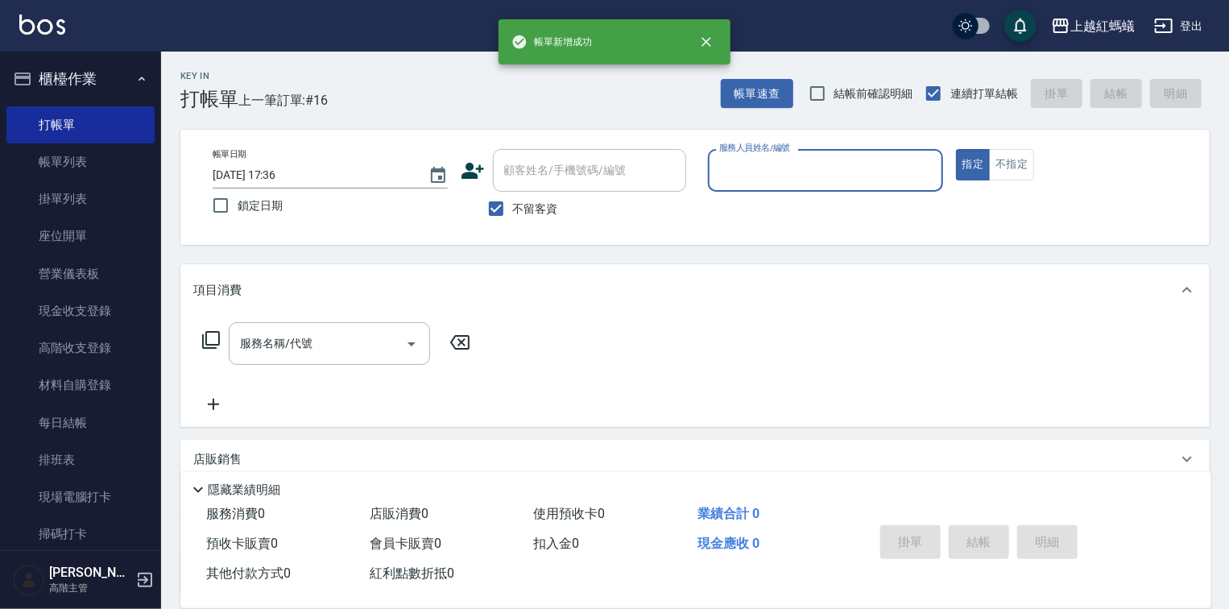
click at [785, 170] on input "服務人員姓名/編號" at bounding box center [825, 170] width 221 height 28
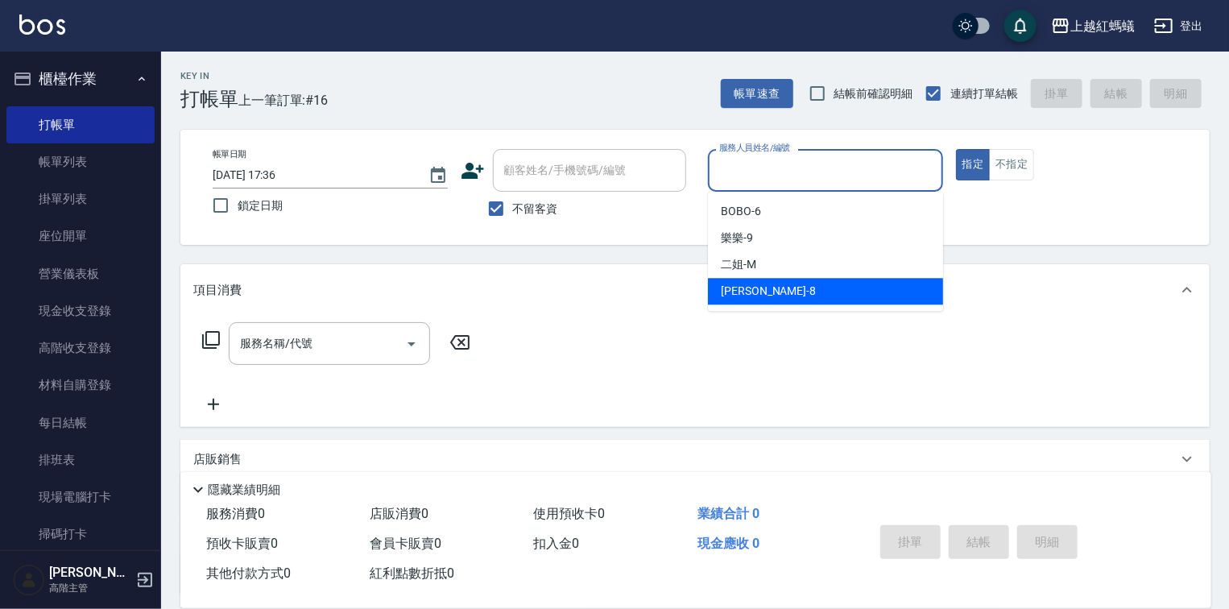
click at [789, 296] on div "[PERSON_NAME] -8" at bounding box center [825, 291] width 235 height 27
type input "[PERSON_NAME]-8"
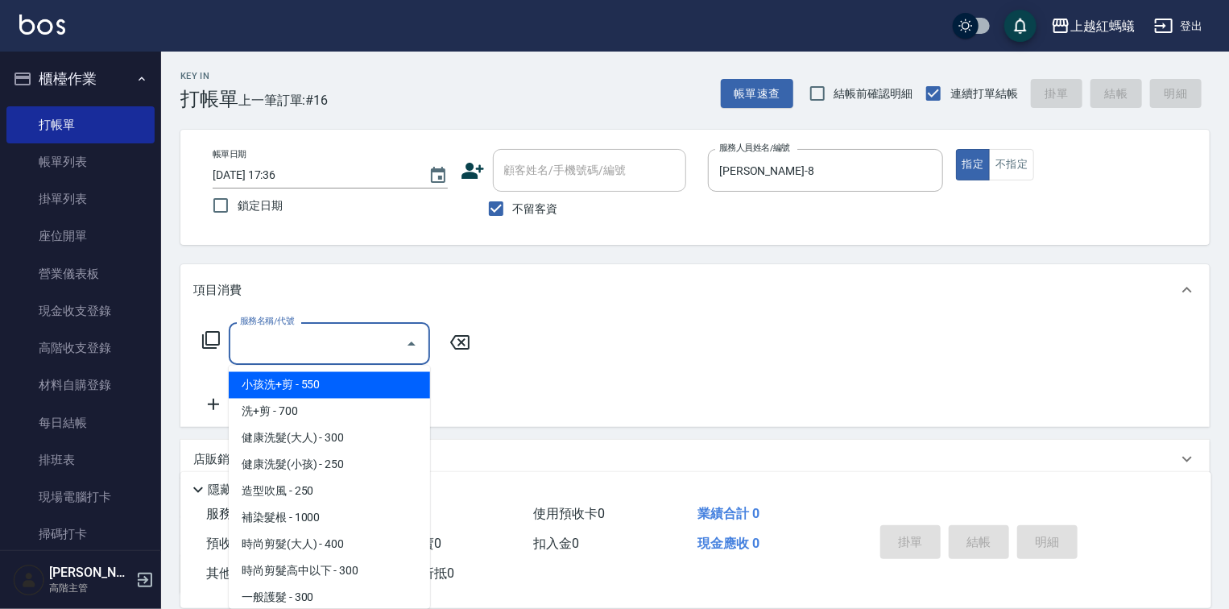
click at [329, 352] on input "服務名稱/代號" at bounding box center [317, 343] width 163 height 28
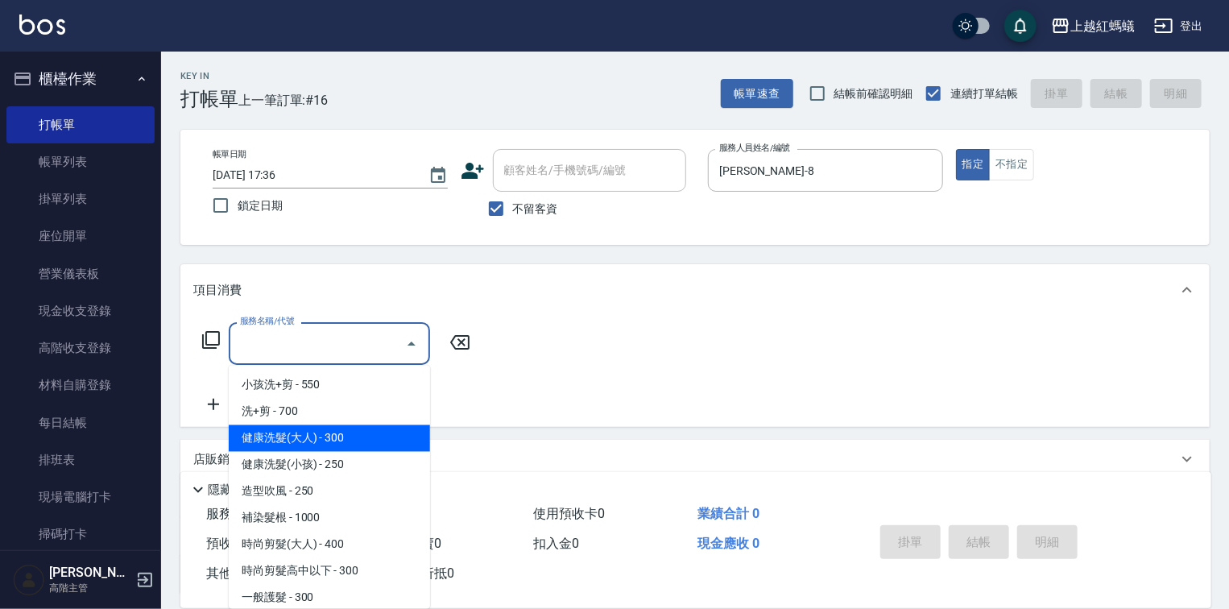
click at [351, 438] on span "健康洗髮(大人) - 300" at bounding box center [329, 438] width 201 height 27
type input "健康洗髮(大人)(201)"
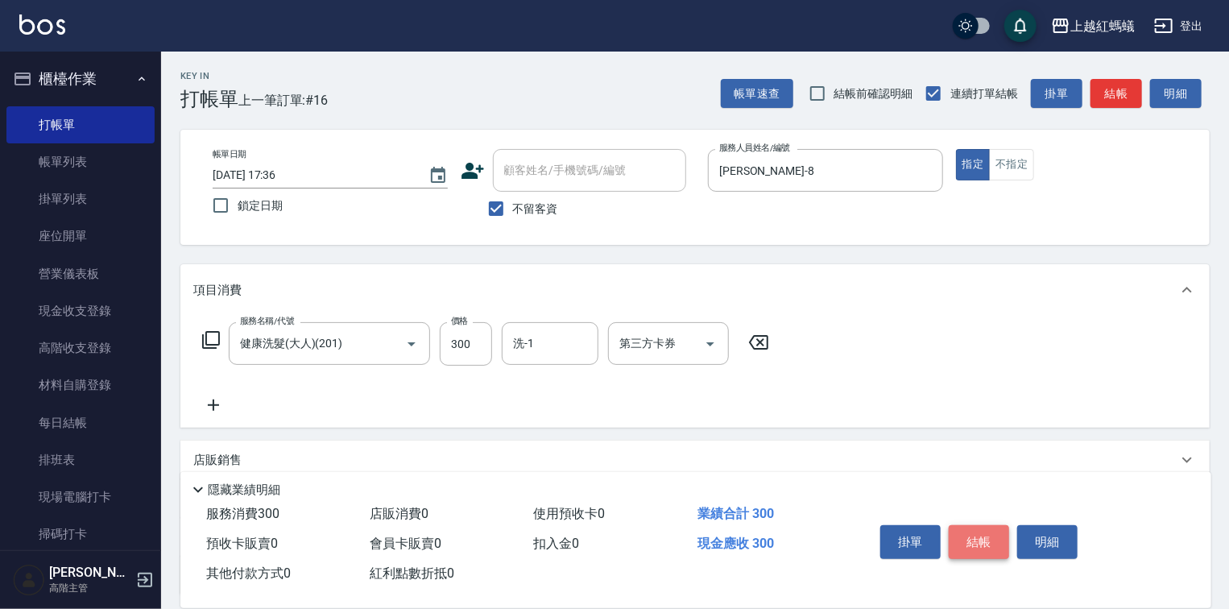
click at [983, 528] on button "結帳" at bounding box center [979, 542] width 60 height 34
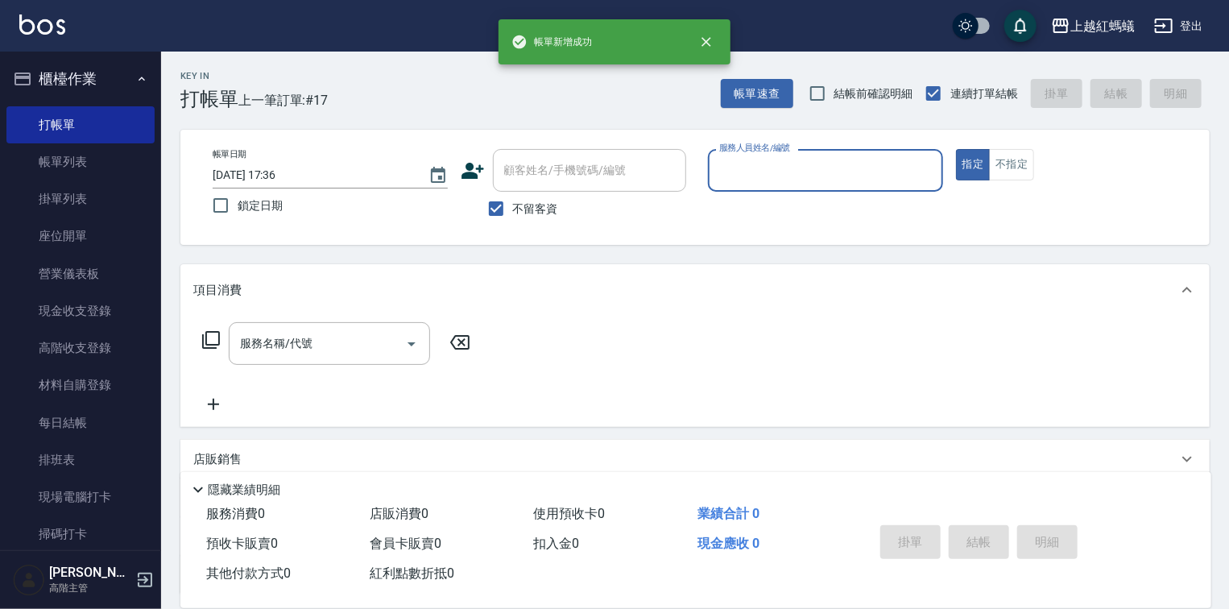
click at [768, 172] on input "服務人員姓名/編號" at bounding box center [825, 170] width 221 height 28
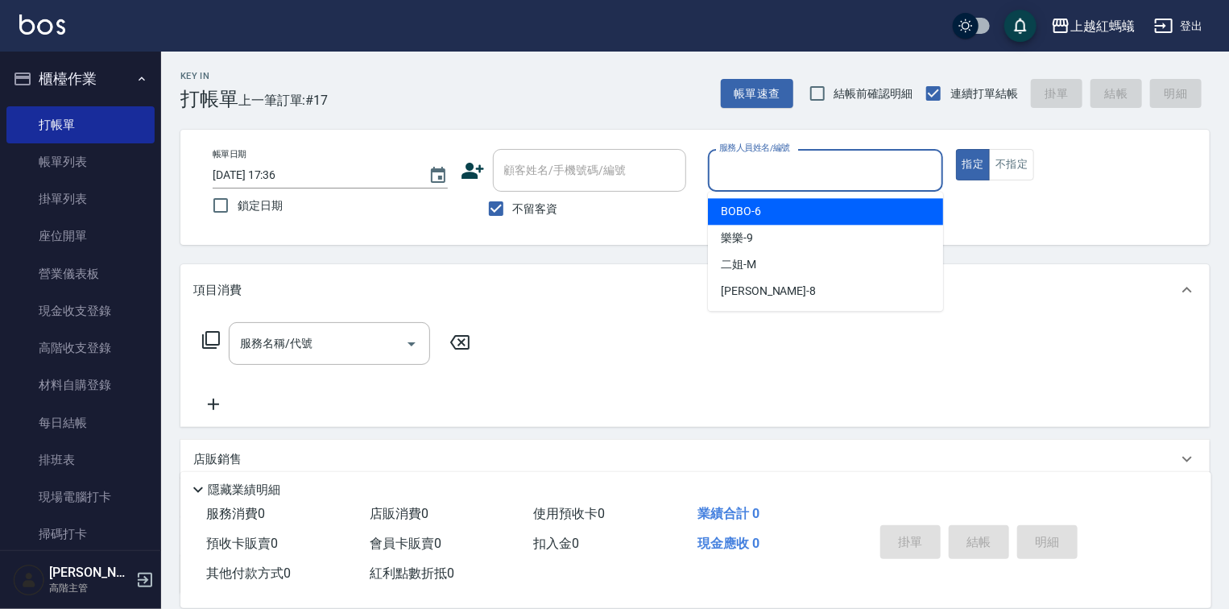
click at [773, 212] on div "BOBO -6" at bounding box center [825, 211] width 235 height 27
type input "BOBO-6"
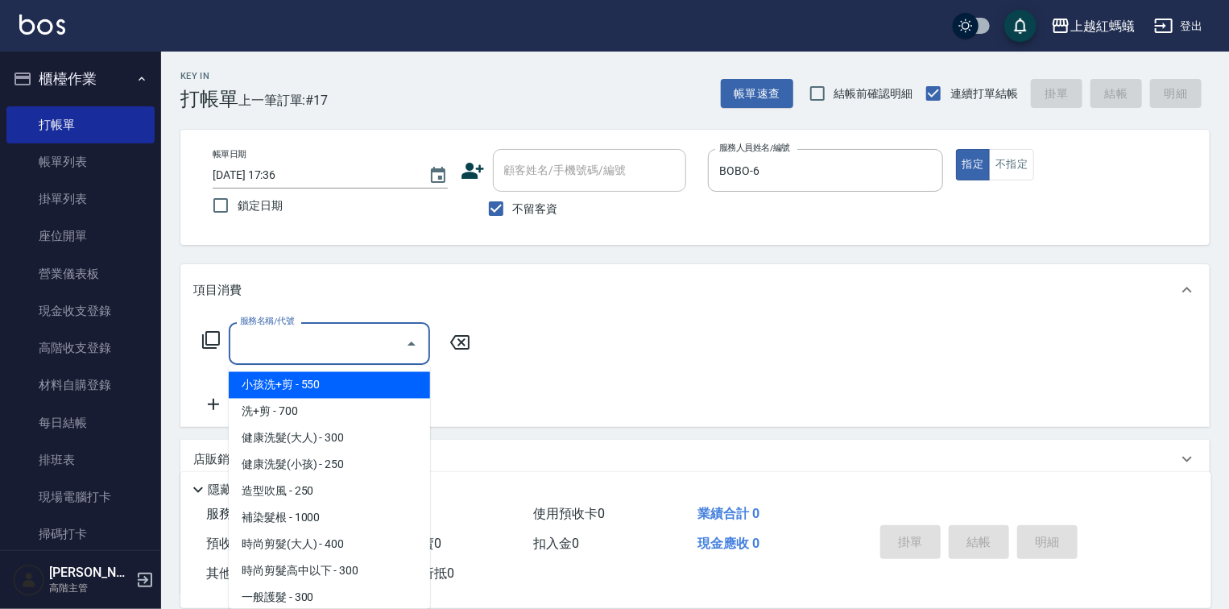
click at [387, 341] on input "服務名稱/代號" at bounding box center [317, 343] width 163 height 28
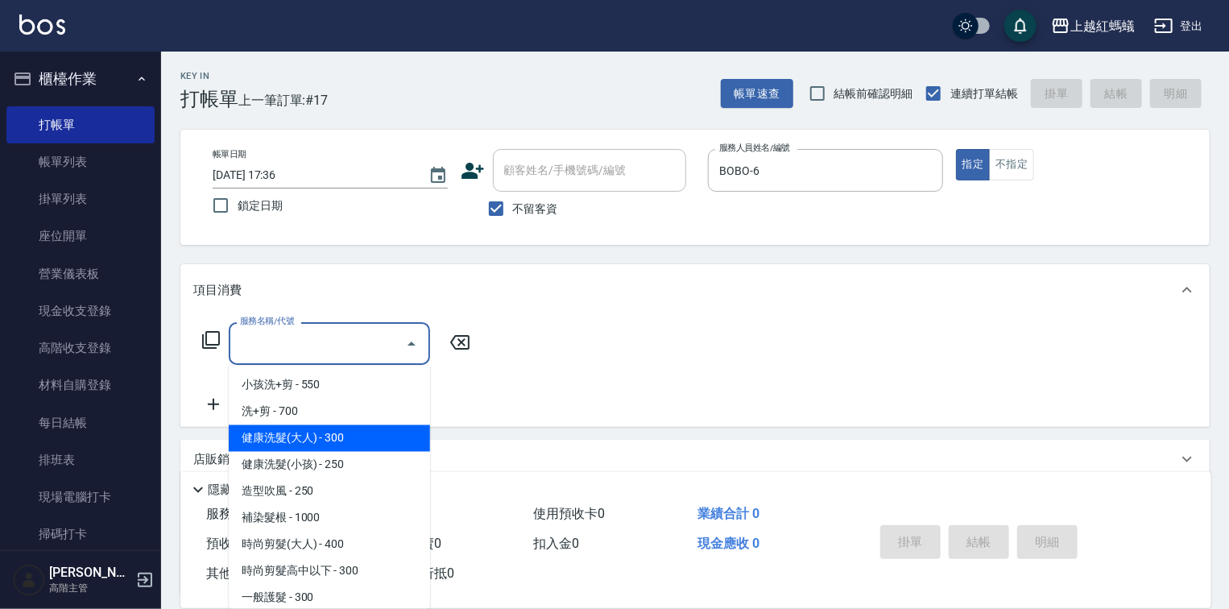
click at [354, 435] on span "健康洗髮(大人) - 300" at bounding box center [329, 438] width 201 height 27
type input "健康洗髮(大人)(201)"
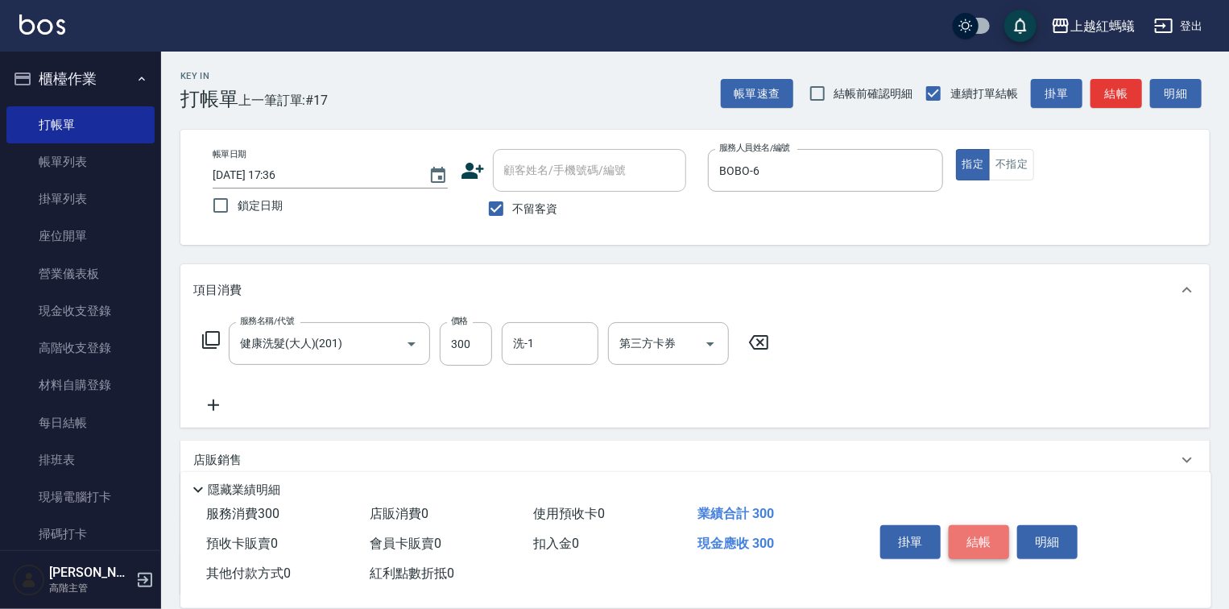
click at [998, 541] on button "結帳" at bounding box center [979, 542] width 60 height 34
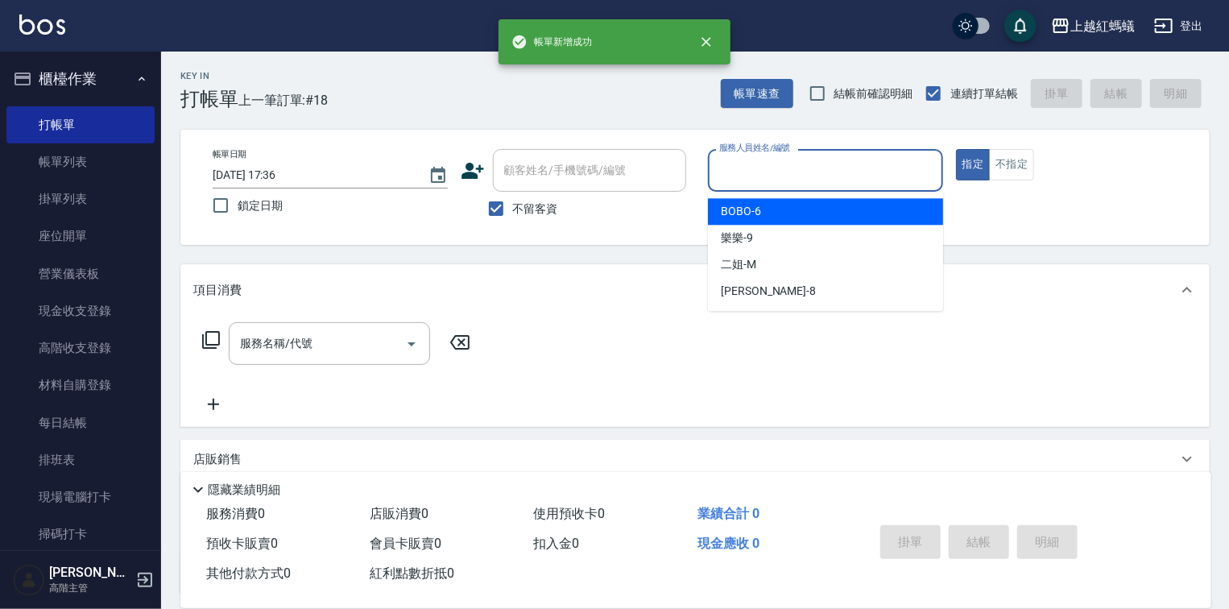
click at [830, 163] on input "服務人員姓名/編號" at bounding box center [825, 170] width 221 height 28
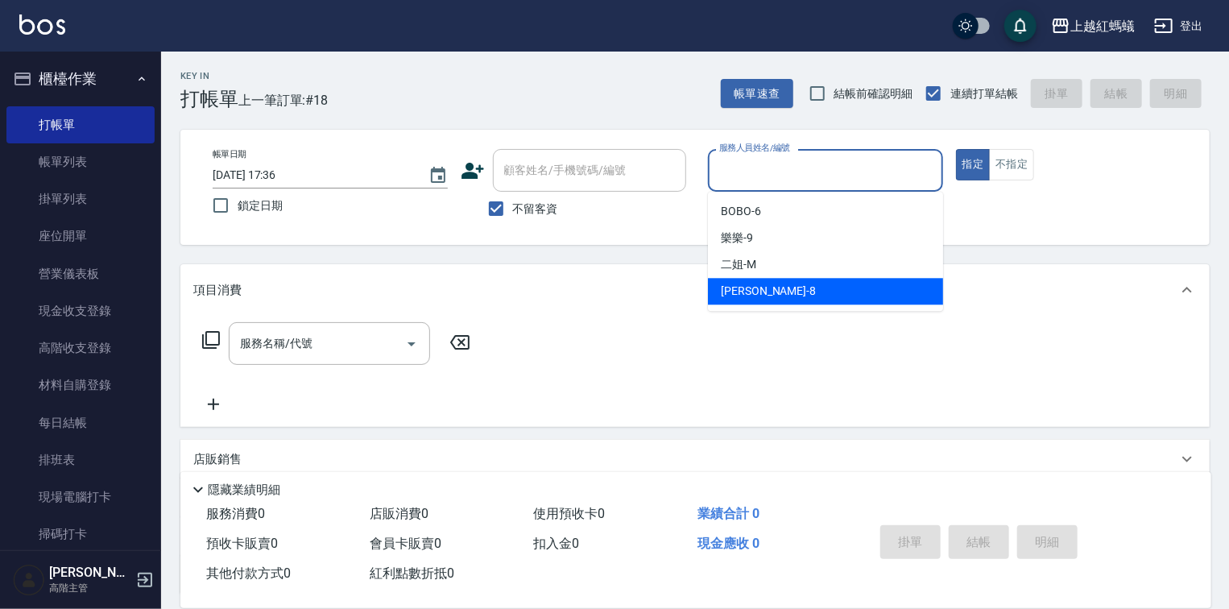
click at [773, 282] on div "[PERSON_NAME] -8" at bounding box center [825, 291] width 235 height 27
type input "[PERSON_NAME]-8"
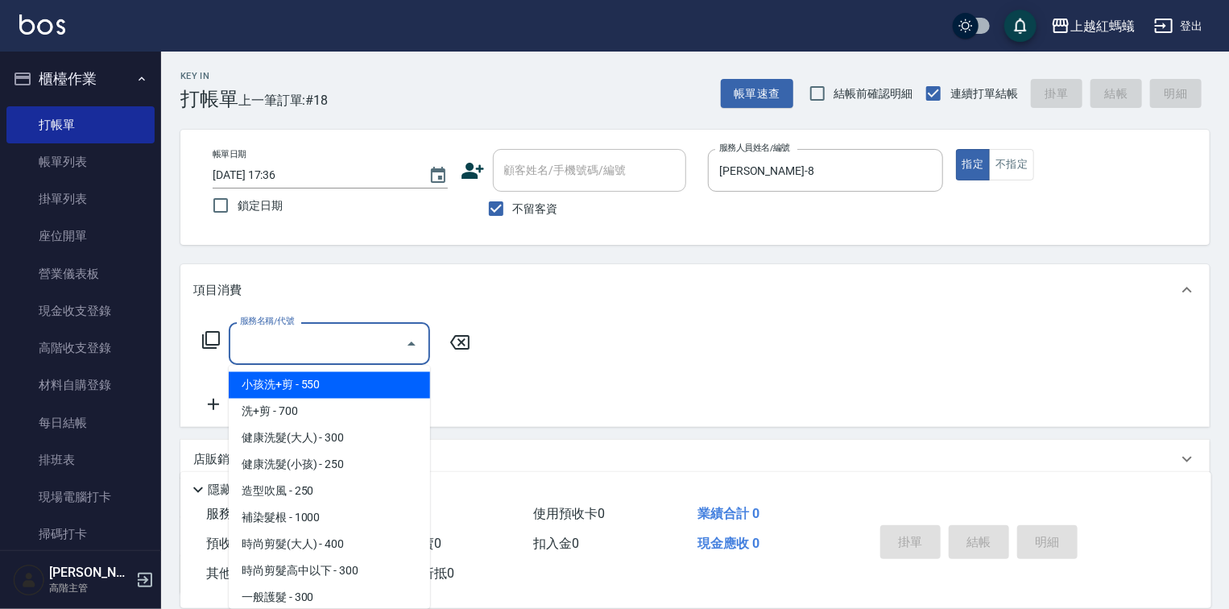
click at [337, 354] on input "服務名稱/代號" at bounding box center [317, 343] width 163 height 28
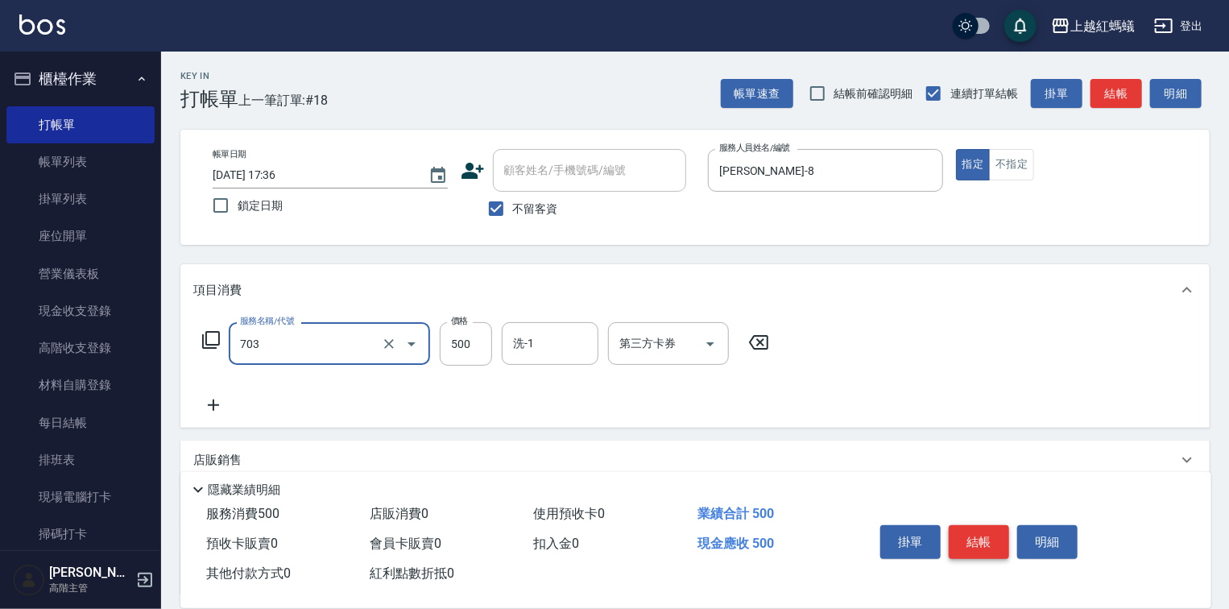
type input "[PERSON_NAME]兩段頭皮養護(703)"
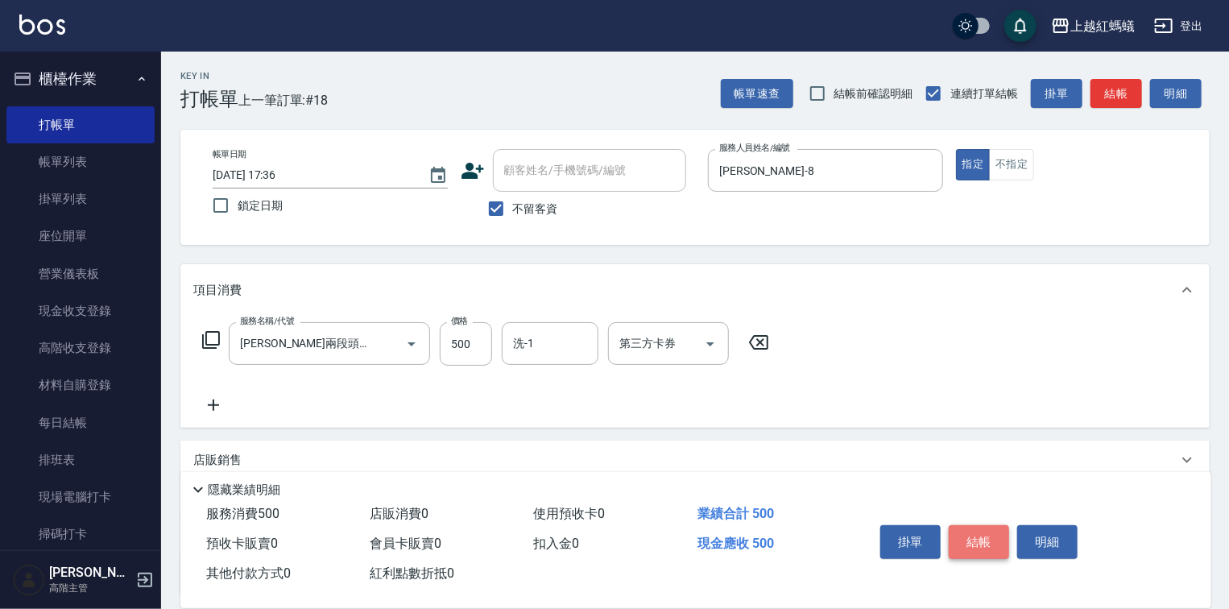
click at [981, 549] on button "結帳" at bounding box center [979, 542] width 60 height 34
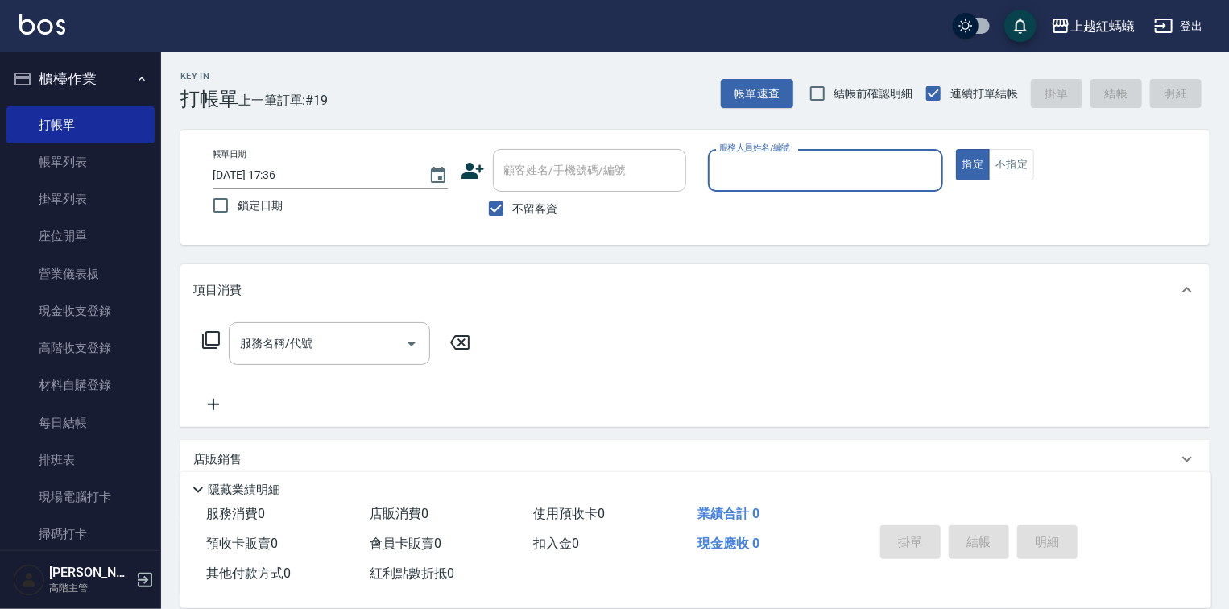
click at [748, 176] on input "服務人員姓名/編號" at bounding box center [825, 170] width 221 height 28
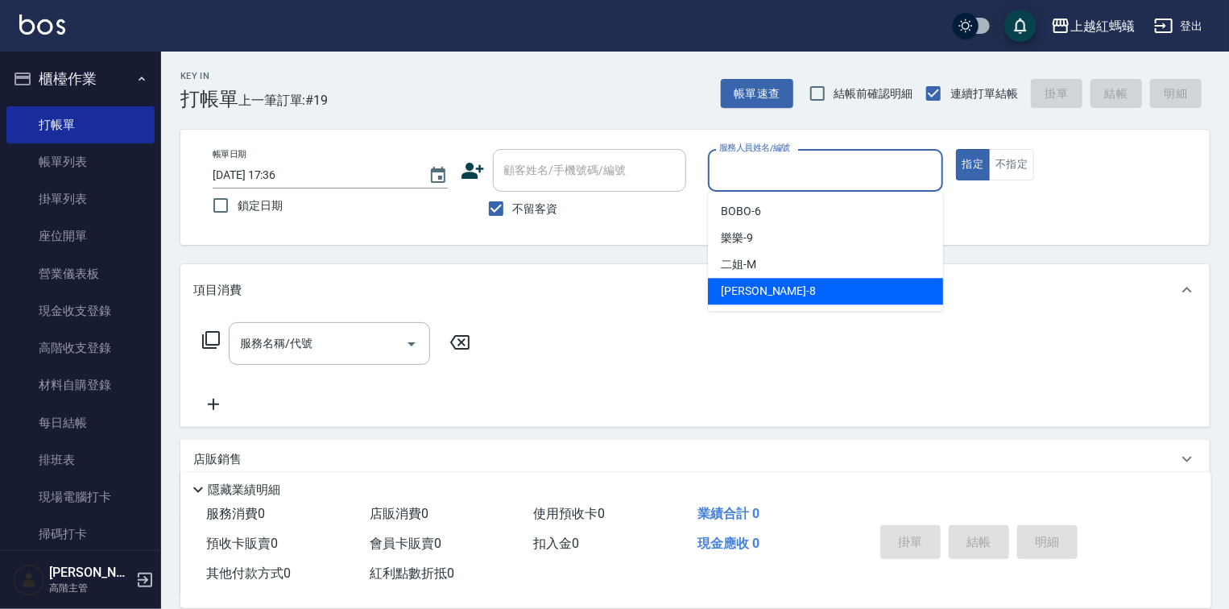
click at [754, 295] on div "[PERSON_NAME] -8" at bounding box center [825, 291] width 235 height 27
type input "[PERSON_NAME]-8"
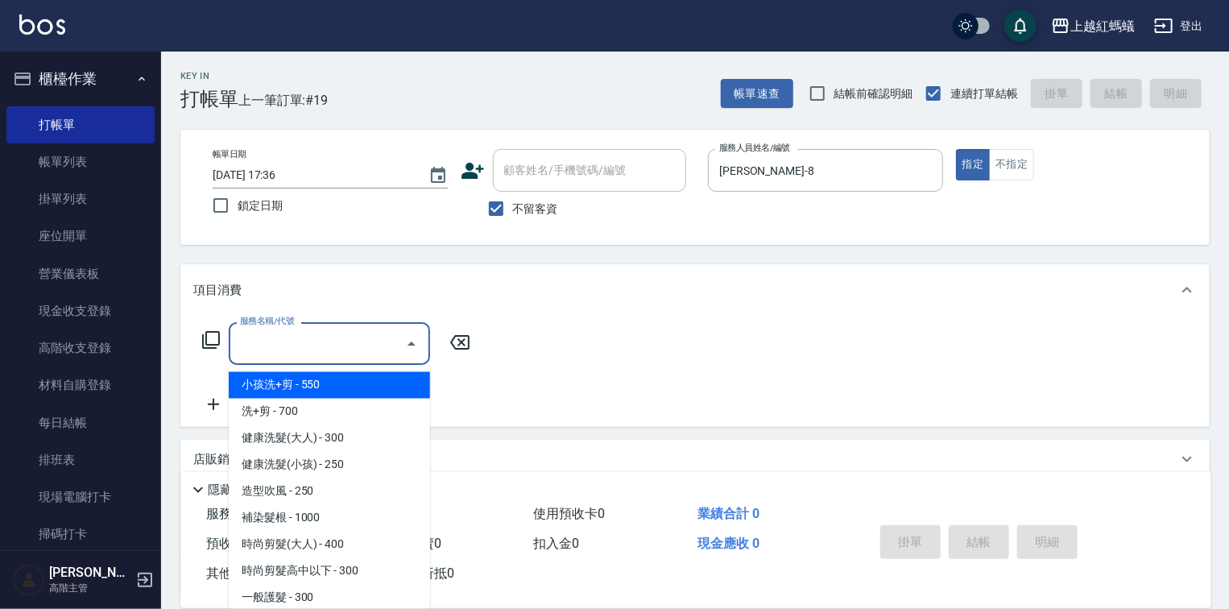
click at [313, 341] on input "服務名稱/代號" at bounding box center [317, 343] width 163 height 28
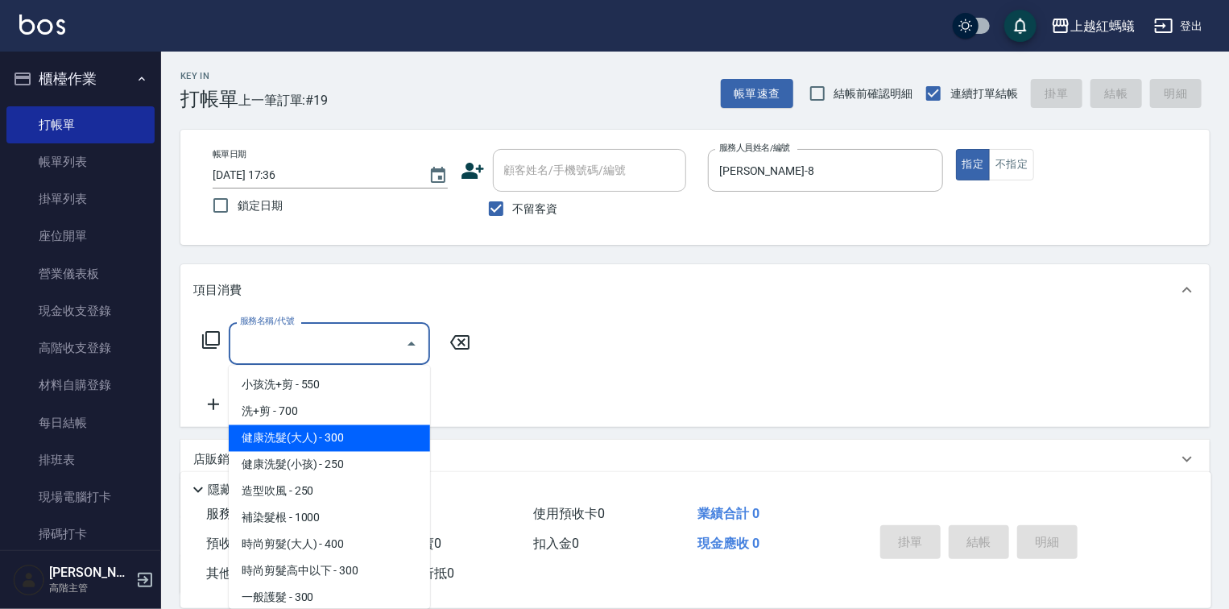
click at [358, 439] on span "健康洗髮(大人) - 300" at bounding box center [329, 438] width 201 height 27
type input "健康洗髮(大人)(201)"
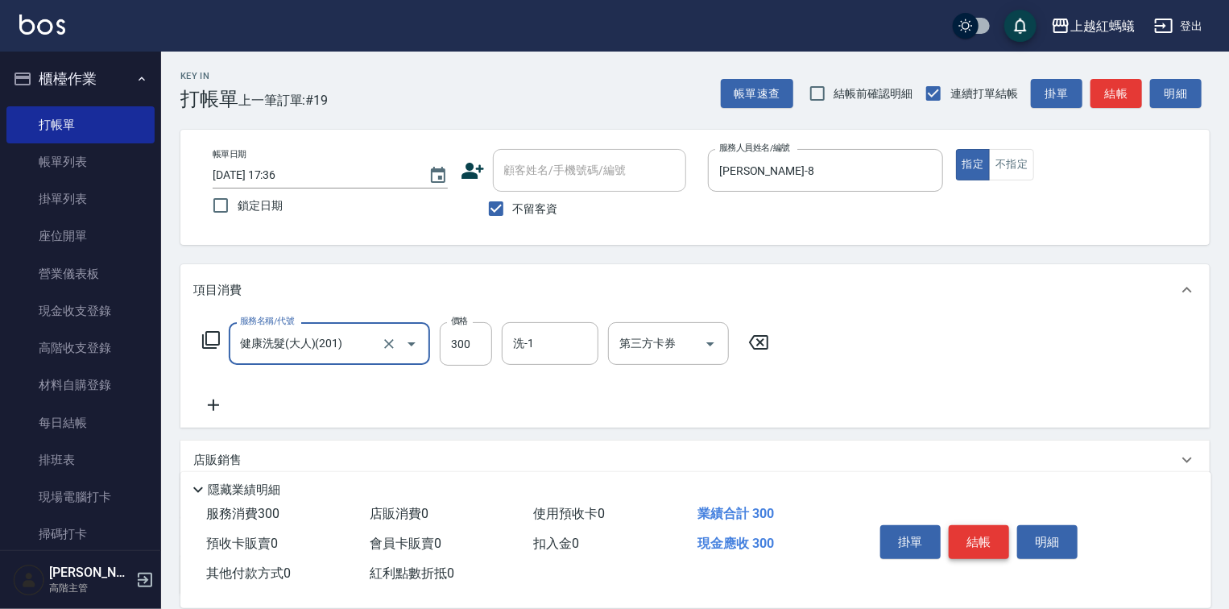
click at [990, 542] on button "結帳" at bounding box center [979, 542] width 60 height 34
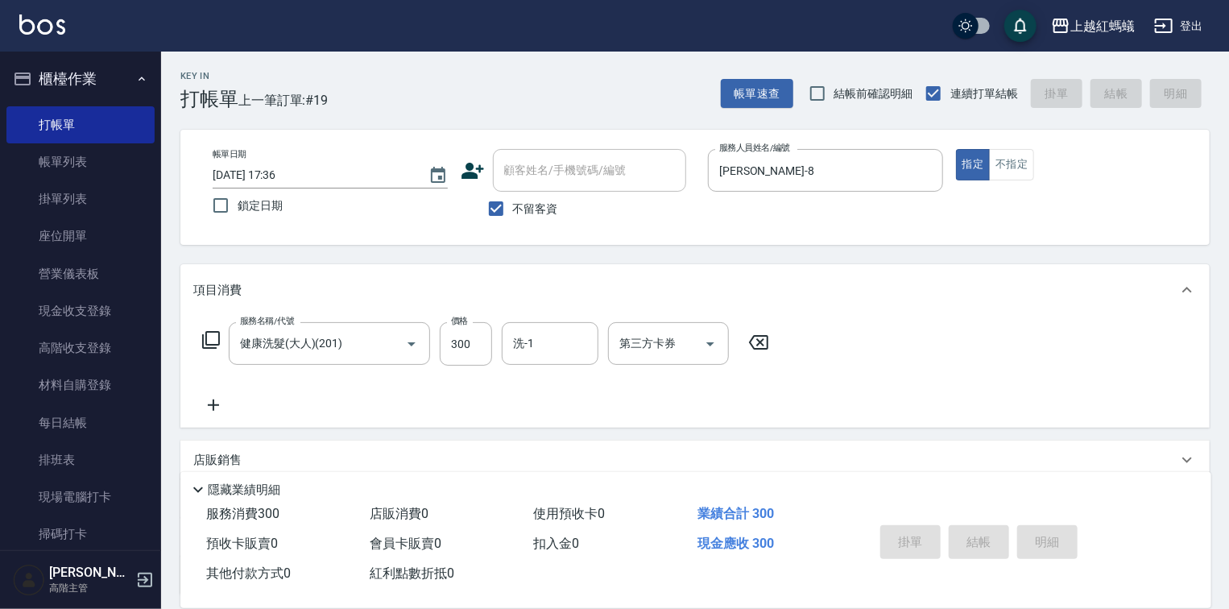
type input "[DATE] 17:46"
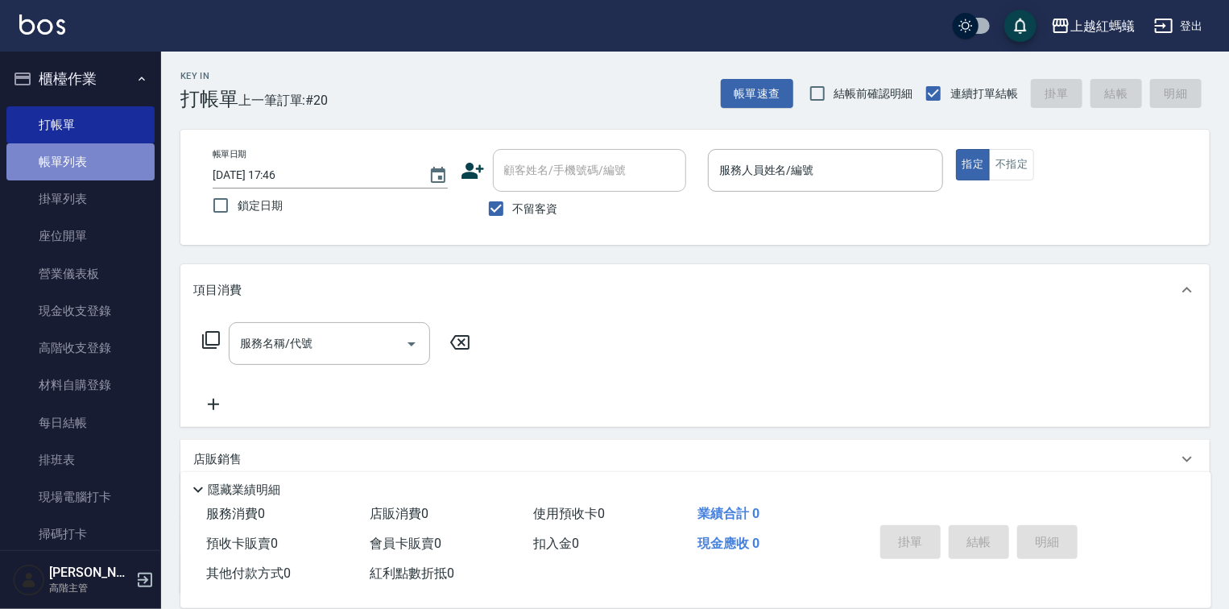
click at [89, 165] on link "帳單列表" at bounding box center [80, 161] width 148 height 37
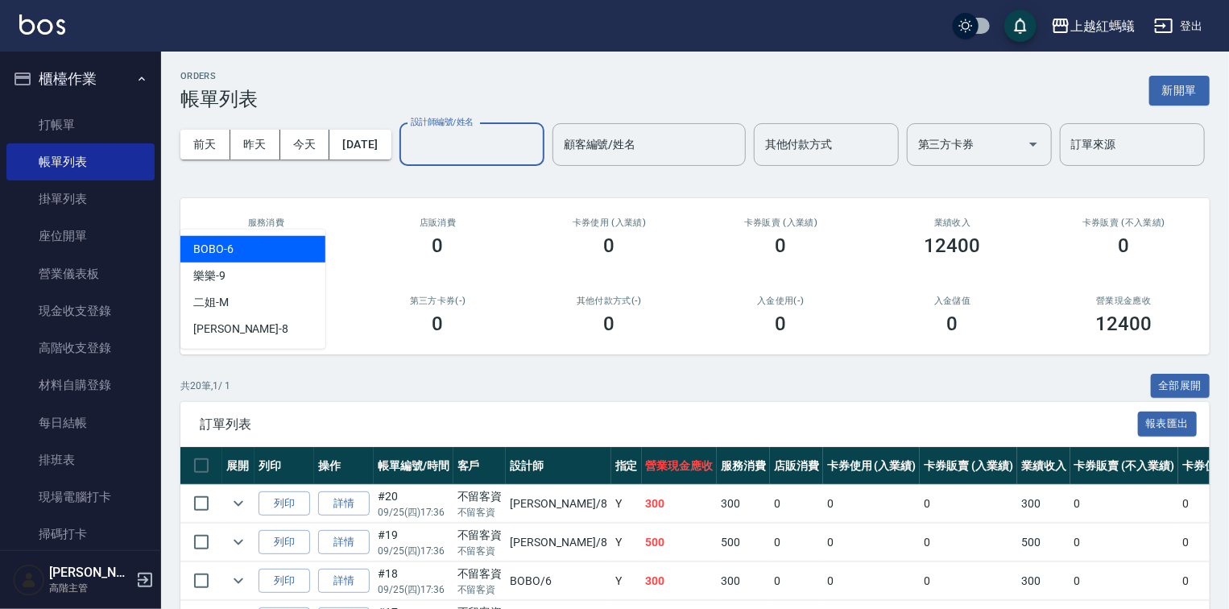
click at [407, 159] on input "設計師編號/姓名" at bounding box center [472, 144] width 130 height 28
click at [254, 249] on div "BOBO -6" at bounding box center [252, 249] width 145 height 27
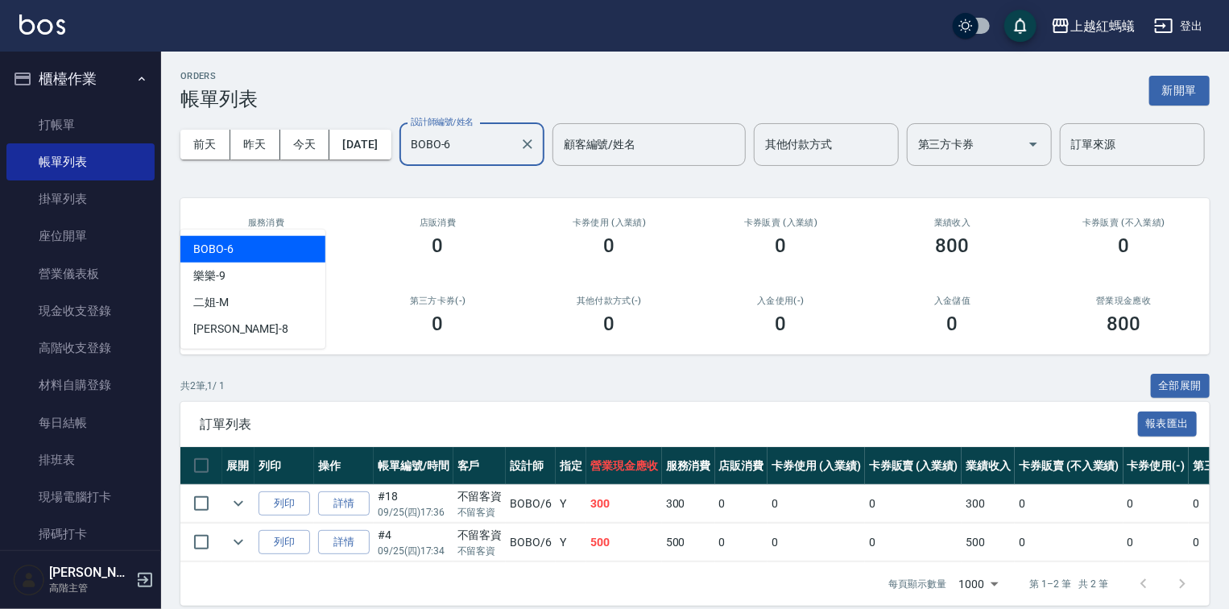
click at [407, 159] on input "BOBO-6" at bounding box center [460, 144] width 106 height 28
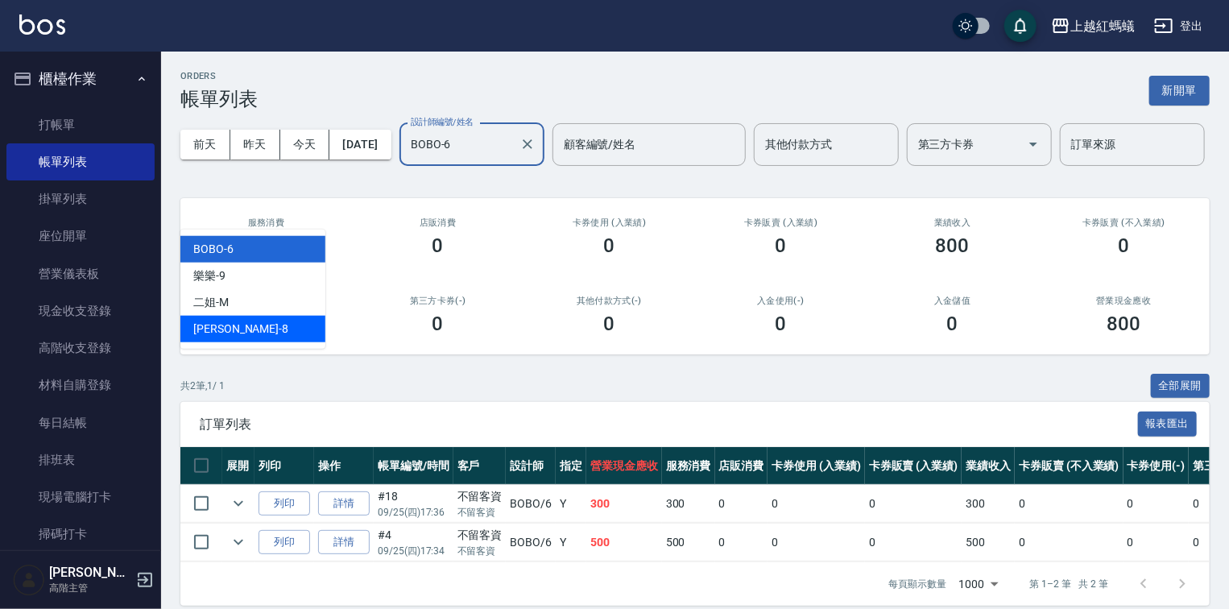
click at [208, 325] on span "[PERSON_NAME] -8" at bounding box center [240, 329] width 95 height 17
type input "[PERSON_NAME]-8"
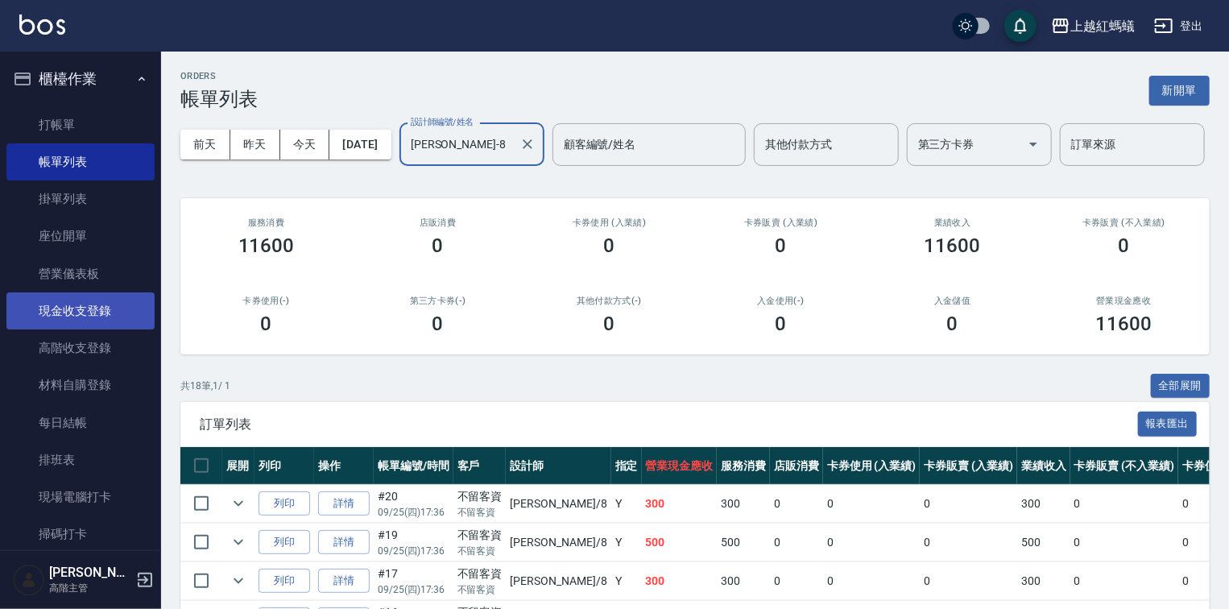
click at [103, 318] on link "現金收支登錄" at bounding box center [80, 310] width 148 height 37
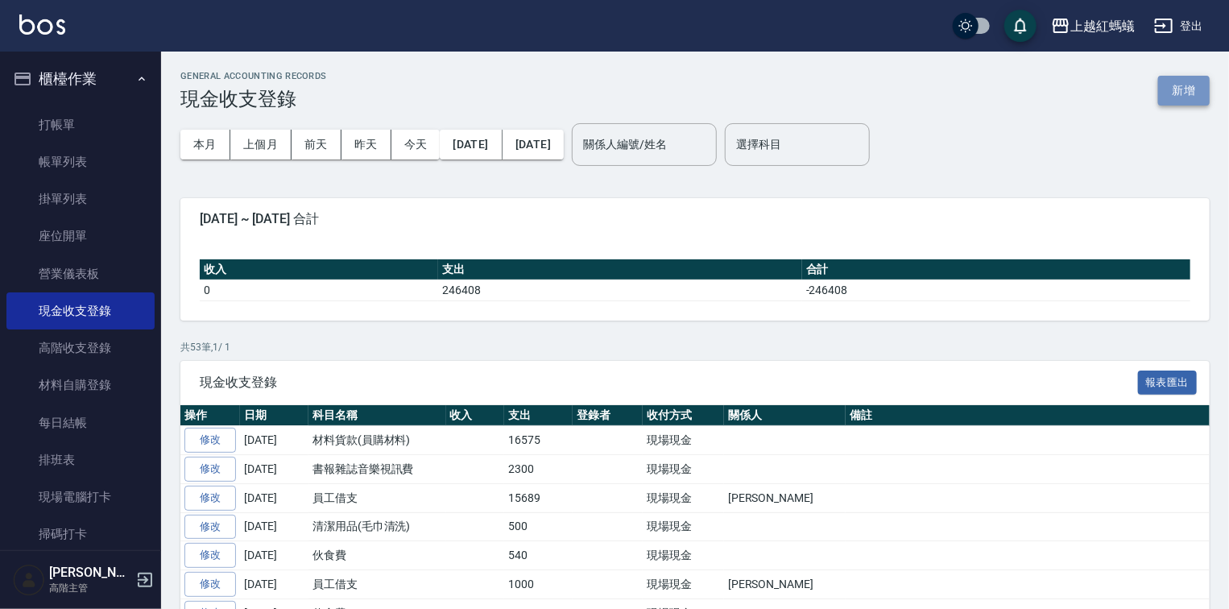
click at [1178, 84] on button "新增" at bounding box center [1184, 91] width 52 height 30
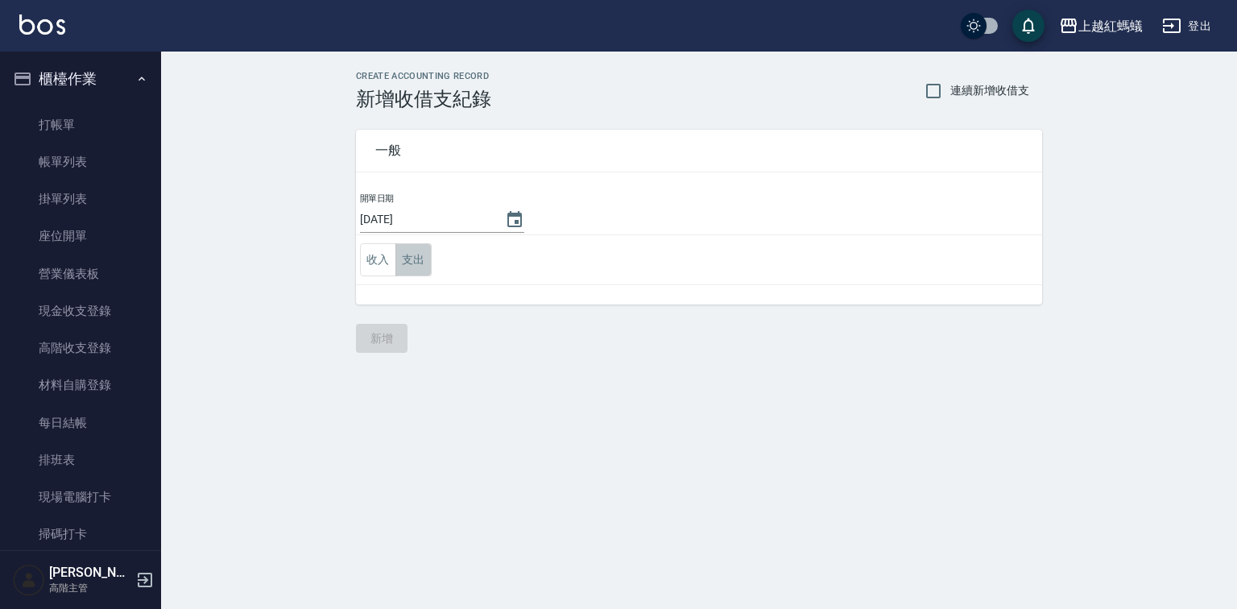
click at [417, 254] on button "支出" at bounding box center [413, 259] width 36 height 33
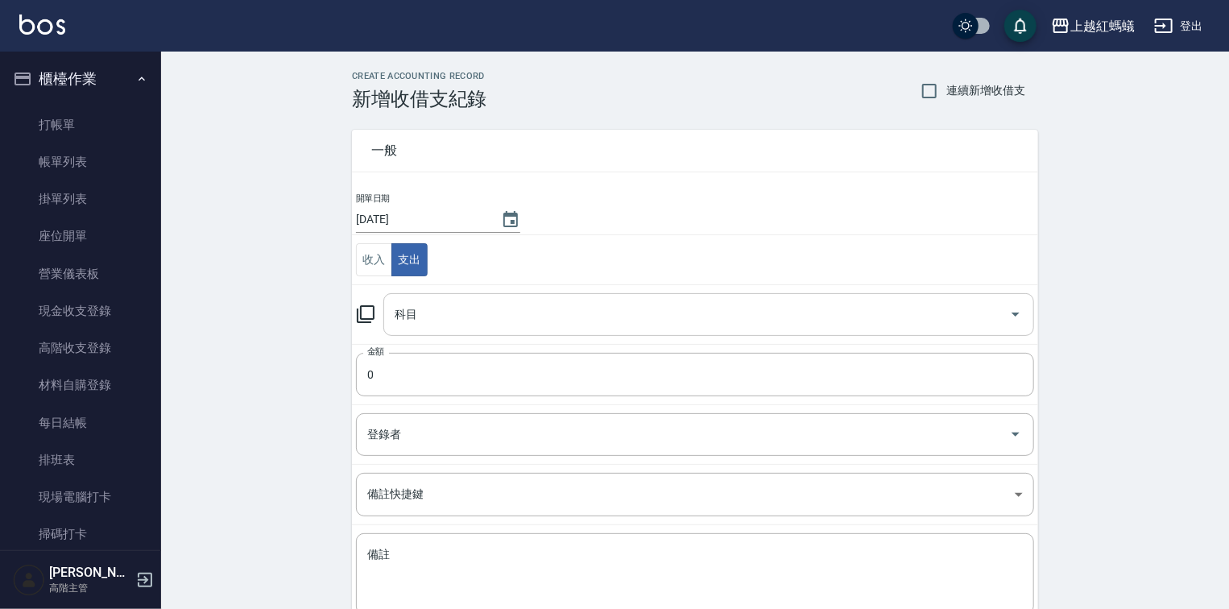
drag, startPoint x: 432, startPoint y: 319, endPoint x: 428, endPoint y: 334, distance: 15.6
click at [432, 318] on input "科目" at bounding box center [697, 314] width 612 height 28
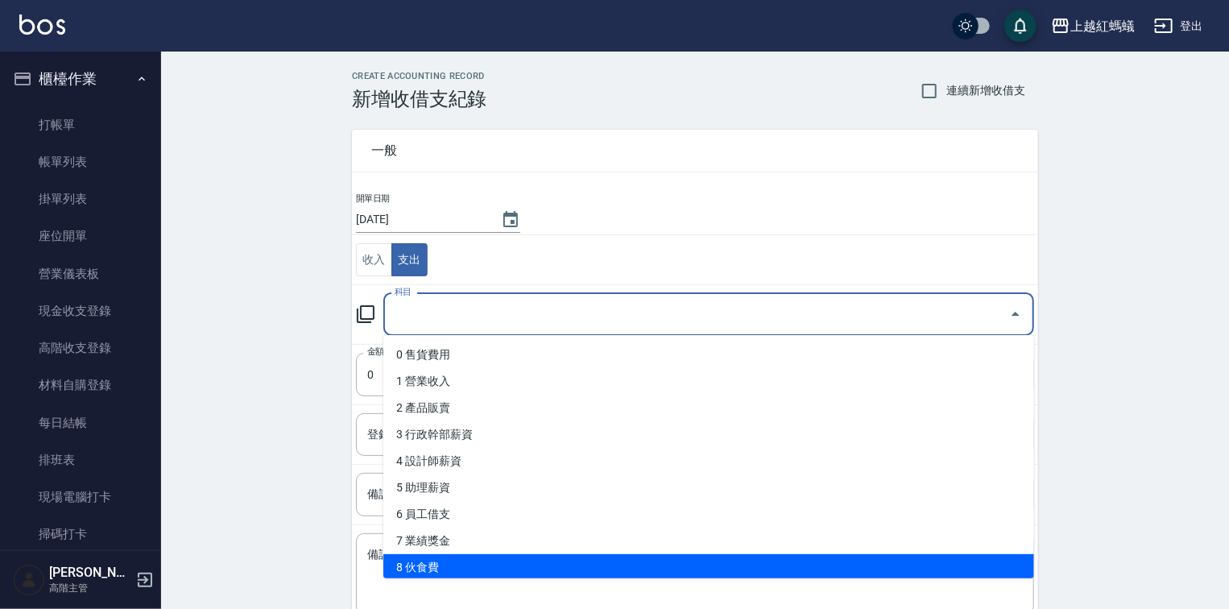
click at [454, 565] on li "8 伙食費" at bounding box center [708, 567] width 651 height 27
type input "8 伙食費"
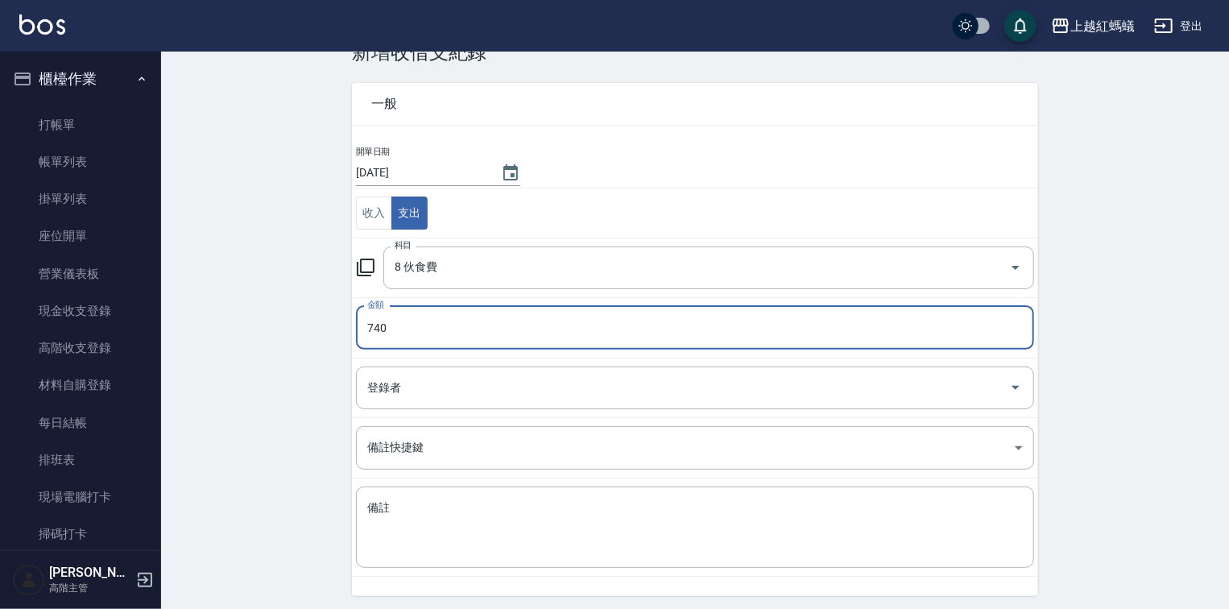
scroll to position [100, 0]
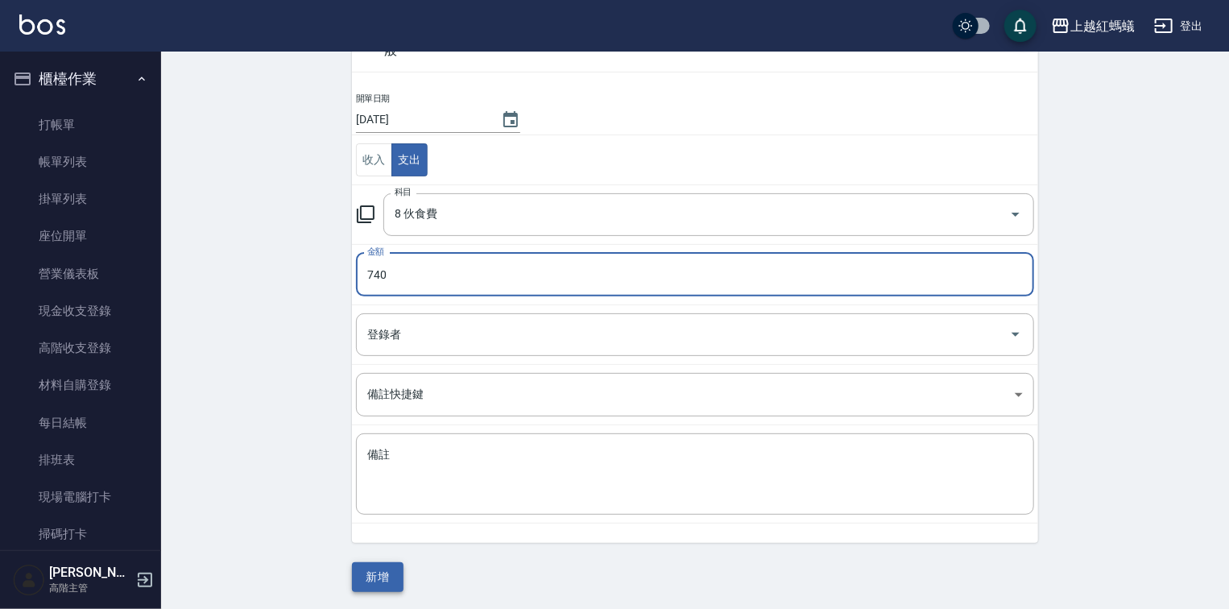
type input "740"
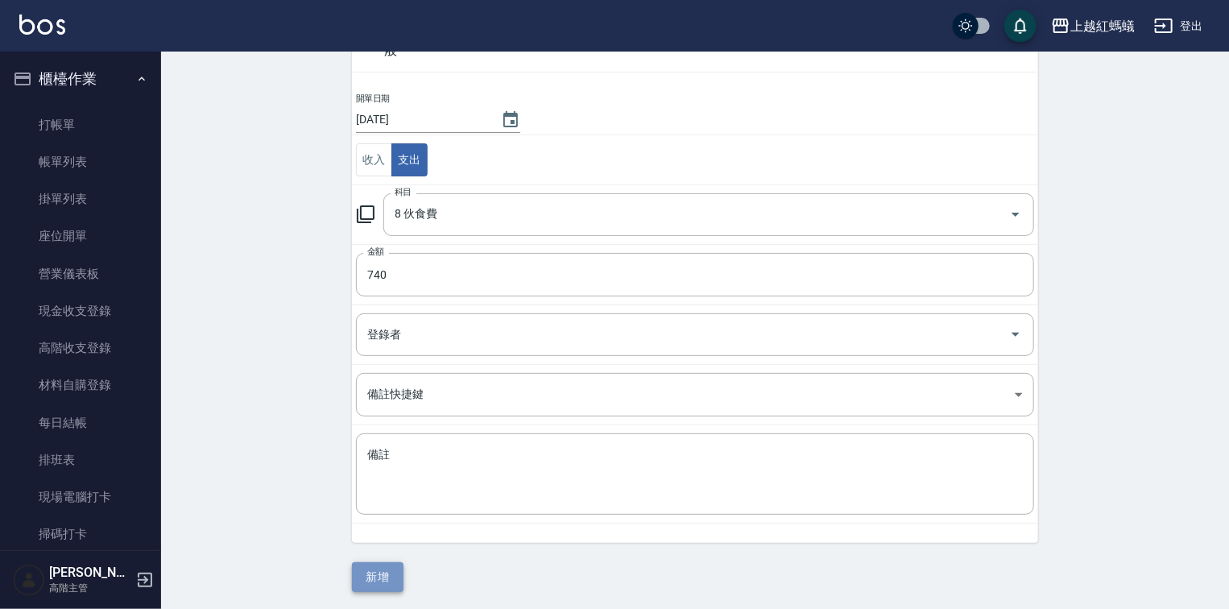
click at [379, 569] on button "新增" at bounding box center [378, 577] width 52 height 30
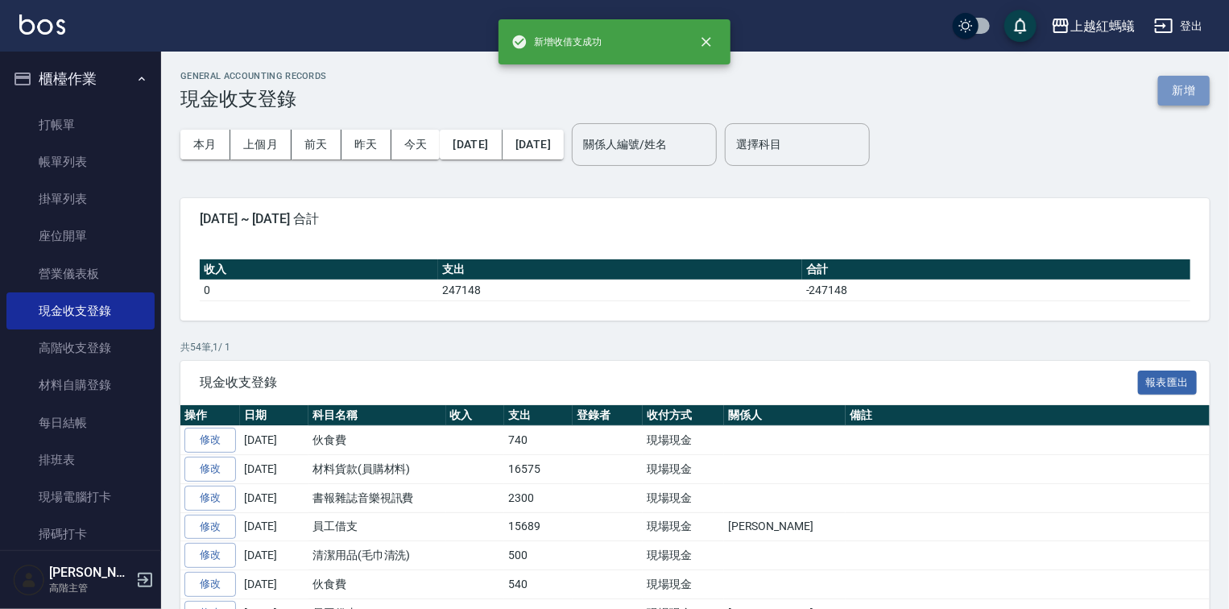
click at [1169, 84] on button "新增" at bounding box center [1184, 91] width 52 height 30
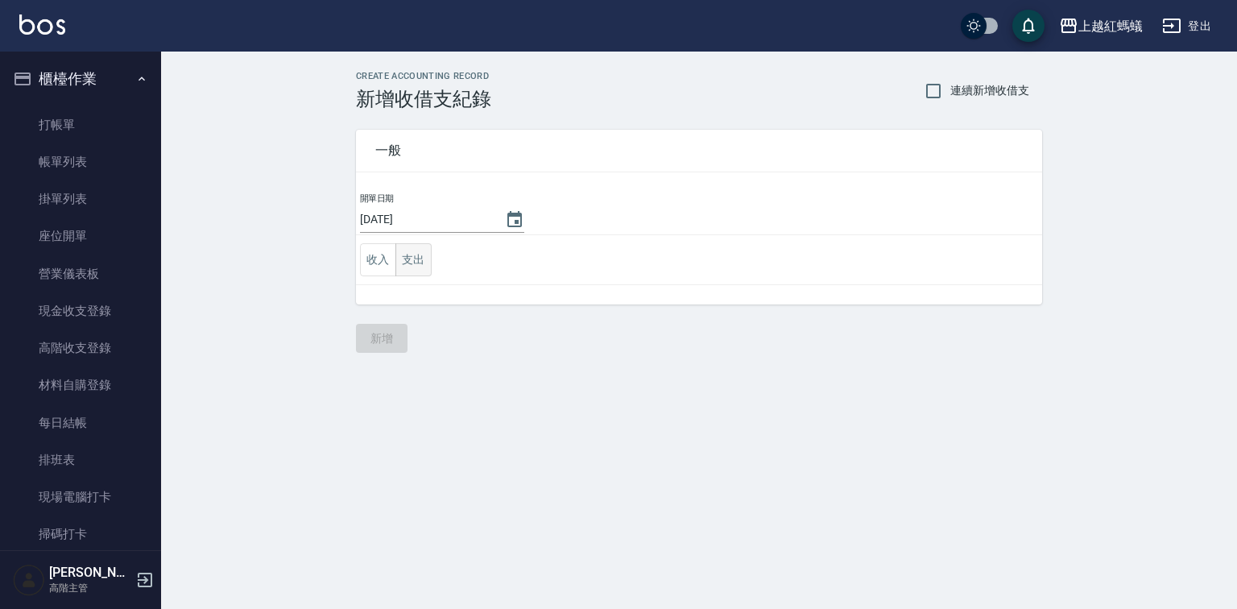
click at [408, 266] on button "支出" at bounding box center [413, 259] width 36 height 33
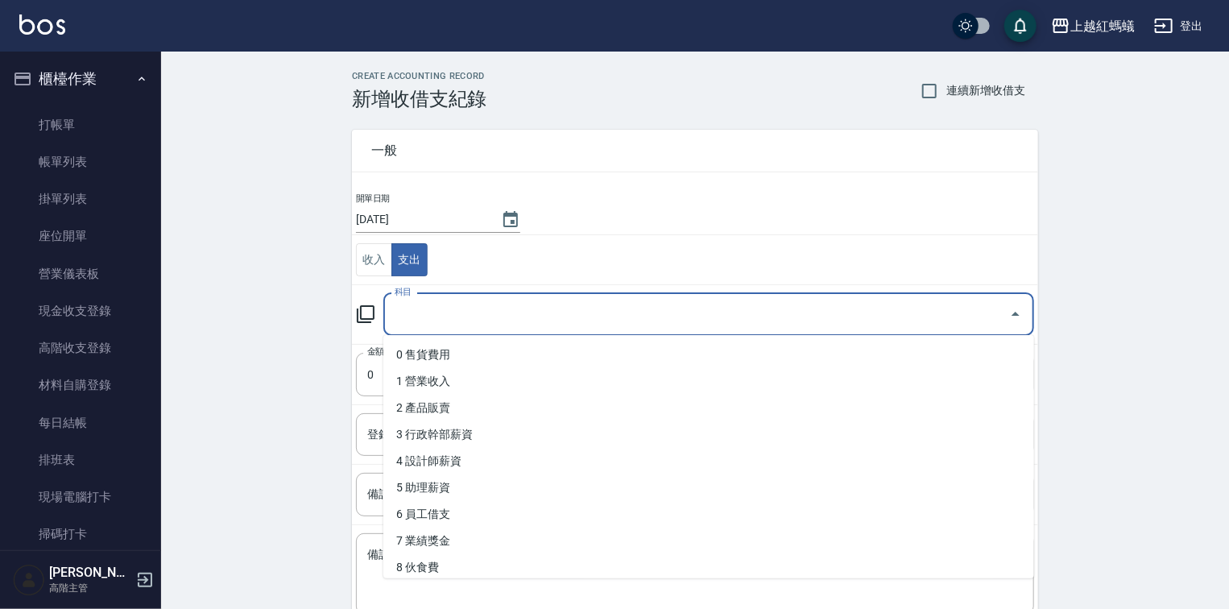
click at [408, 322] on input "科目" at bounding box center [697, 314] width 612 height 28
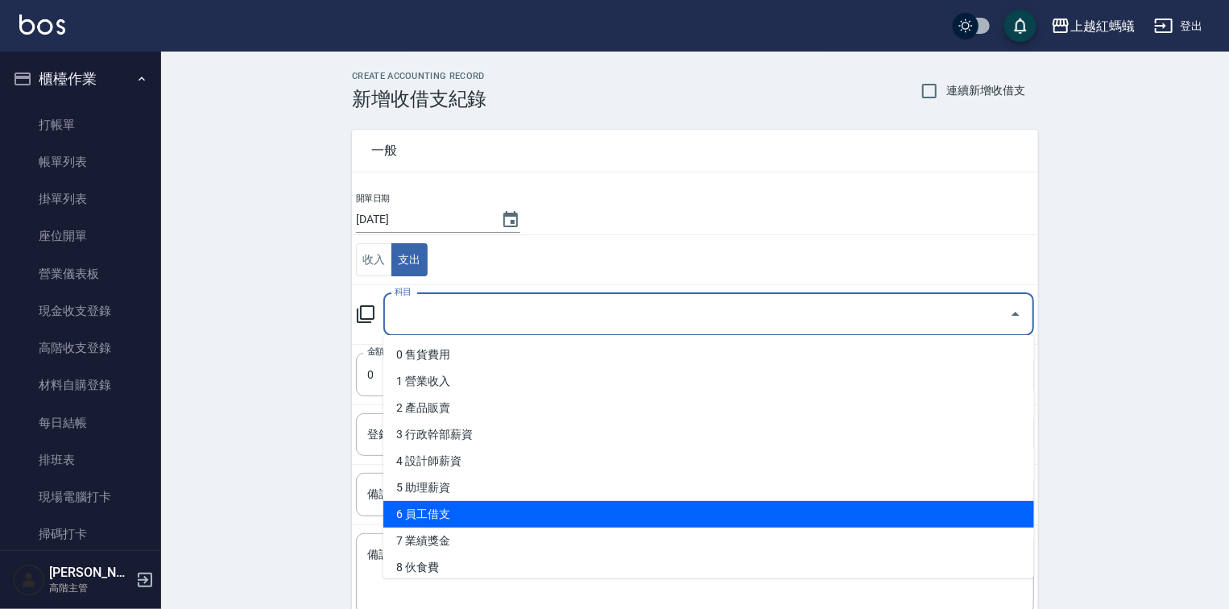
scroll to position [322, 0]
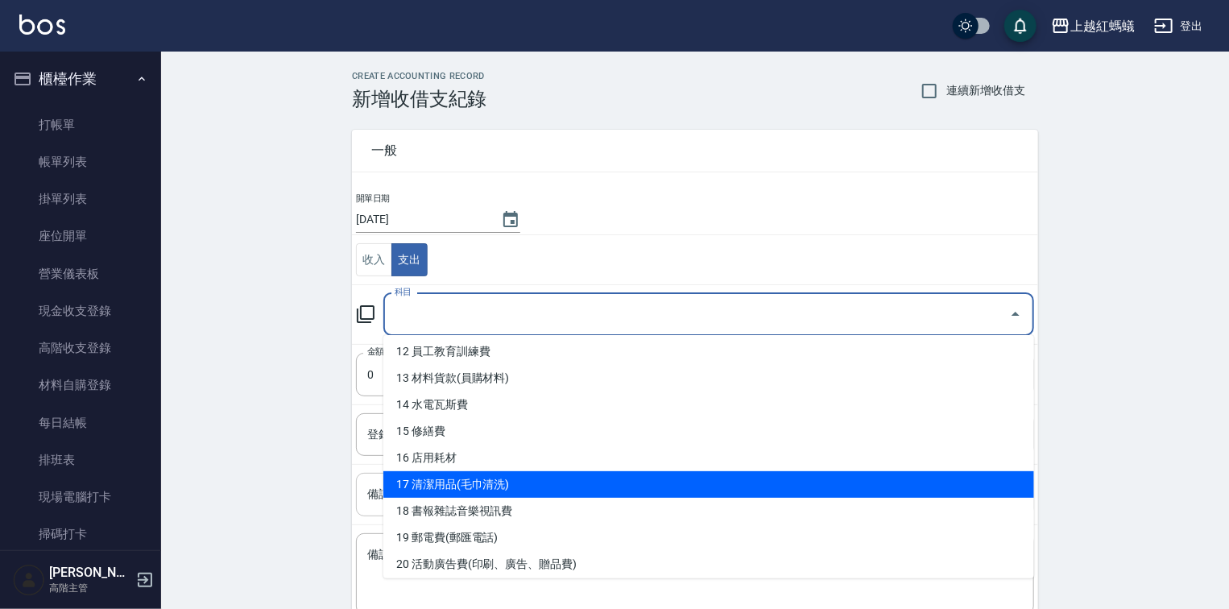
click at [486, 478] on li "17 清潔用品(毛巾清洗)" at bounding box center [708, 484] width 651 height 27
type input "17 清潔用品(毛巾清洗)"
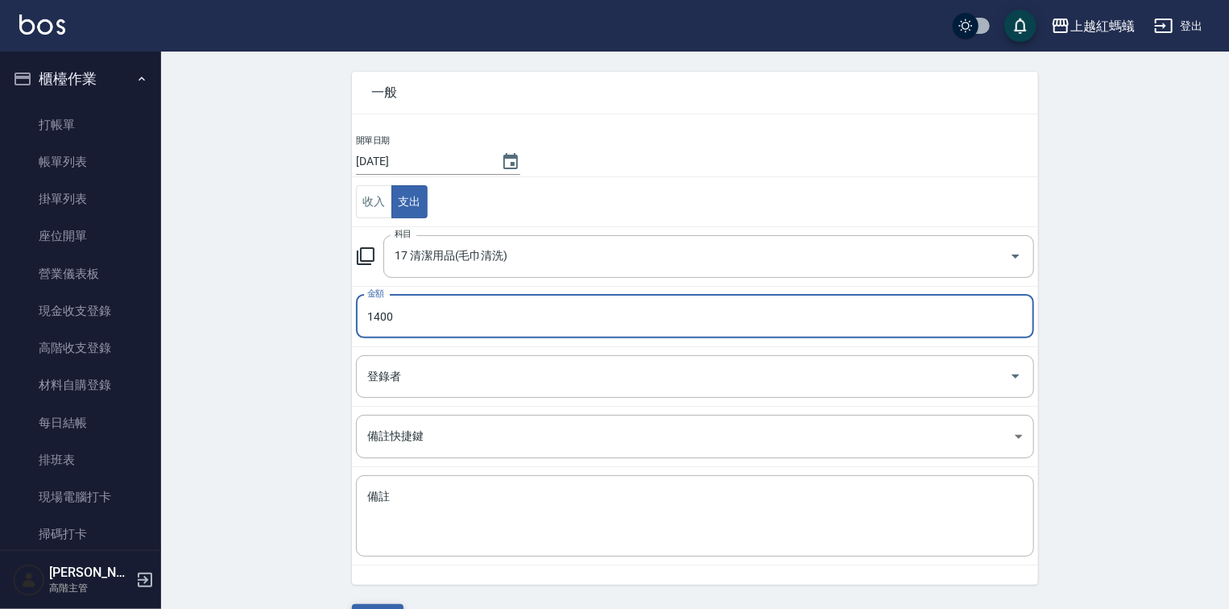
scroll to position [100, 0]
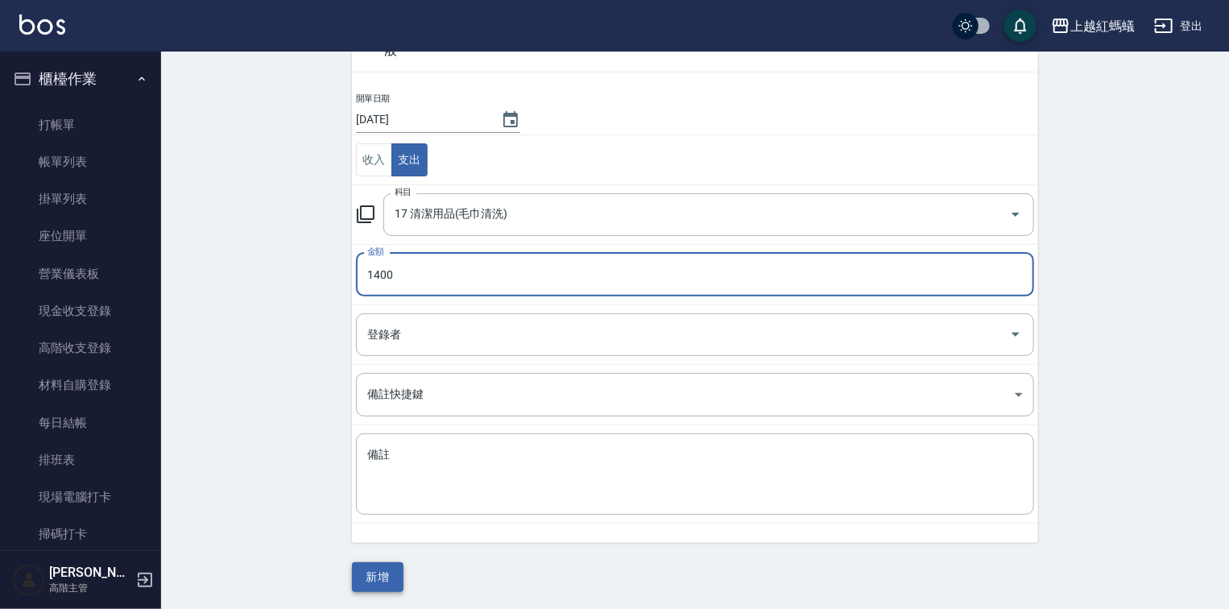
type input "1400"
click at [374, 563] on button "新增" at bounding box center [378, 577] width 52 height 30
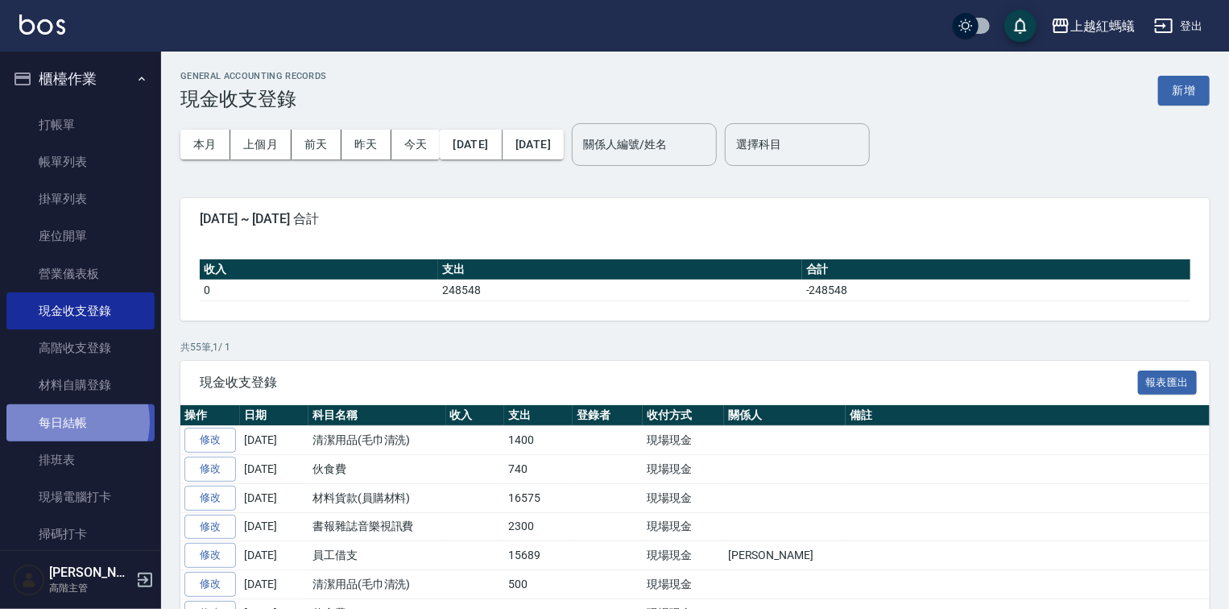
click at [69, 421] on link "每日結帳" at bounding box center [80, 422] width 148 height 37
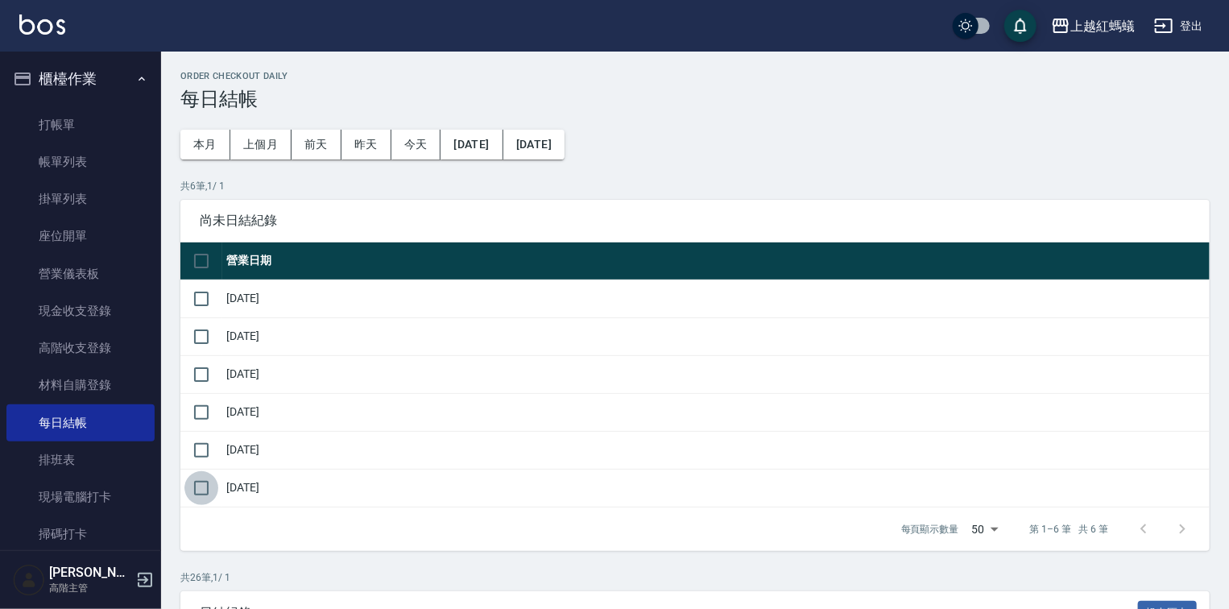
click at [202, 489] on input "checkbox" at bounding box center [201, 488] width 34 height 34
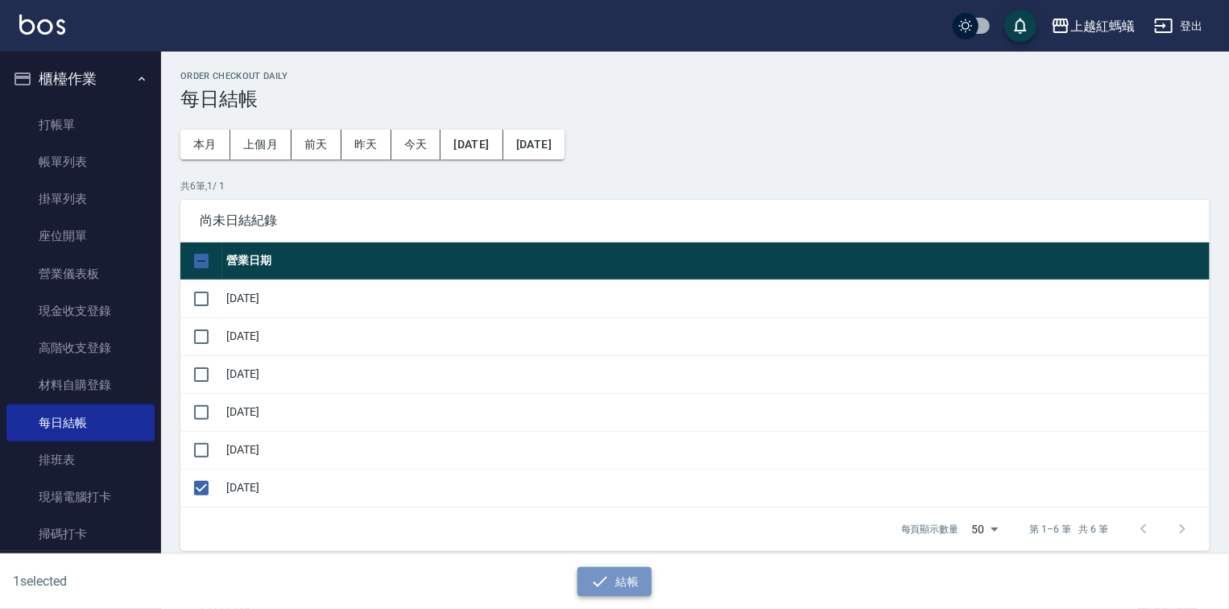
click at [610, 582] on button "結帳" at bounding box center [614, 582] width 75 height 30
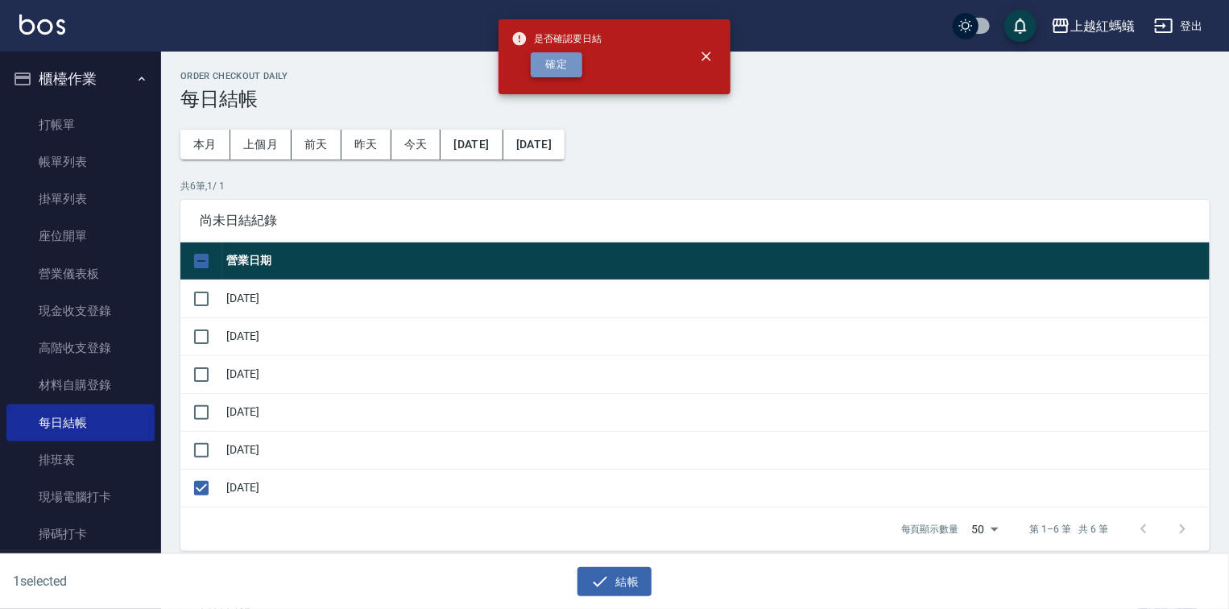
click at [567, 71] on button "確定" at bounding box center [557, 64] width 52 height 25
checkbox input "false"
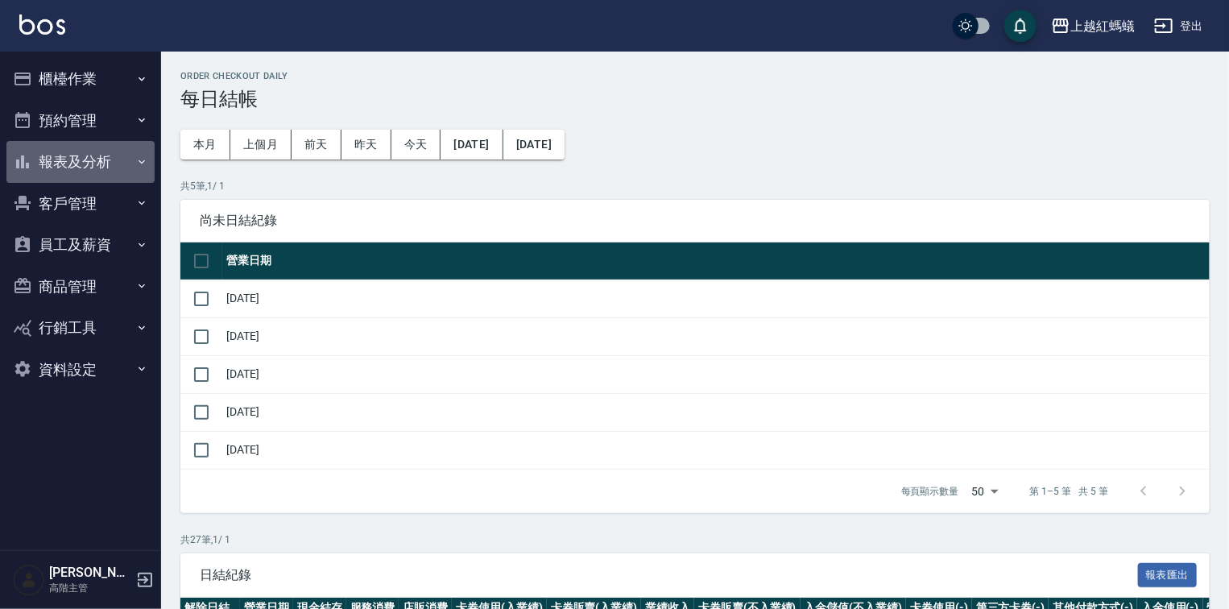
click at [67, 164] on button "報表及分析" at bounding box center [80, 162] width 148 height 42
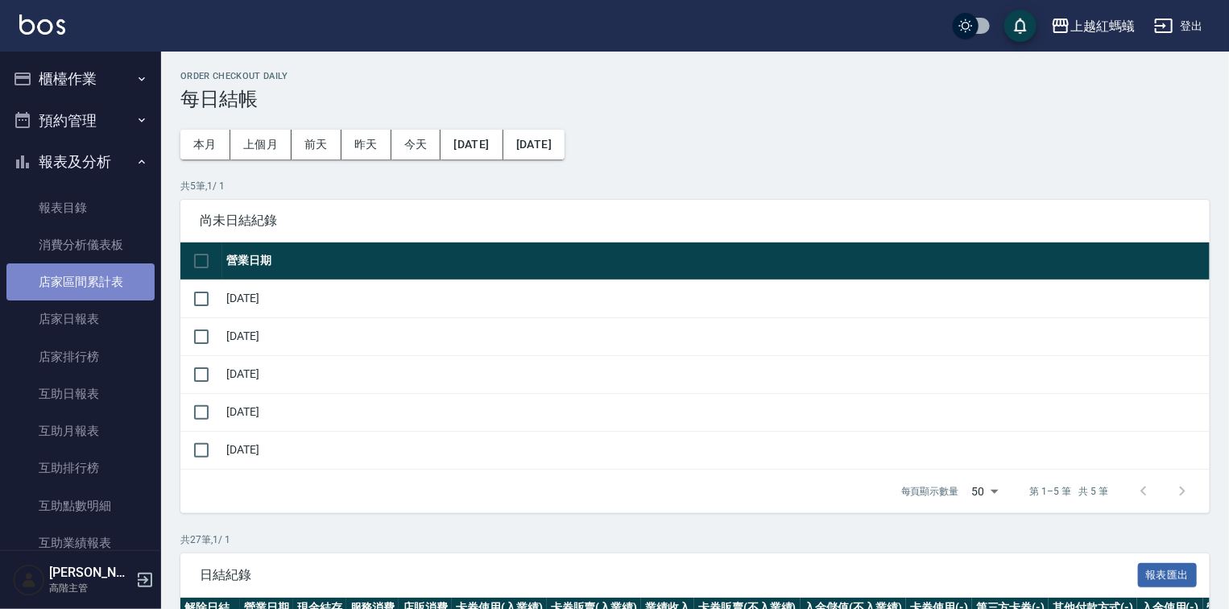
click at [81, 297] on link "店家區間累計表" at bounding box center [80, 281] width 148 height 37
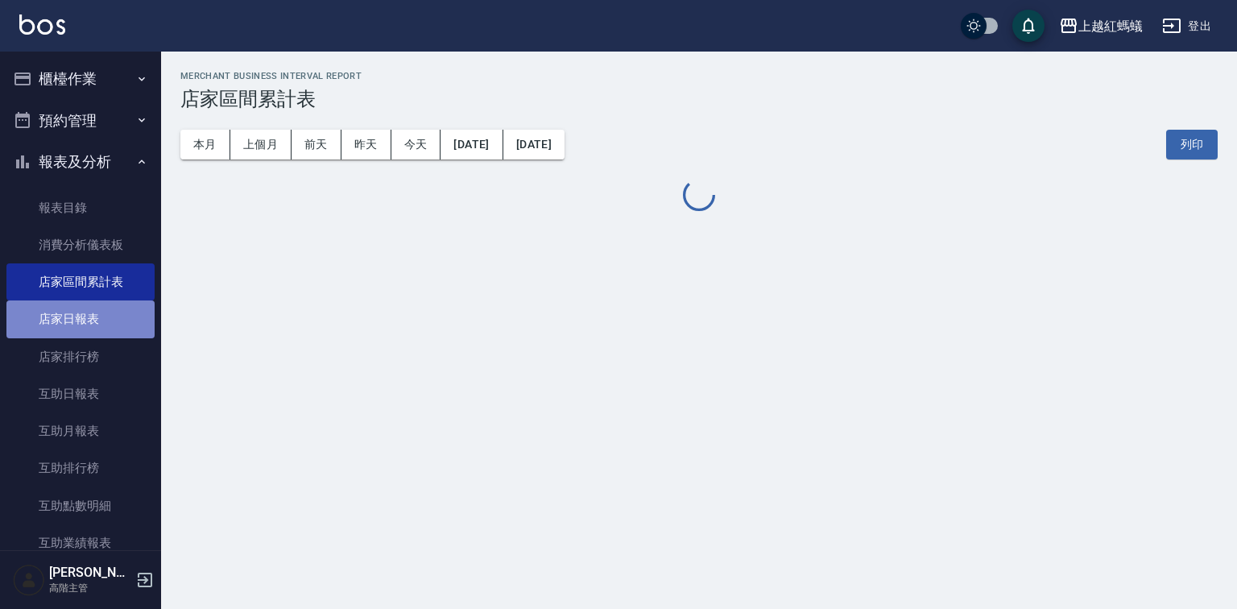
click at [82, 325] on link "店家日報表" at bounding box center [80, 318] width 148 height 37
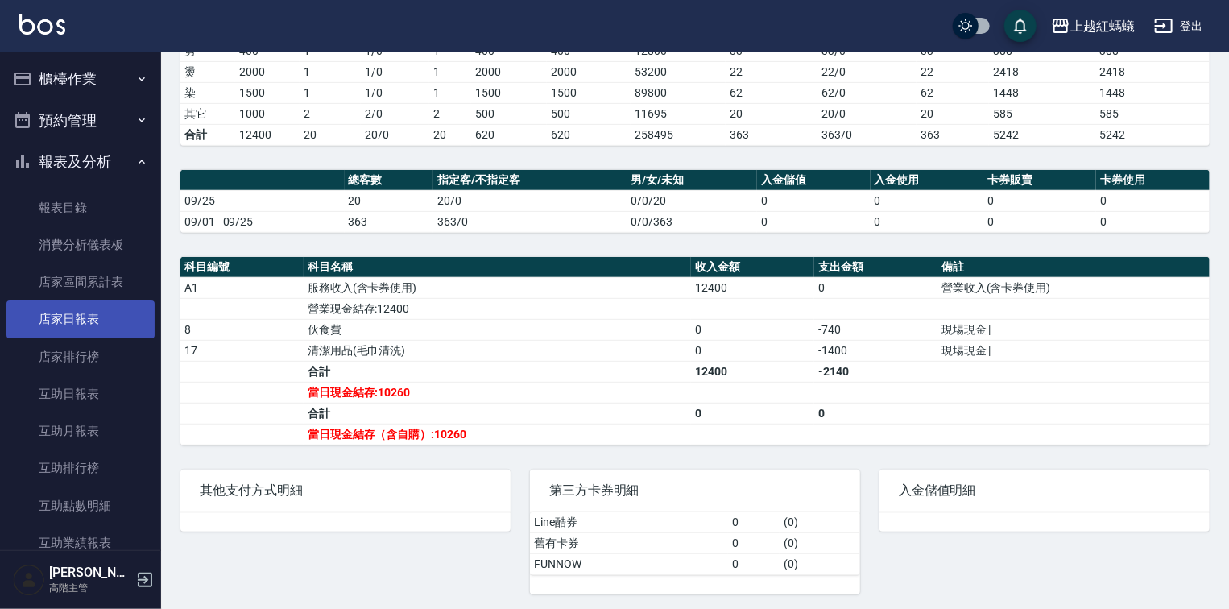
scroll to position [322, 0]
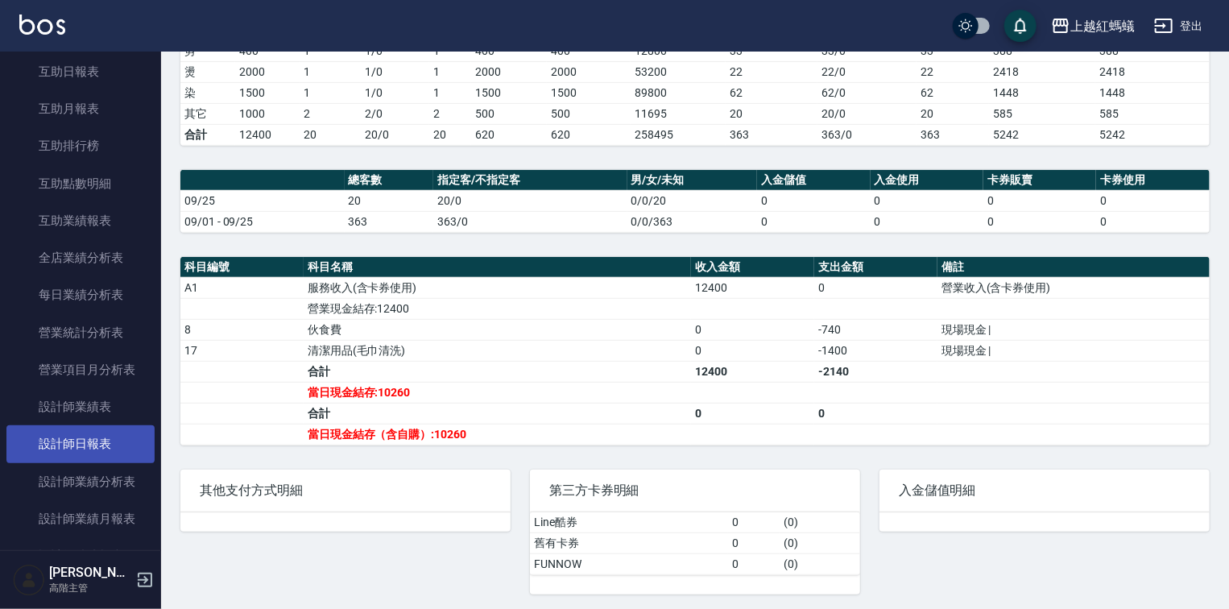
click at [69, 441] on link "設計師日報表" at bounding box center [80, 443] width 148 height 37
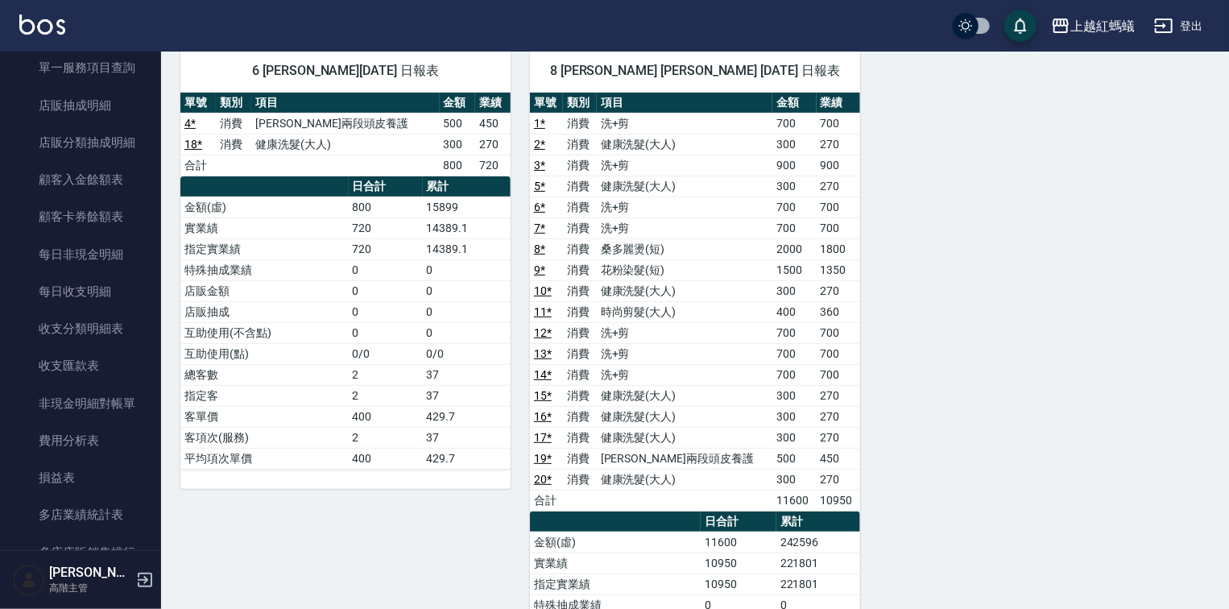
scroll to position [1353, 0]
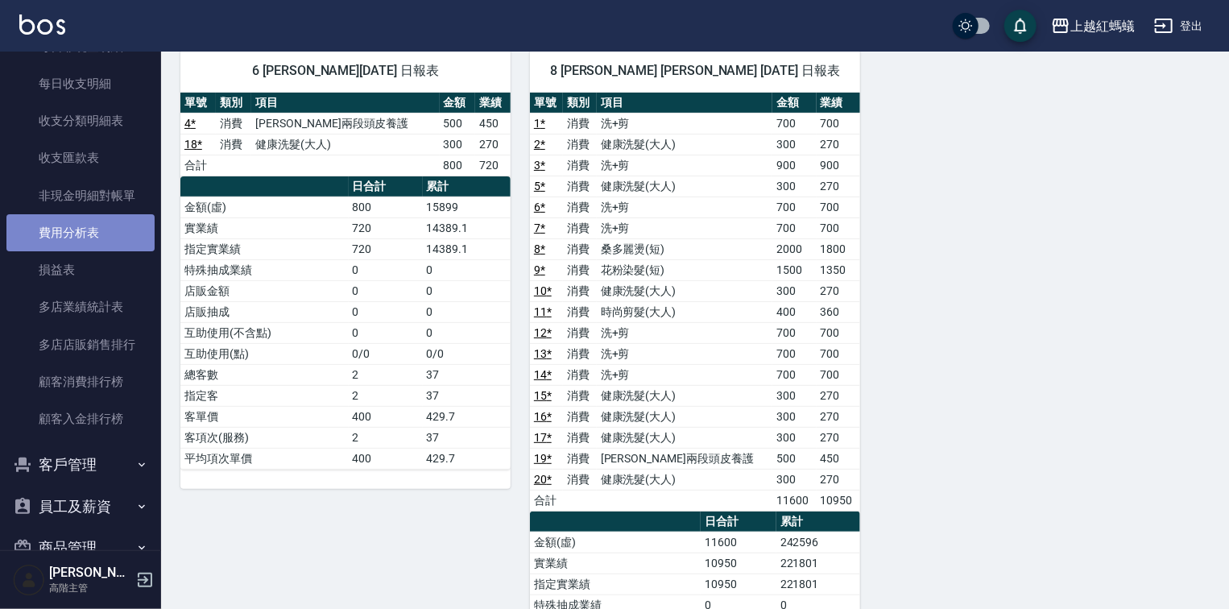
click at [82, 236] on link "費用分析表" at bounding box center [80, 232] width 148 height 37
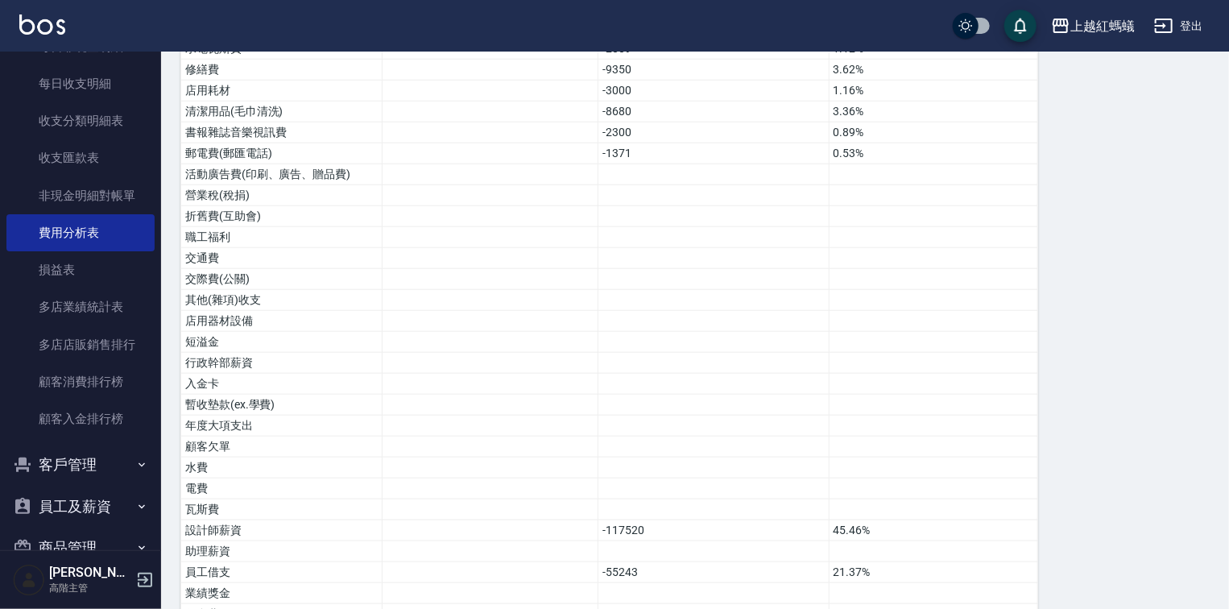
scroll to position [781, 0]
